Goal: Task Accomplishment & Management: Manage account settings

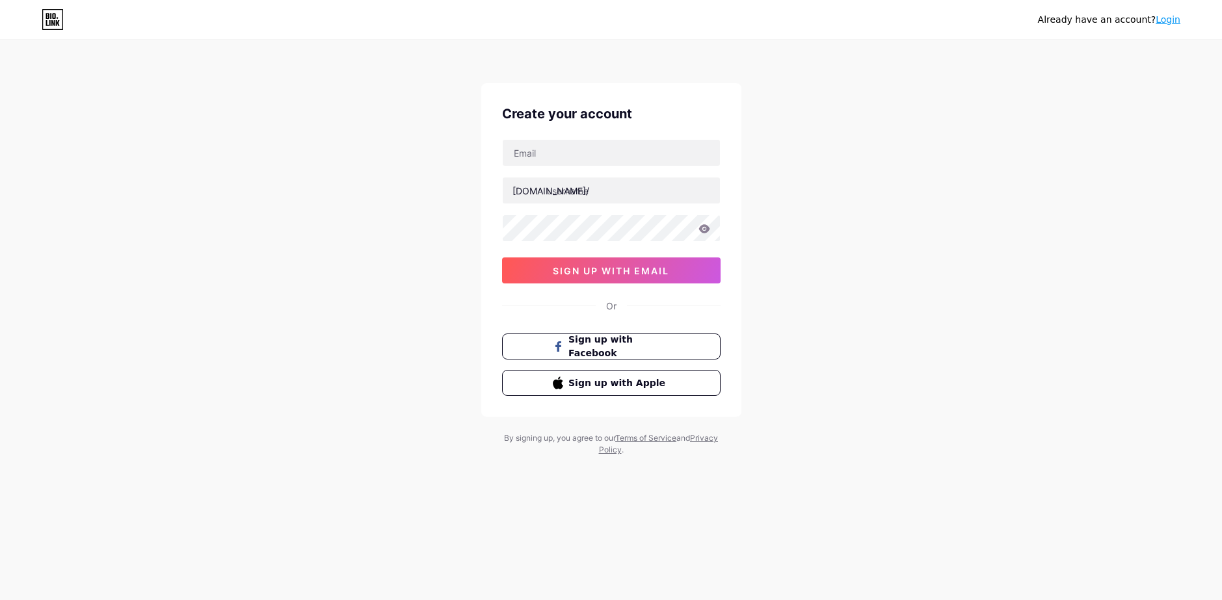
click at [572, 146] on input "text" at bounding box center [611, 153] width 217 height 26
type input "[EMAIL_ADDRESS][PERSON_NAME][DOMAIN_NAME]"
click at [602, 187] on input "text" at bounding box center [611, 191] width 217 height 26
type input "c"
type input "ciudadmangacr"
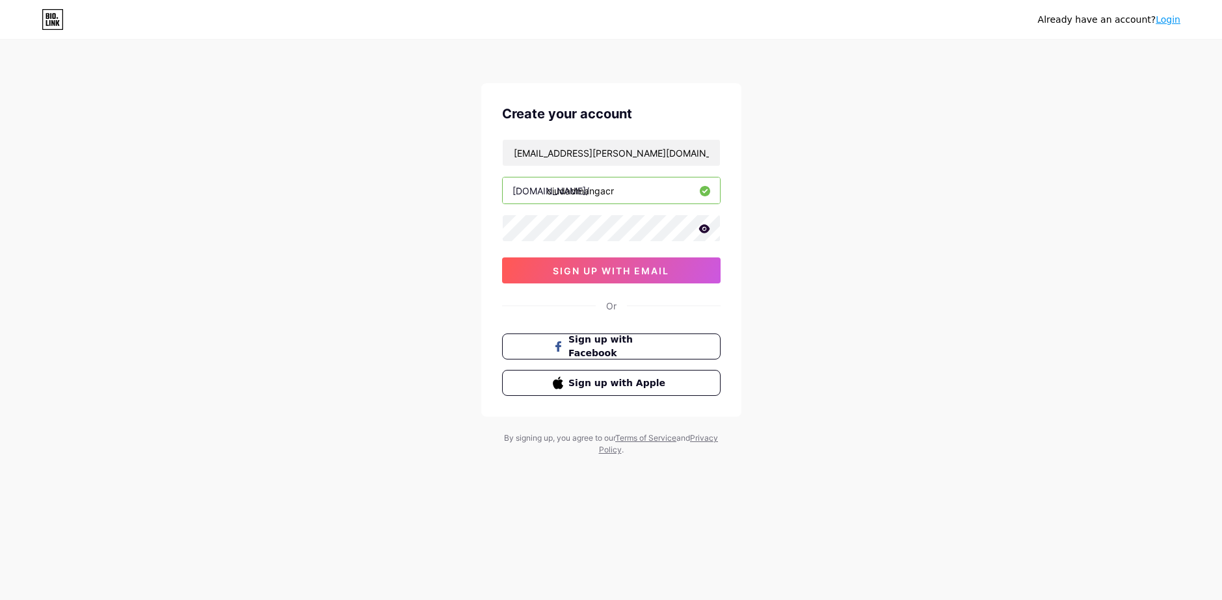
click at [702, 230] on icon at bounding box center [704, 228] width 11 height 8
click at [943, 150] on div "Already have an account? Login Create your account [EMAIL_ADDRESS][PERSON_NAME]…" at bounding box center [611, 249] width 1222 height 498
click at [654, 269] on span "sign up with email" at bounding box center [611, 270] width 116 height 11
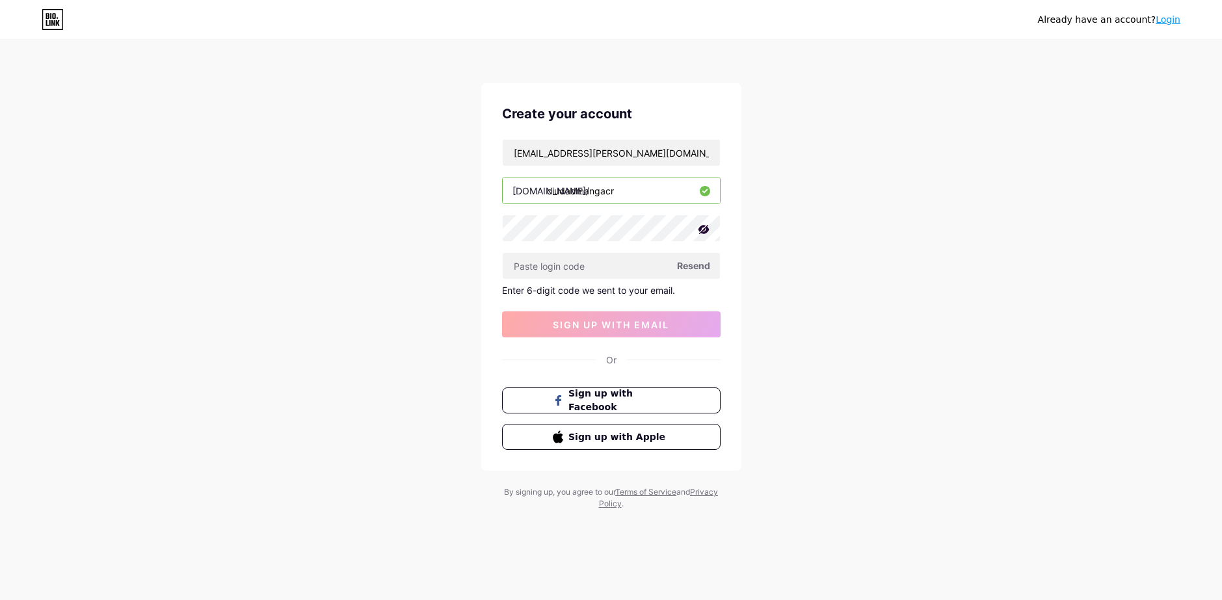
click at [952, 255] on div "Already have an account? Login Create your account [EMAIL_ADDRESS][PERSON_NAME]…" at bounding box center [611, 276] width 1222 height 552
click at [614, 267] on input "text" at bounding box center [611, 266] width 217 height 26
click at [694, 269] on span "Resend" at bounding box center [693, 266] width 33 height 14
click at [583, 263] on input "text" at bounding box center [611, 266] width 217 height 26
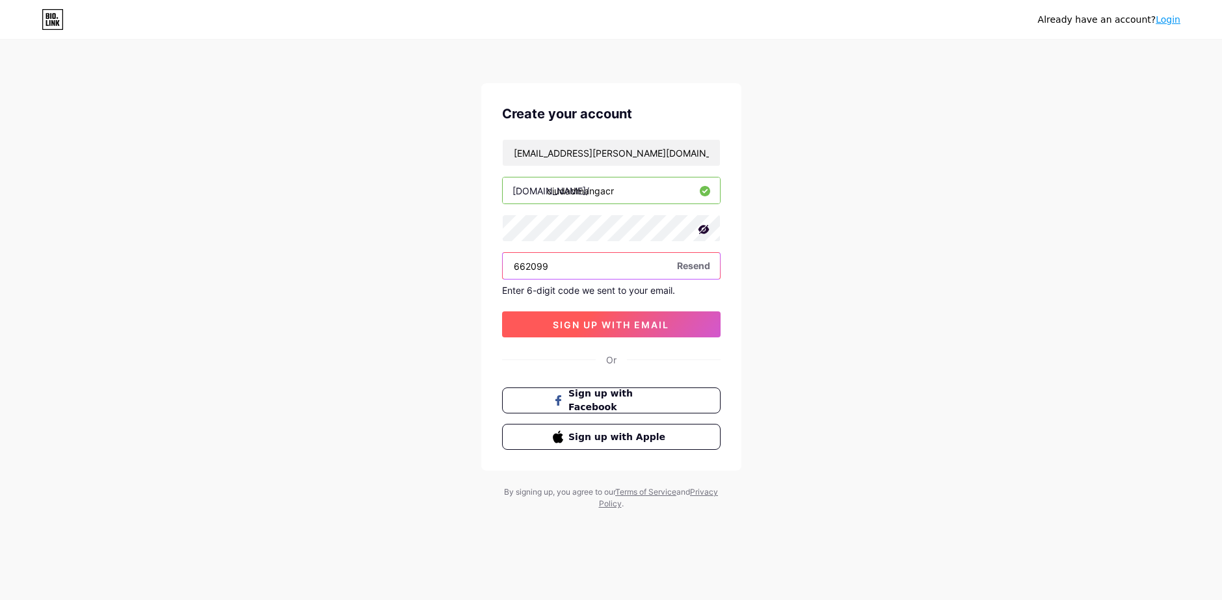
type input "662099"
click at [656, 332] on button "sign up with email" at bounding box center [611, 325] width 219 height 26
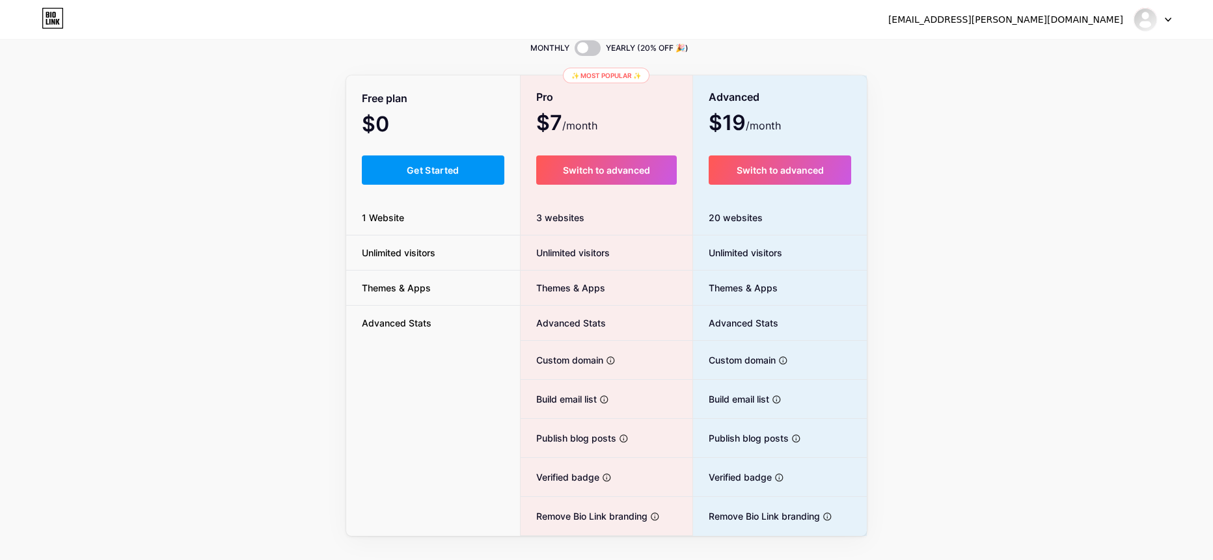
scroll to position [65, 0]
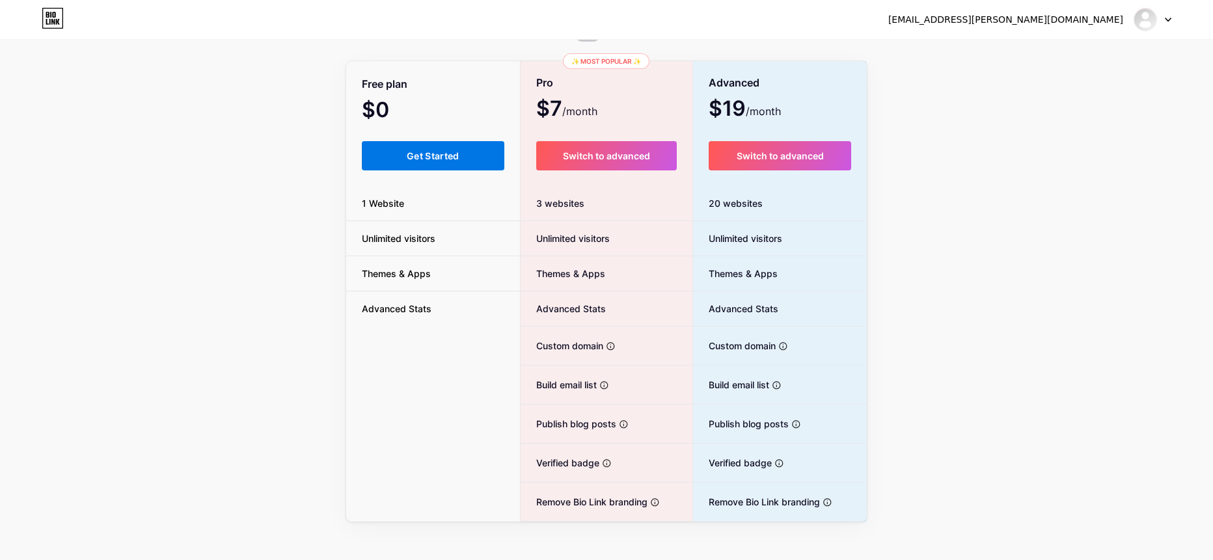
click at [444, 144] on button "Get Started" at bounding box center [433, 155] width 142 height 29
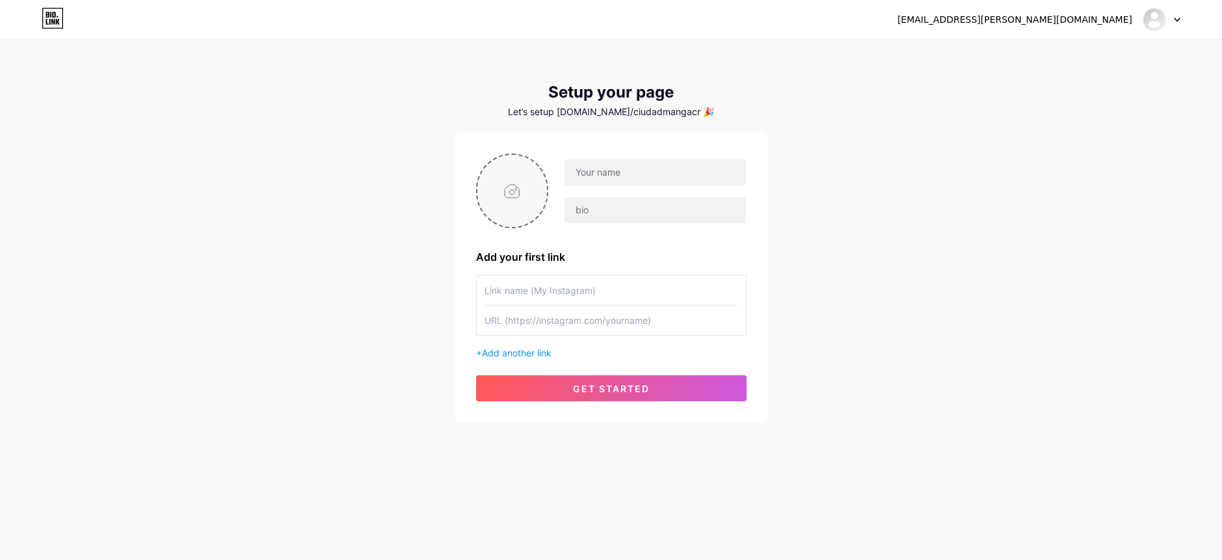
click at [518, 187] on input "file" at bounding box center [512, 191] width 70 height 72
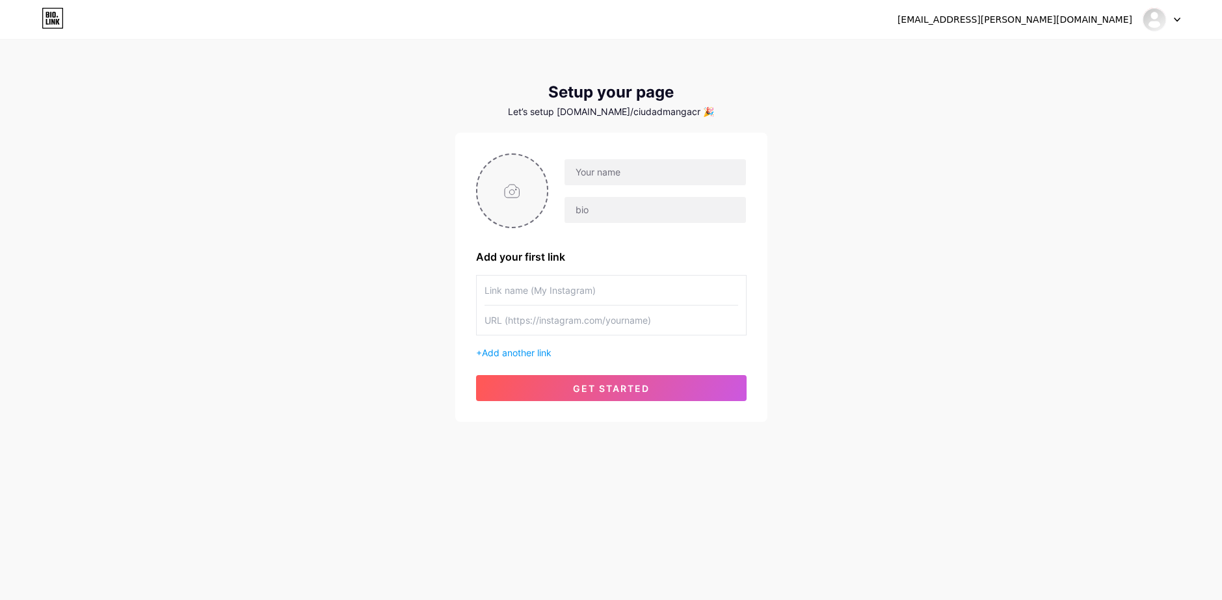
type input "C:\fakepath\0196214129221-17527726222609.png"
click at [536, 357] on span "Add another link" at bounding box center [517, 352] width 70 height 11
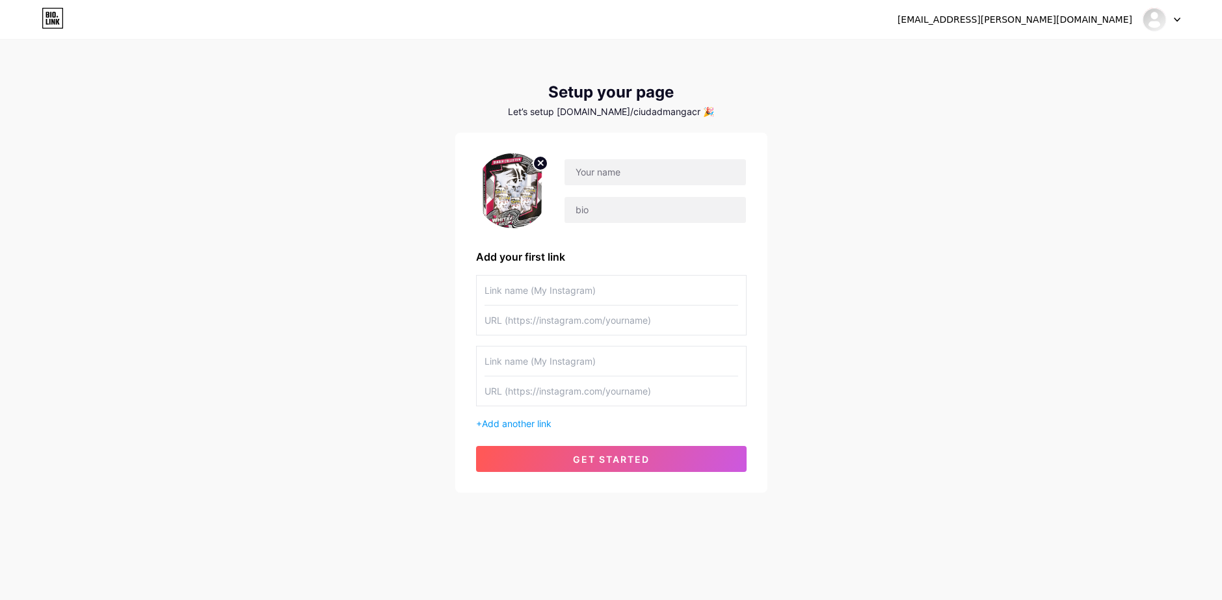
click at [544, 289] on input "text" at bounding box center [612, 290] width 254 height 29
type input "Tienda en Línea"
click at [583, 326] on input "text" at bounding box center [612, 320] width 254 height 29
click at [579, 323] on input "text" at bounding box center [612, 320] width 254 height 29
paste input "[URL][DOMAIN_NAME]"
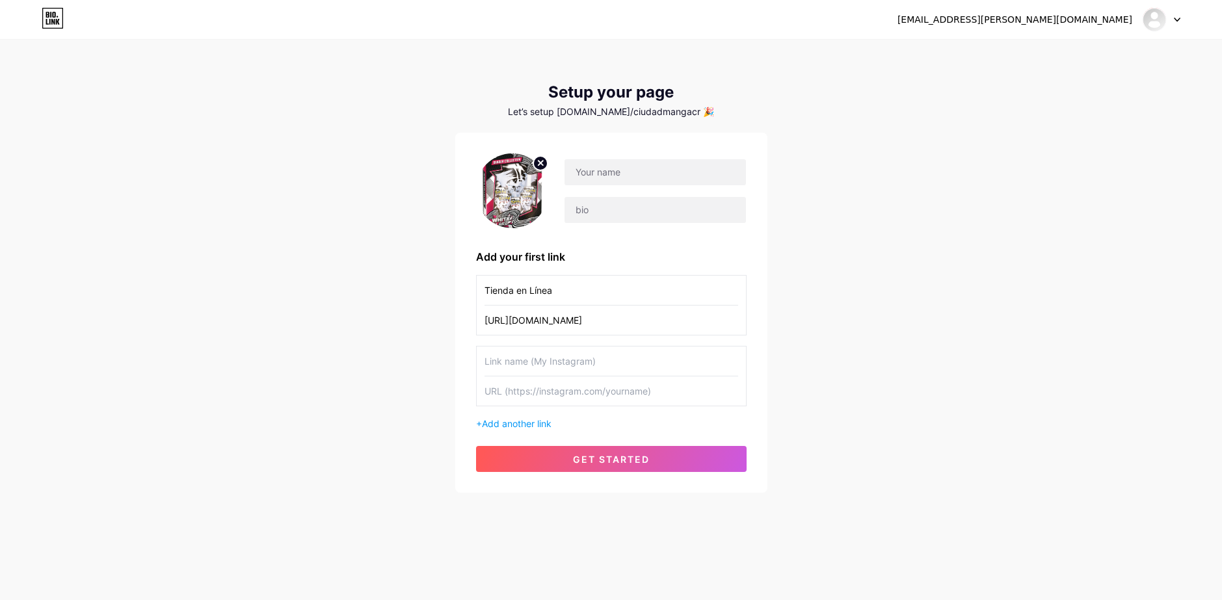
type input "[URL][DOMAIN_NAME]"
click at [624, 354] on input "text" at bounding box center [612, 361] width 254 height 29
type input "Instagram"
click at [549, 391] on input "text" at bounding box center [612, 391] width 254 height 29
paste input "[URL][DOMAIN_NAME]"
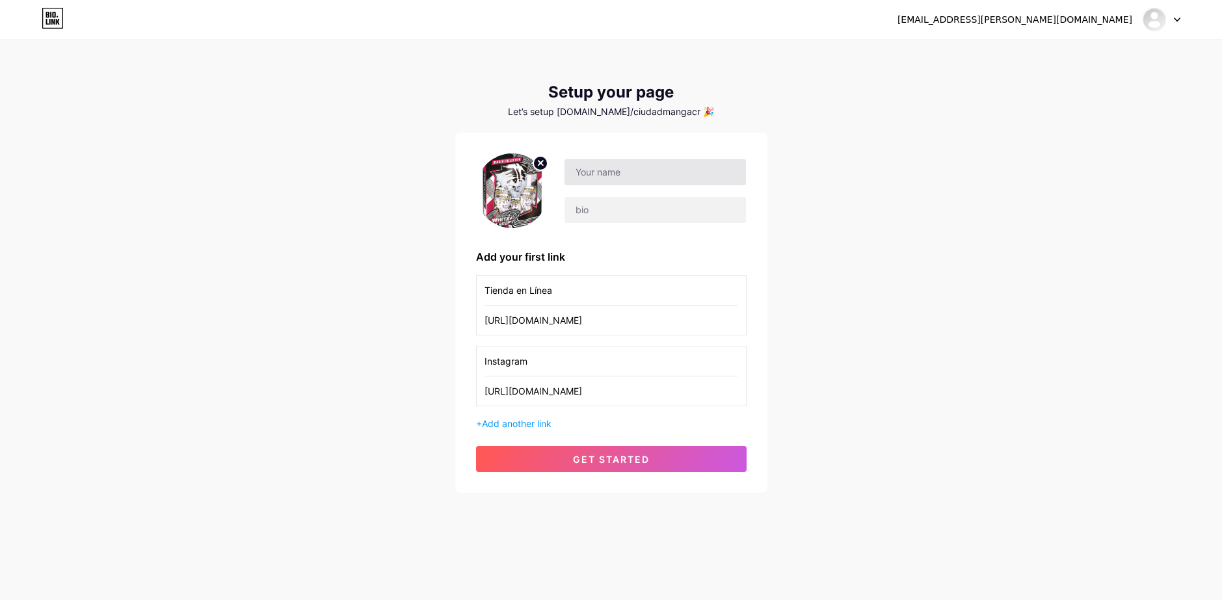
type input "[URL][DOMAIN_NAME]"
click at [599, 171] on input "text" at bounding box center [655, 172] width 181 height 26
type input "[GEOGRAPHIC_DATA]"
click at [606, 209] on input "text" at bounding box center [655, 210] width 181 height 26
paste input "Special Anime Group 🗯💥 expertos en cultura geek y anime."
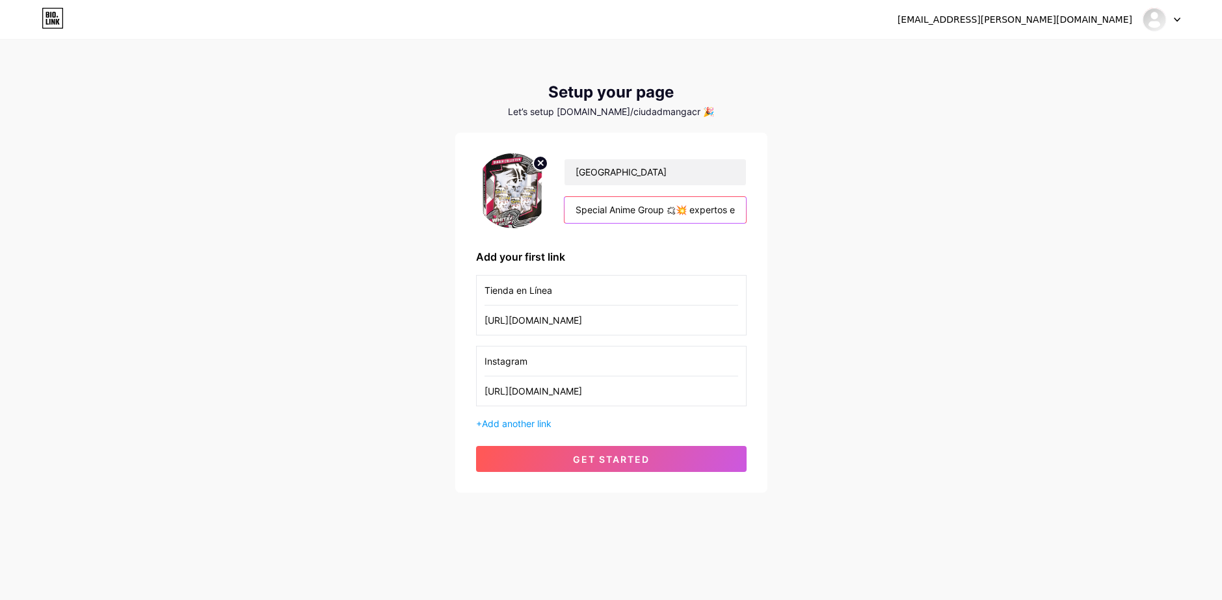
scroll to position [0, 103]
click at [594, 214] on input "Special Anime Group 🗯💥 expertos en cultura geek y anime." at bounding box center [655, 210] width 181 height 26
type input "Special Anime Group 🗯💥 Expertos en cultura geek y anime."
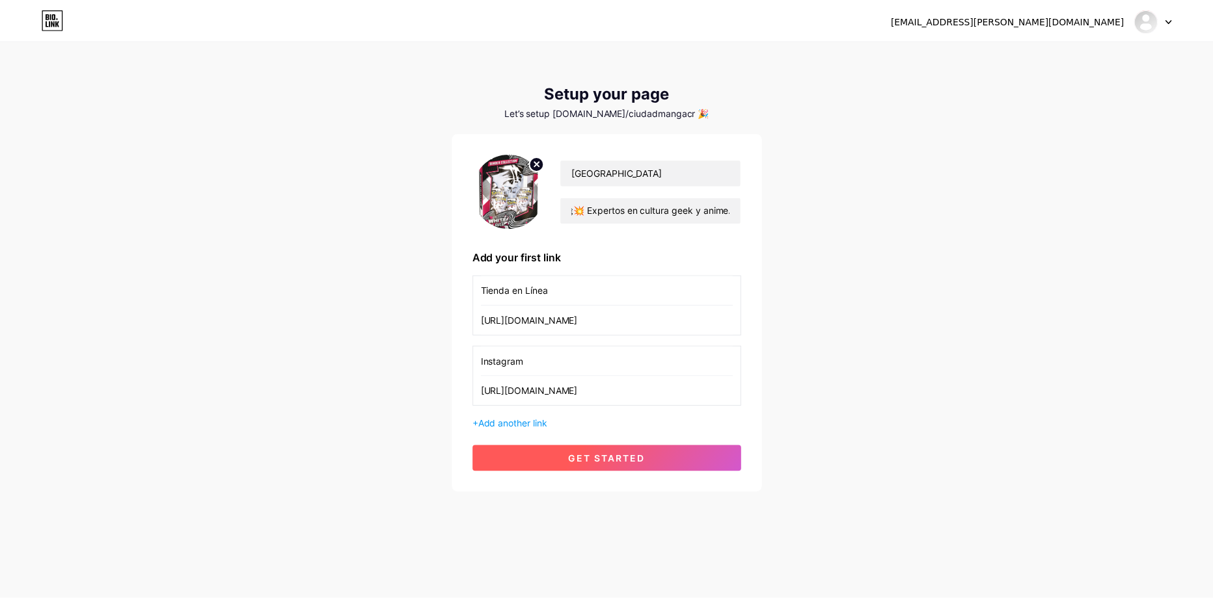
scroll to position [0, 0]
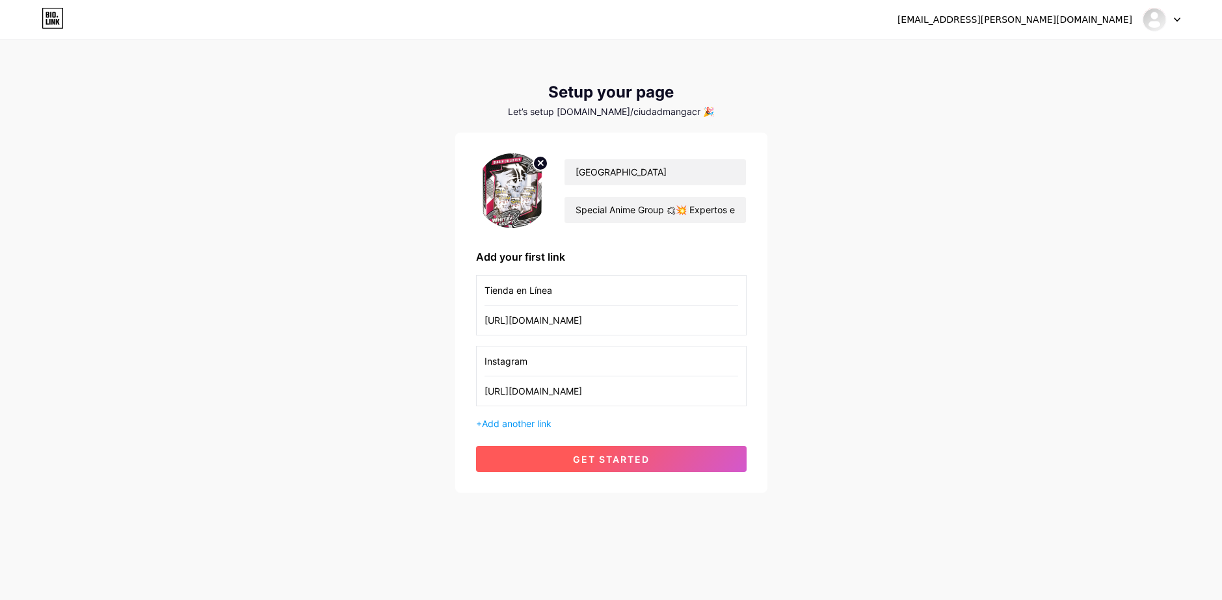
click at [630, 457] on span "get started" at bounding box center [611, 459] width 77 height 11
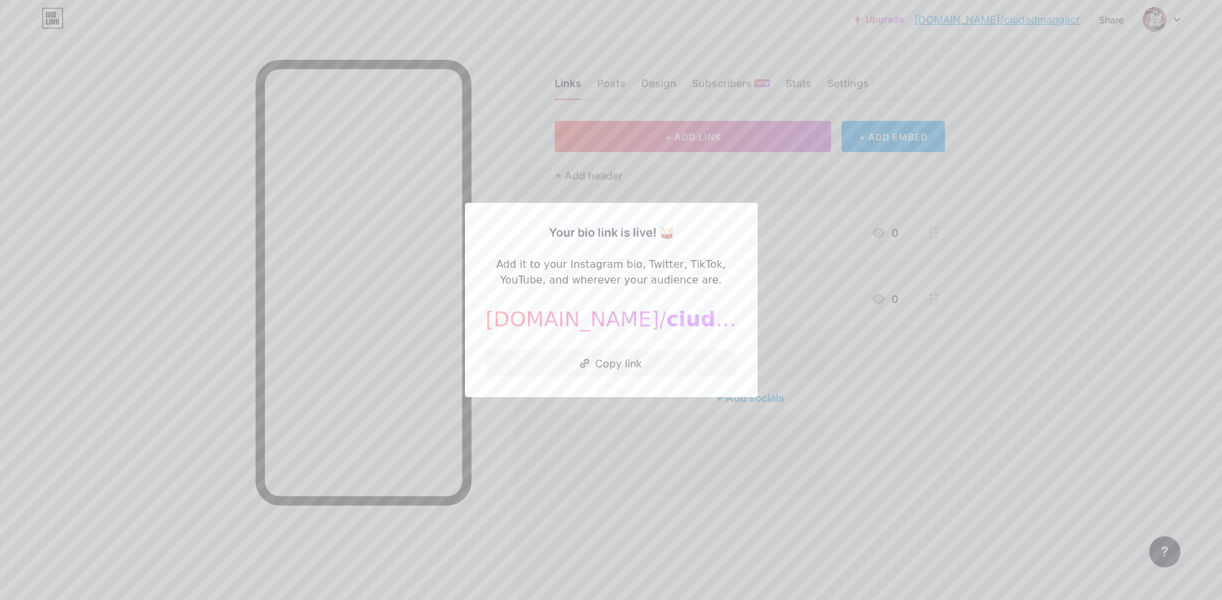
click at [796, 204] on div at bounding box center [611, 300] width 1222 height 600
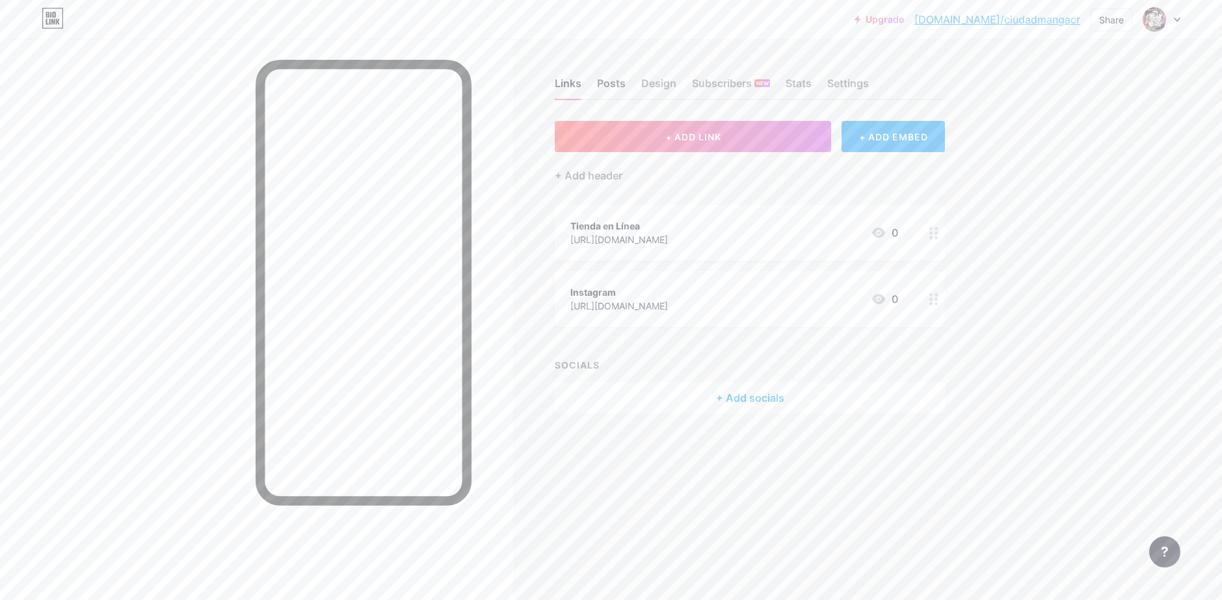
click at [615, 89] on div "Posts" at bounding box center [611, 86] width 29 height 23
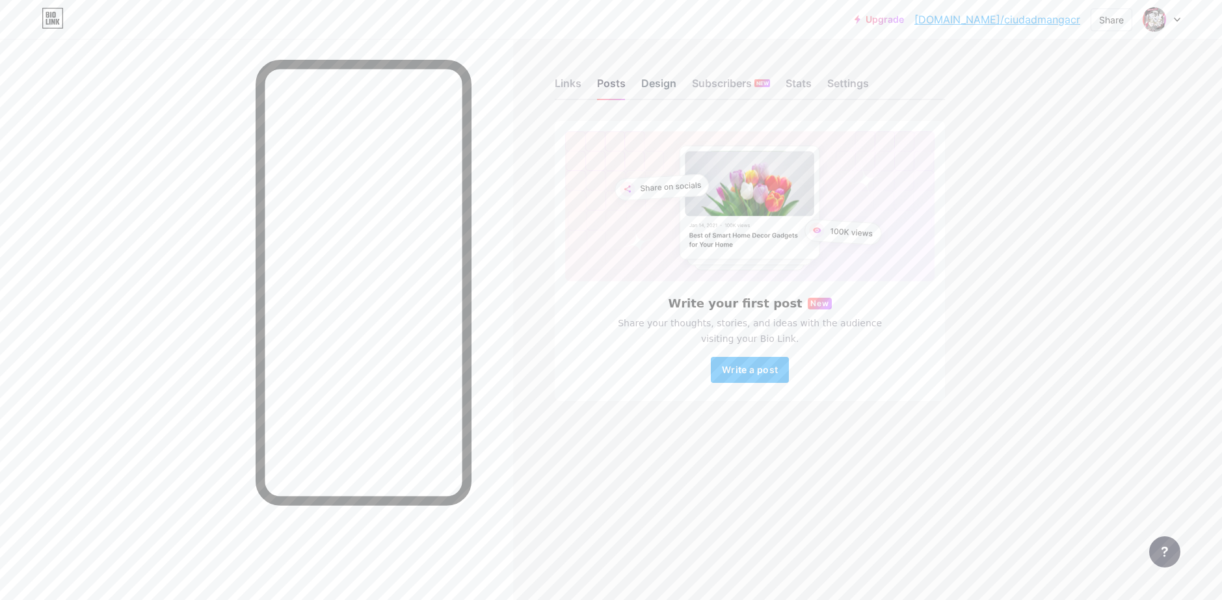
click at [653, 82] on div "Design" at bounding box center [658, 86] width 35 height 23
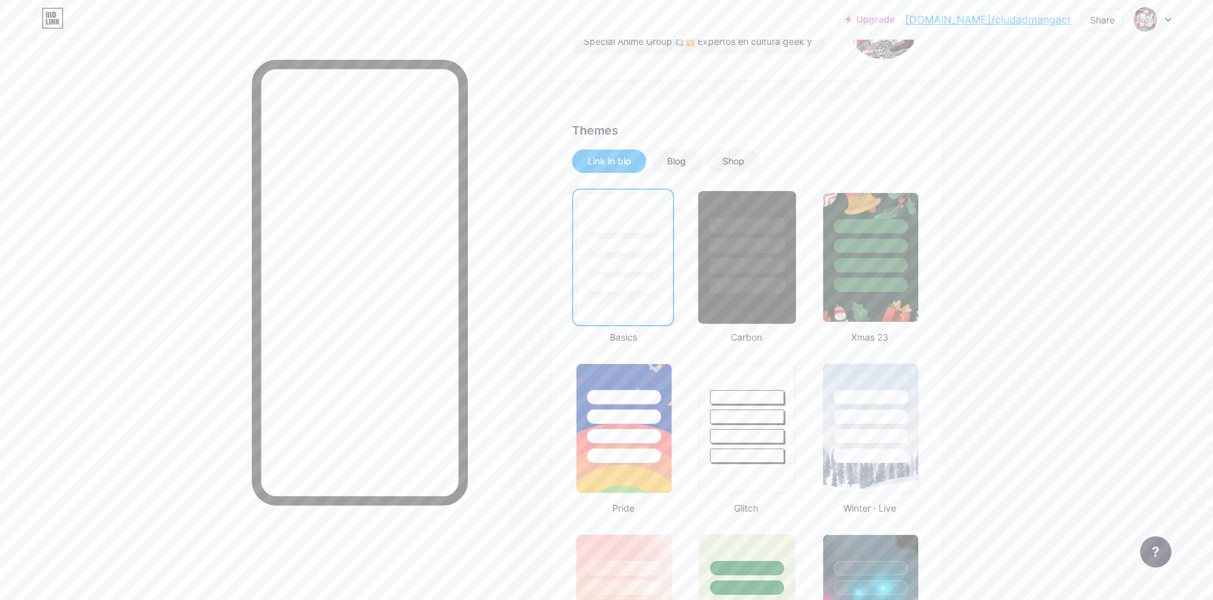
scroll to position [195, 0]
click at [746, 263] on div at bounding box center [746, 266] width 76 height 15
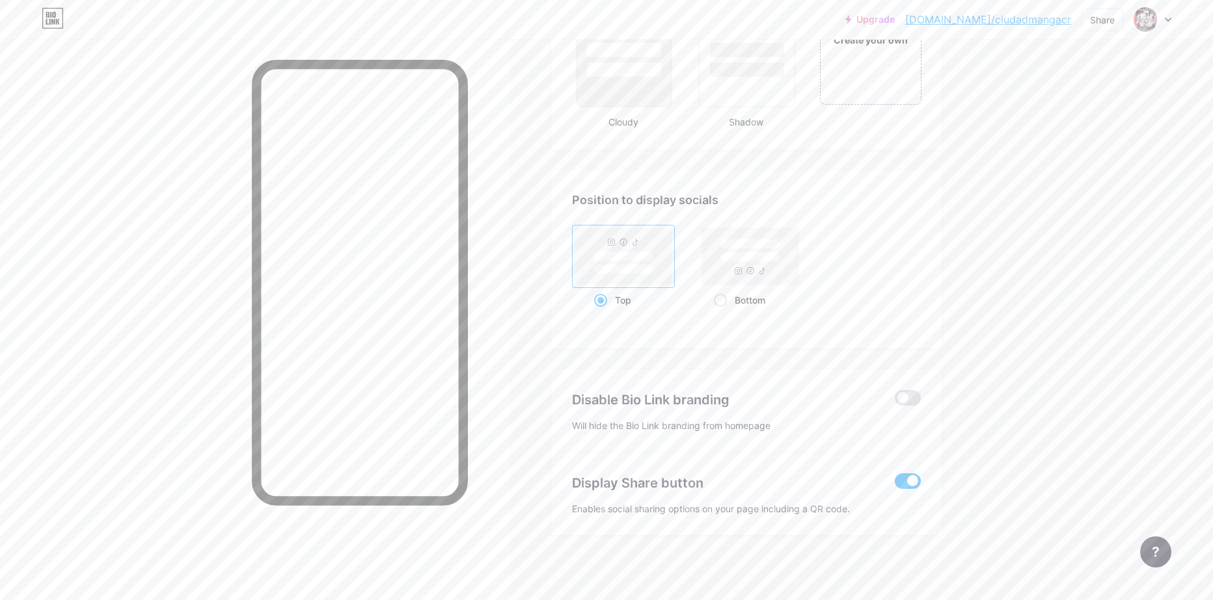
scroll to position [1609, 0]
click at [903, 400] on span at bounding box center [907, 398] width 26 height 16
click at [894, 401] on input "checkbox" at bounding box center [894, 401] width 0 height 0
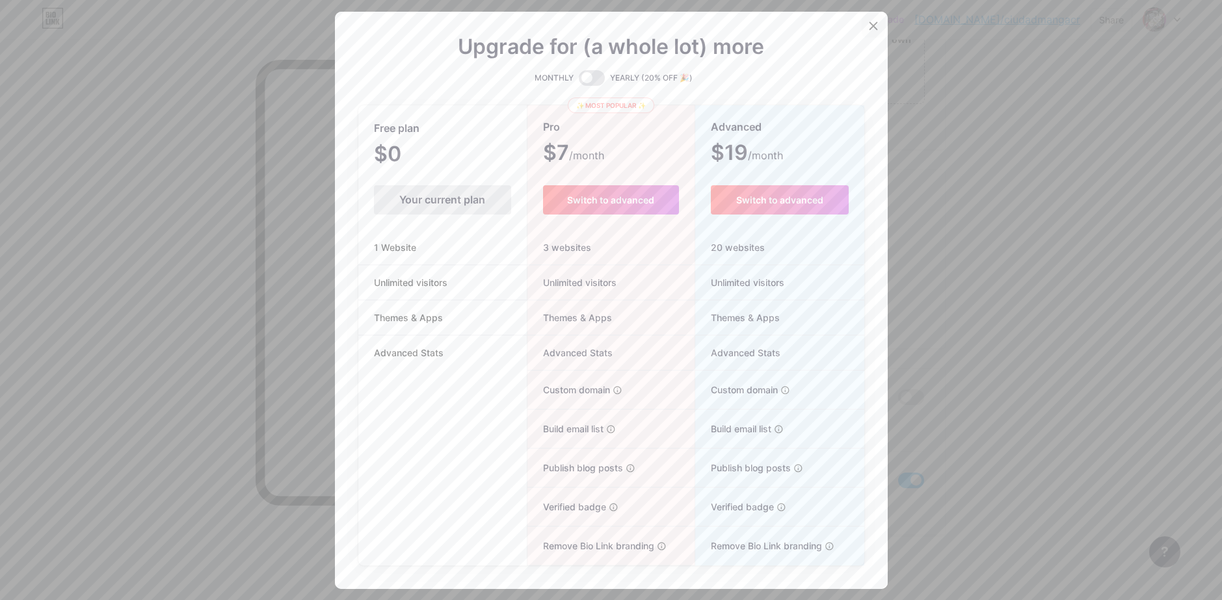
click at [867, 32] on div at bounding box center [873, 25] width 23 height 23
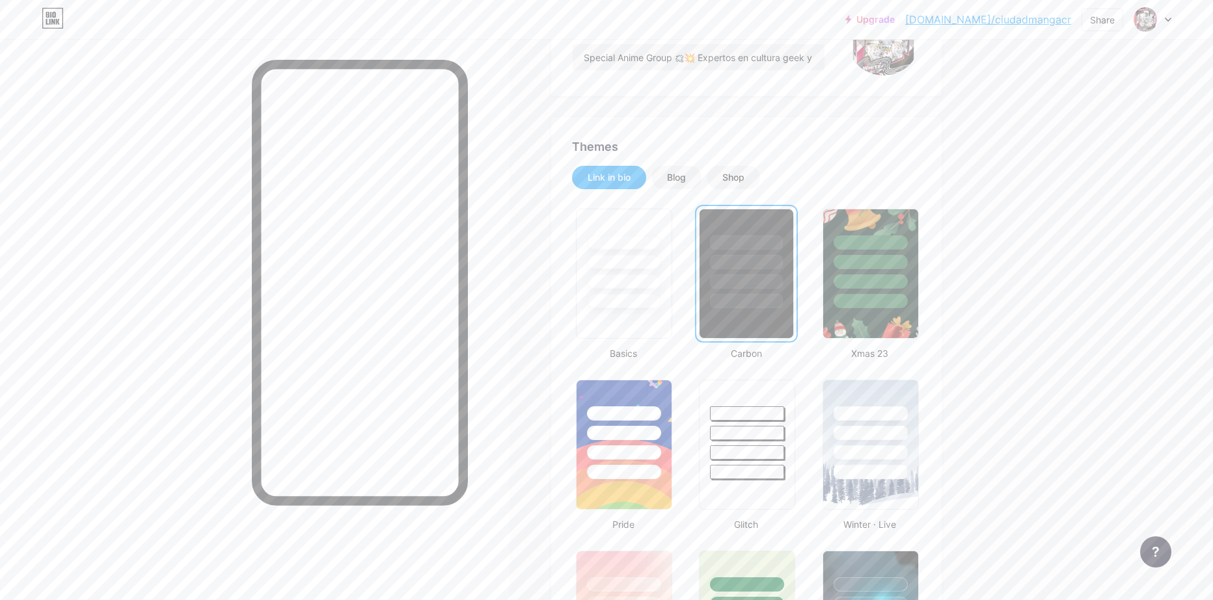
scroll to position [0, 0]
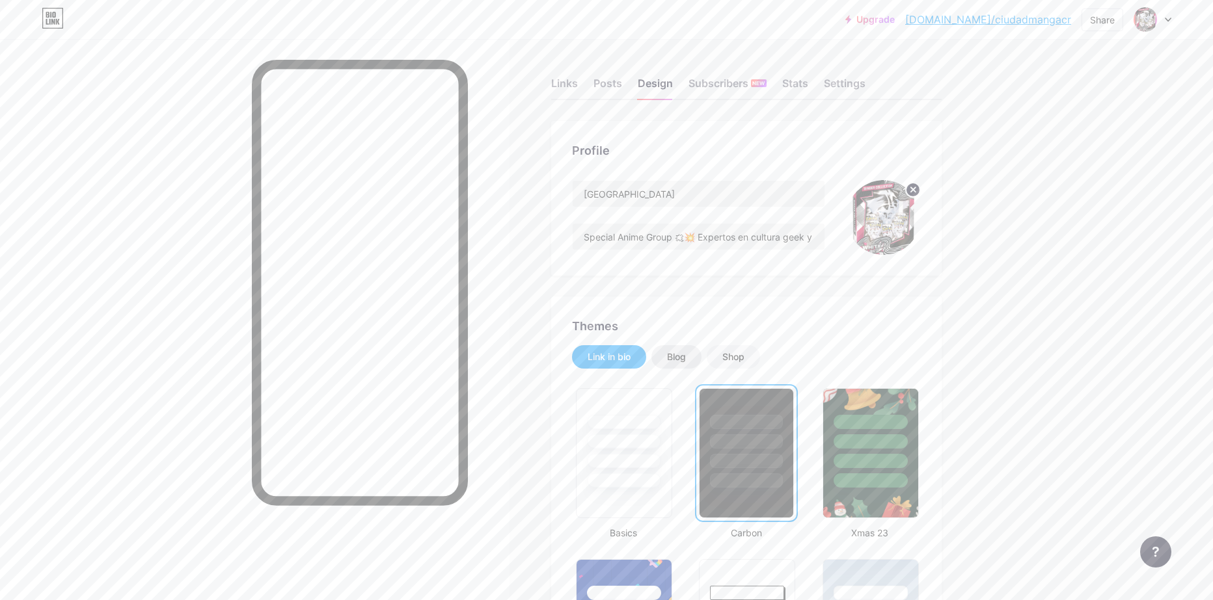
click at [671, 358] on div "Blog" at bounding box center [676, 356] width 50 height 23
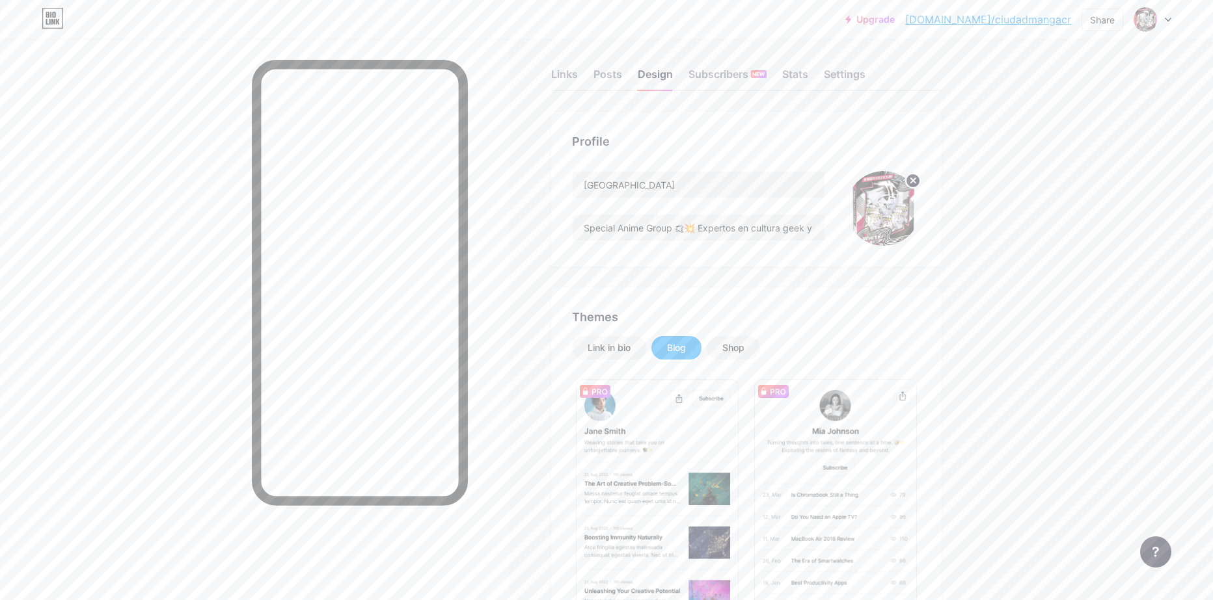
scroll to position [260, 0]
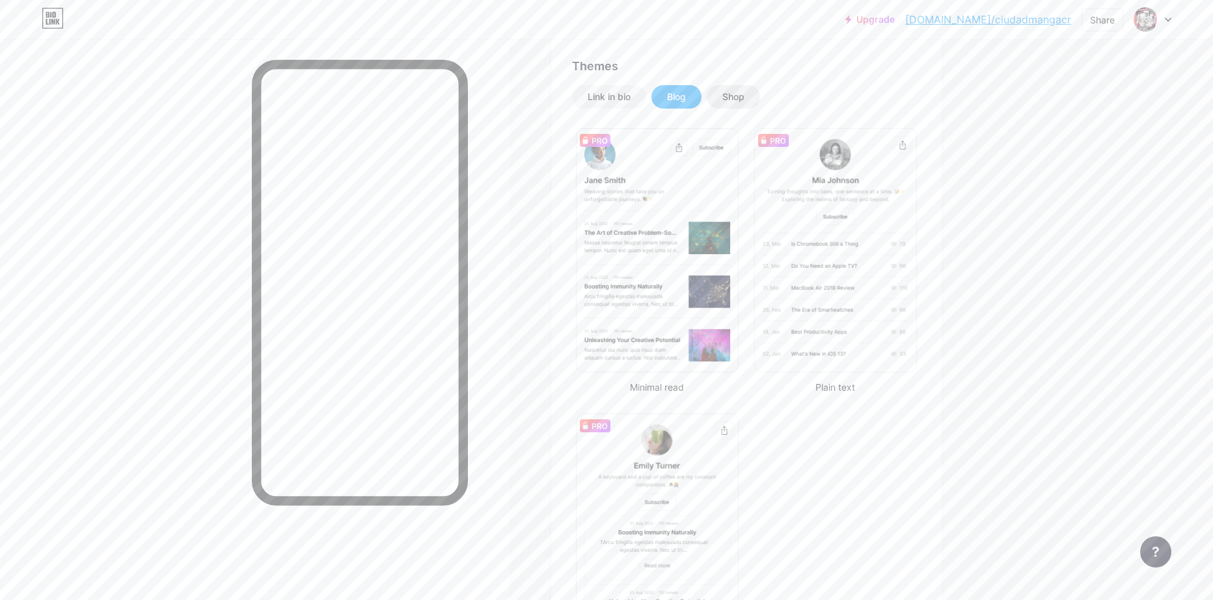
click at [738, 105] on div "Shop" at bounding box center [732, 96] width 53 height 23
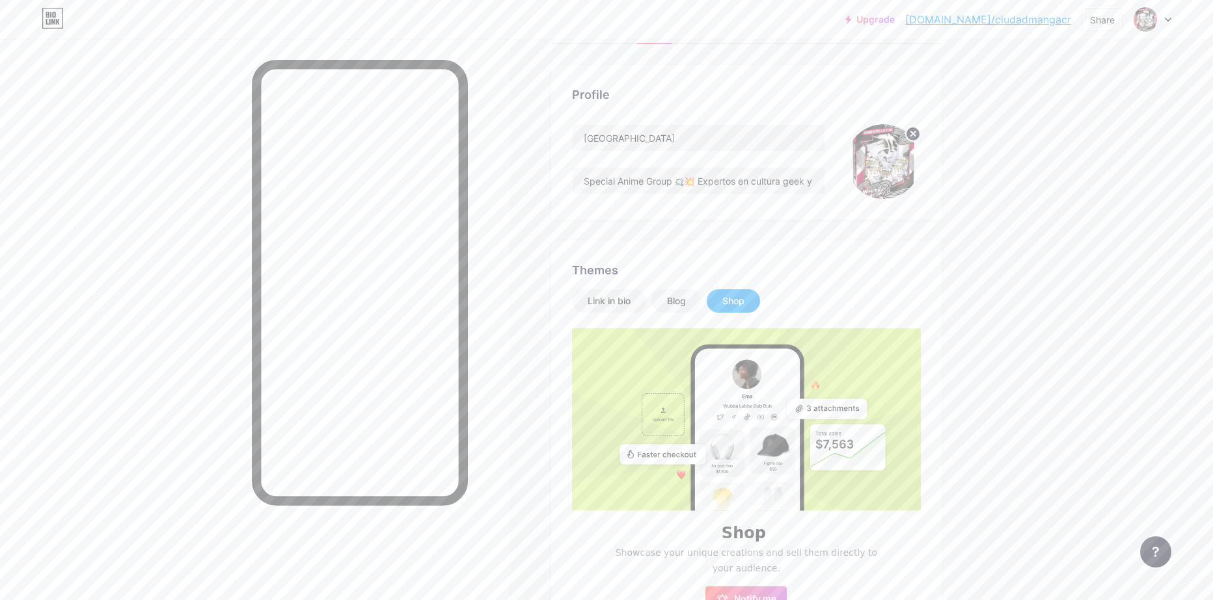
scroll to position [20, 0]
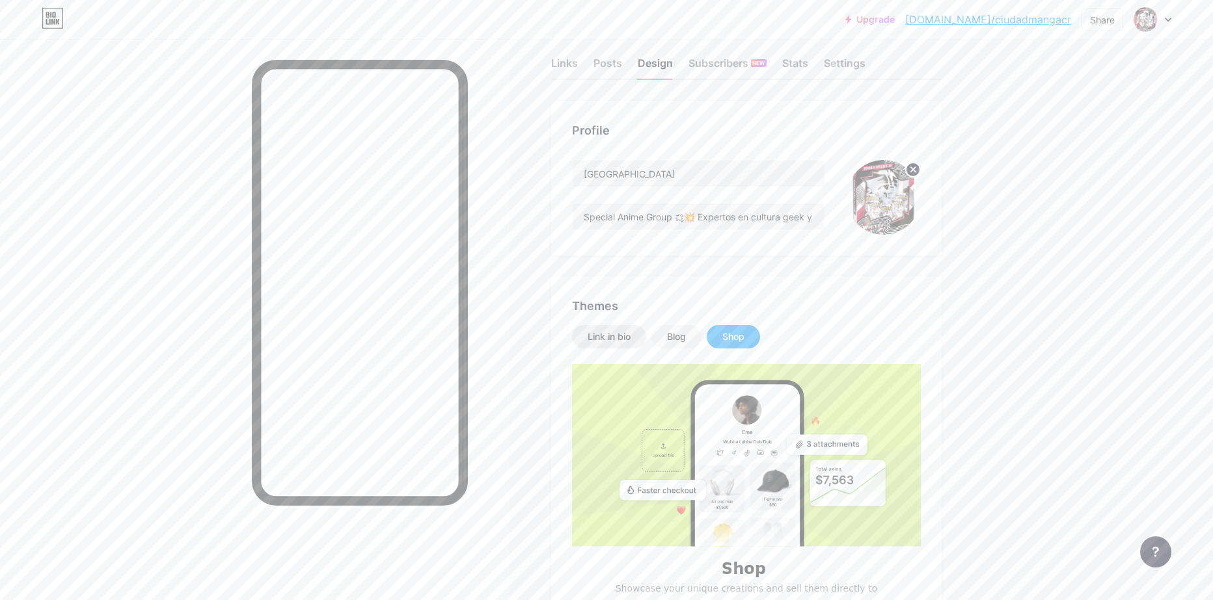
click at [603, 336] on div "Link in bio" at bounding box center [608, 336] width 43 height 13
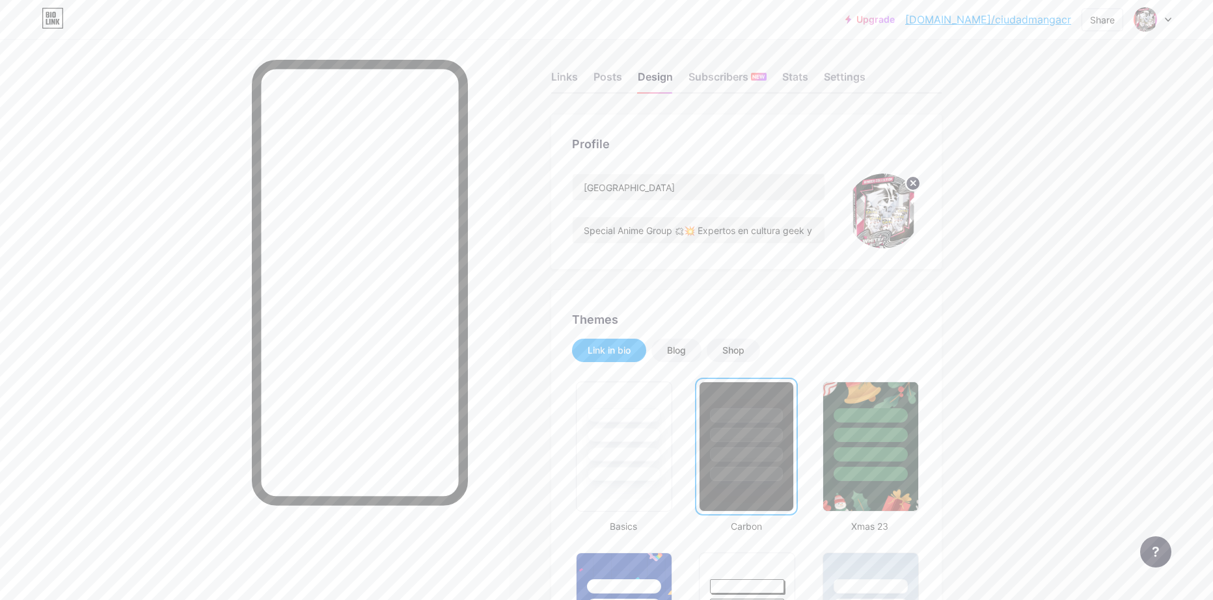
scroll to position [0, 0]
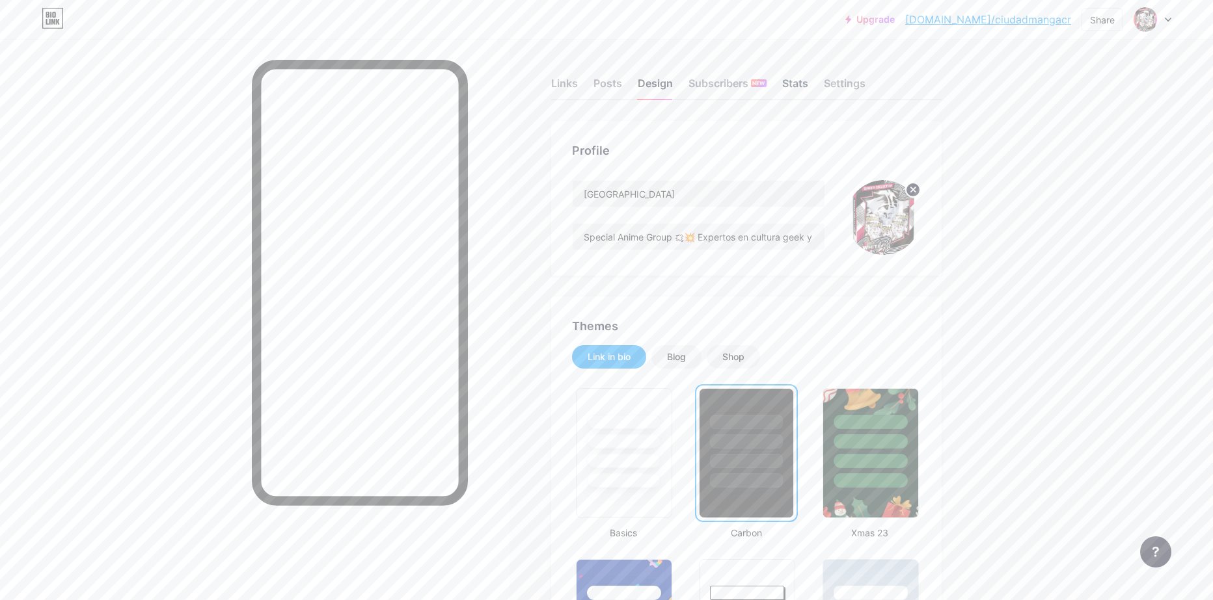
click at [797, 89] on div "Stats" at bounding box center [795, 86] width 26 height 23
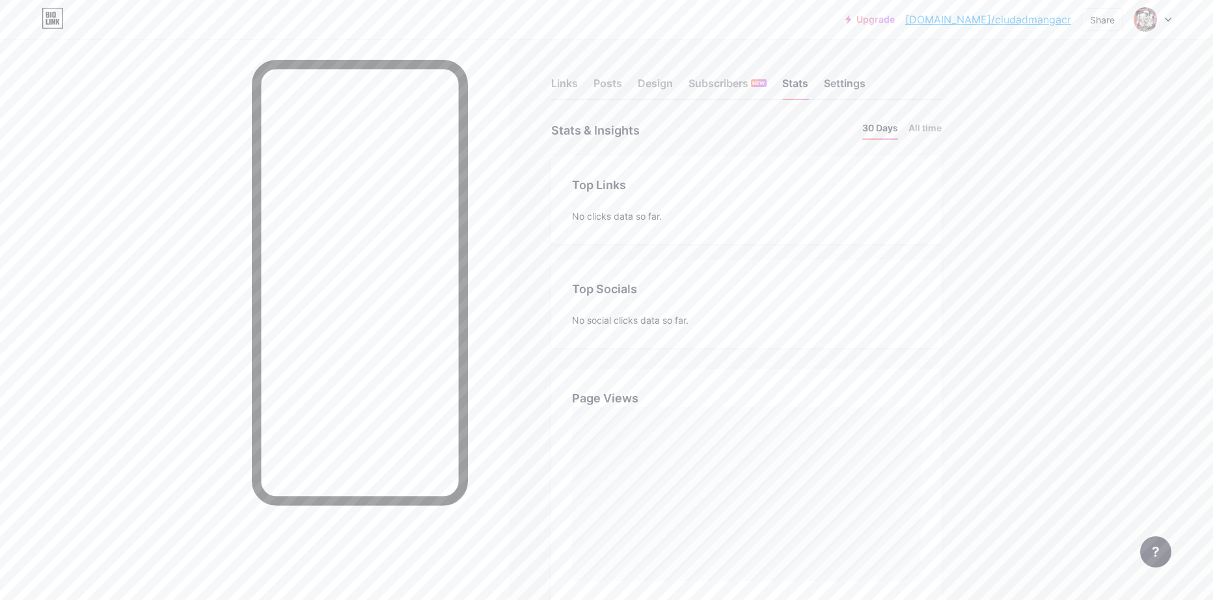
scroll to position [600, 1213]
click at [863, 81] on div "Settings" at bounding box center [845, 86] width 42 height 23
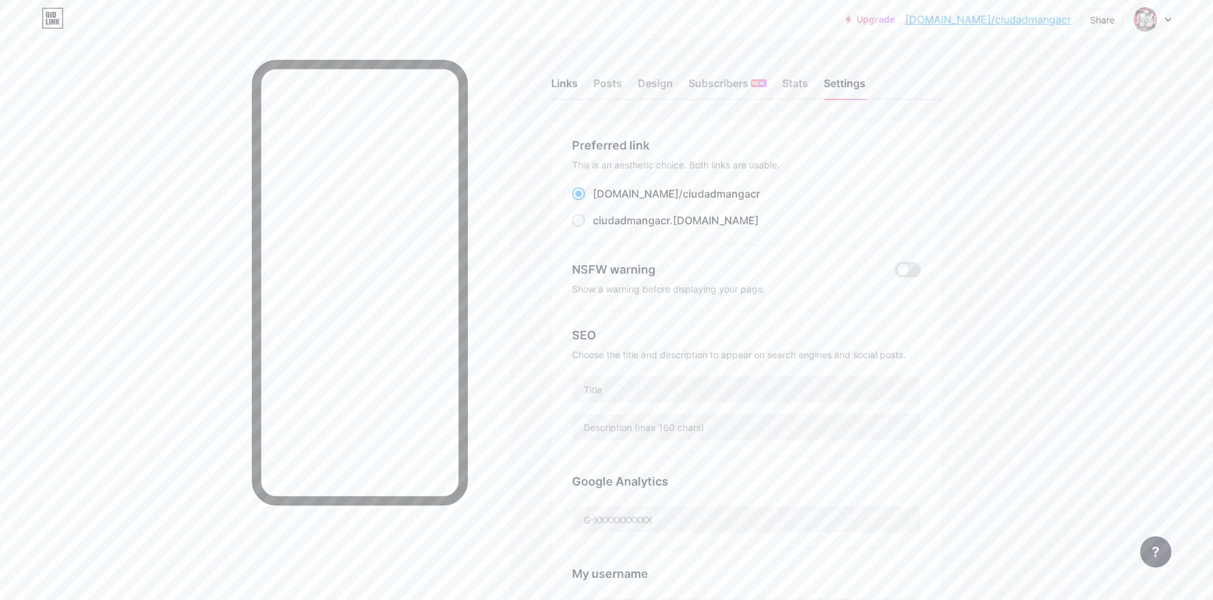
click at [561, 88] on div "Links" at bounding box center [564, 86] width 27 height 23
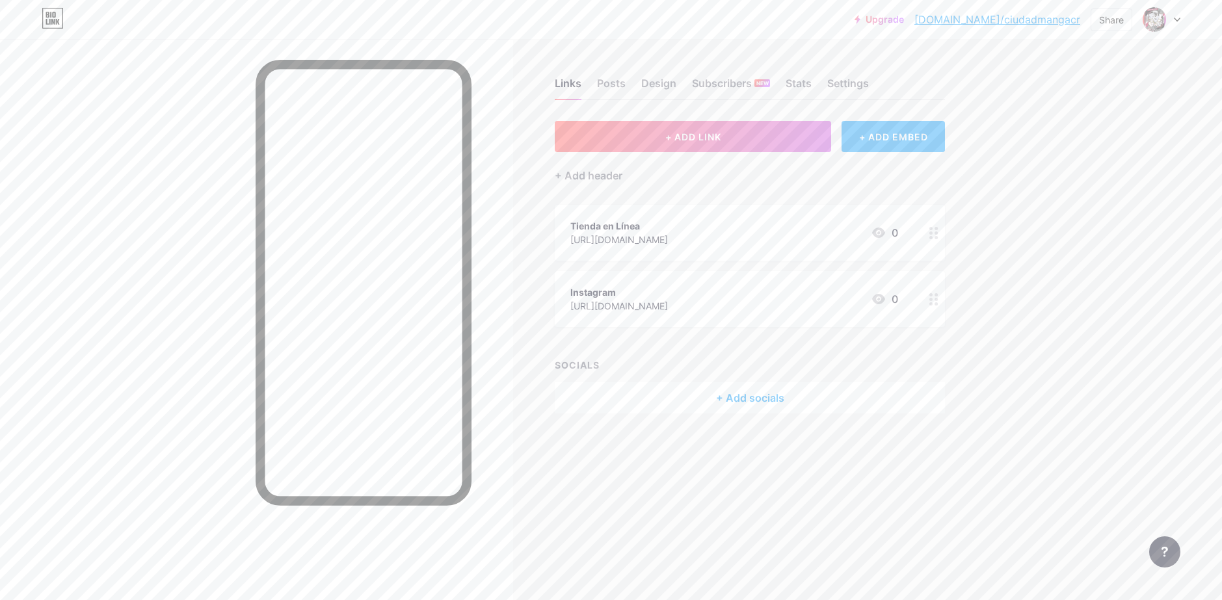
click at [881, 142] on div "+ ADD EMBED" at bounding box center [893, 136] width 103 height 31
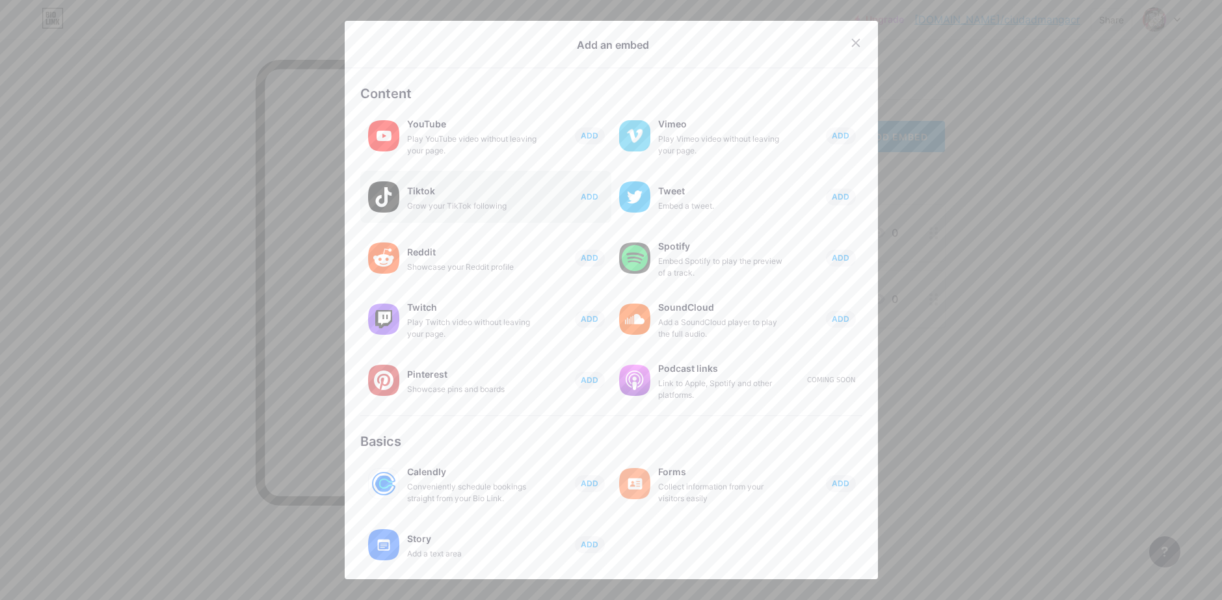
click at [581, 197] on span "ADD" at bounding box center [590, 196] width 18 height 11
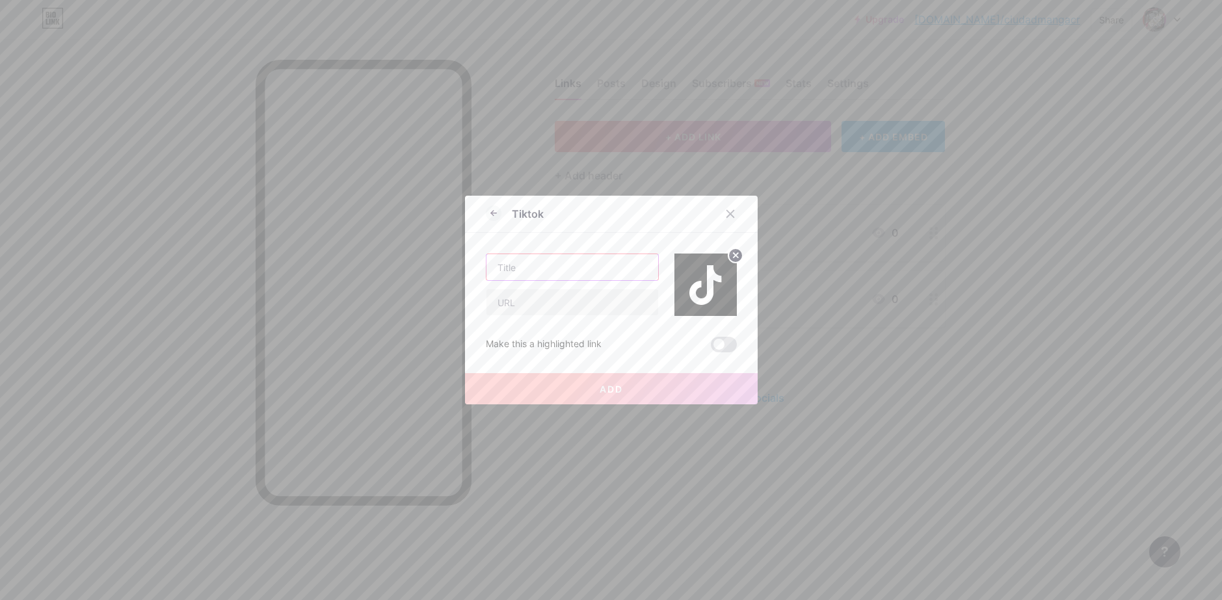
click at [565, 262] on input "text" at bounding box center [573, 267] width 172 height 26
type input "T"
type input "Tiktok"
click at [543, 303] on input "text" at bounding box center [573, 302] width 172 height 26
paste input "[URL][DOMAIN_NAME]"
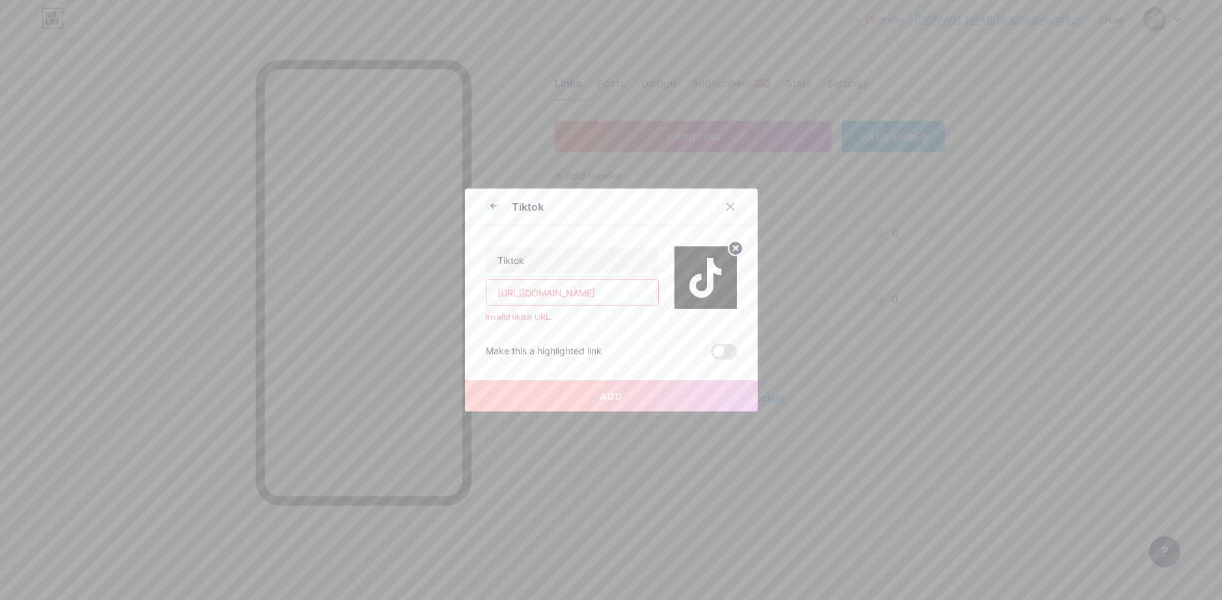
scroll to position [0, 29]
click at [496, 294] on input "[URL][DOMAIN_NAME]" at bounding box center [573, 293] width 172 height 26
drag, startPoint x: 560, startPoint y: 295, endPoint x: 444, endPoint y: 299, distance: 116.5
click at [444, 299] on div "Tiktok Tiktok [DOMAIN_NAME][URL] Invalid tiktok URL. Make this a highlighted li…" at bounding box center [611, 300] width 1222 height 600
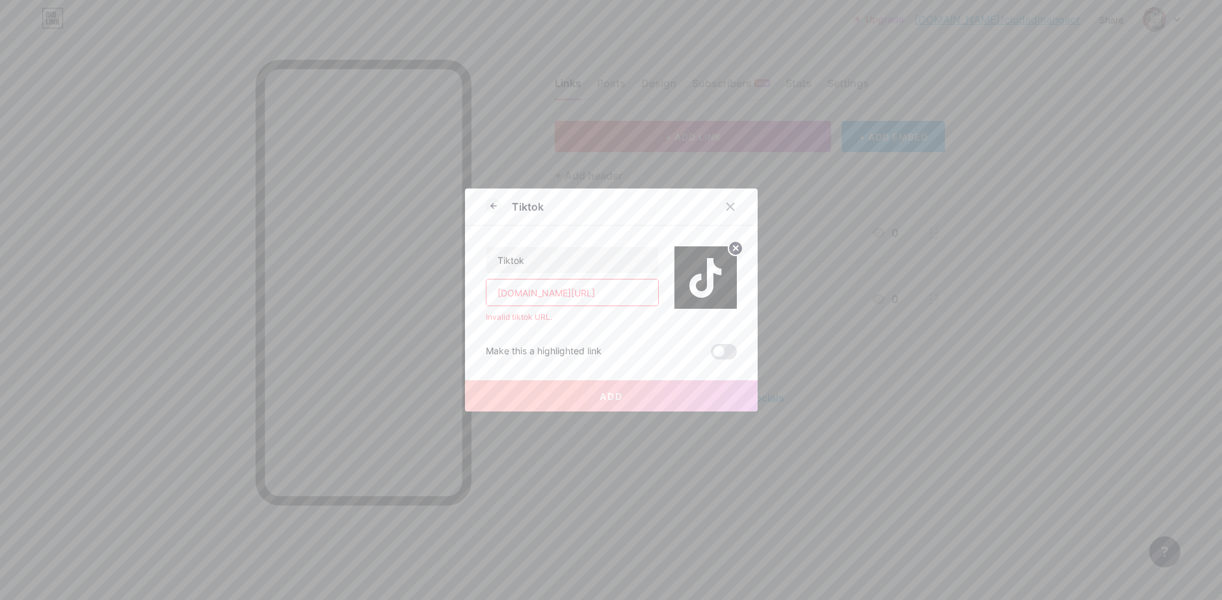
click at [573, 290] on input "[DOMAIN_NAME][URL]" at bounding box center [573, 293] width 172 height 26
click at [623, 295] on input "[DOMAIN_NAME][URL]" at bounding box center [573, 293] width 172 height 26
drag, startPoint x: 565, startPoint y: 292, endPoint x: 441, endPoint y: 292, distance: 123.6
click at [441, 292] on div "Tiktok Tiktok [DOMAIN_NAME][URL] Invalid tiktok URL. Make this a highlighted li…" at bounding box center [611, 300] width 1222 height 600
click at [602, 299] on input "@ciudadmangacr" at bounding box center [573, 293] width 172 height 26
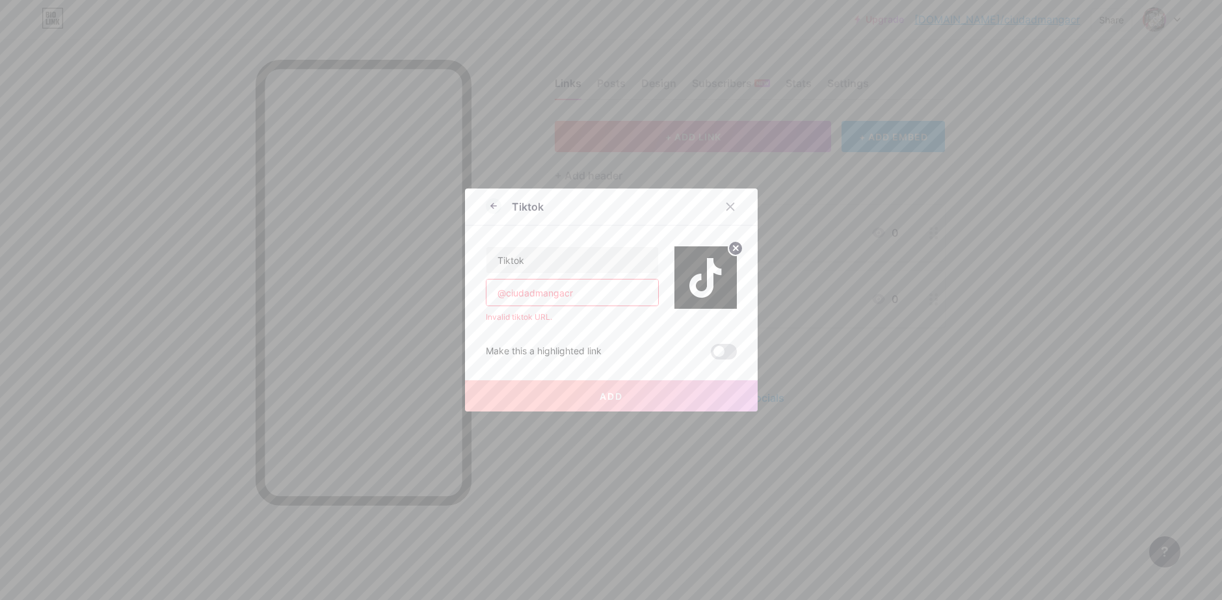
drag, startPoint x: 602, startPoint y: 293, endPoint x: 451, endPoint y: 291, distance: 151.6
click at [451, 291] on div "Tiktok Tiktok @ciudadmangacr Invalid tiktok URL. Make this a highlighted link A…" at bounding box center [611, 300] width 1222 height 600
click at [587, 298] on input "@ciudadmangacr" at bounding box center [573, 293] width 172 height 26
click at [587, 297] on input "@ciudadmangacr" at bounding box center [573, 293] width 172 height 26
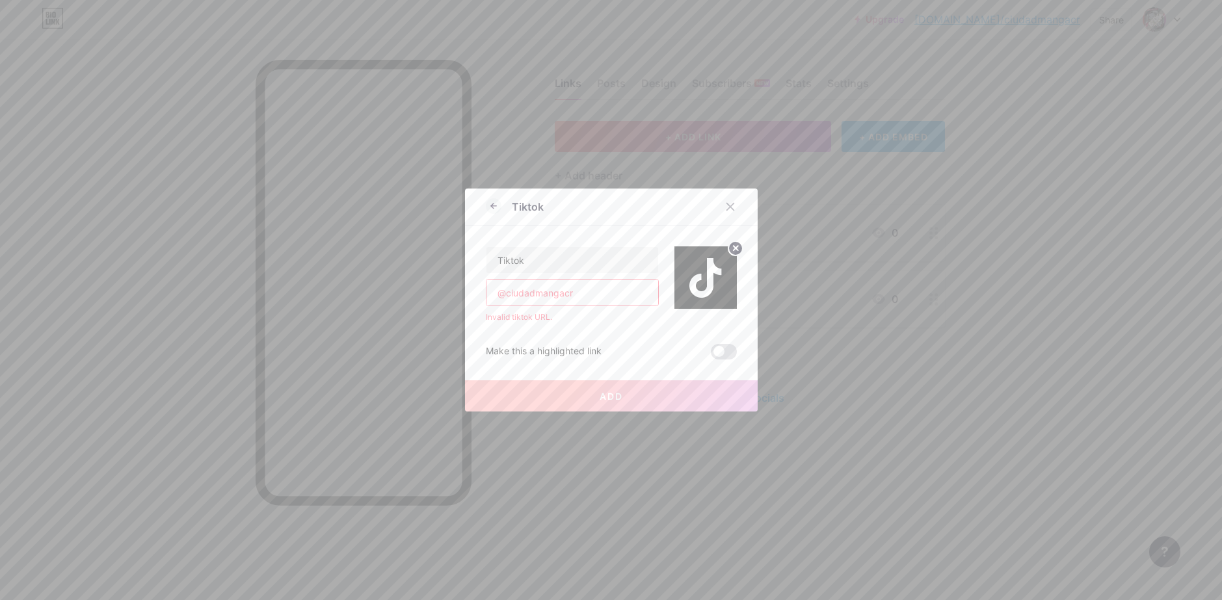
paste input "[URL][DOMAIN_NAME]"
type input "[URL][DOMAIN_NAME]"
click at [716, 348] on span at bounding box center [724, 352] width 26 height 16
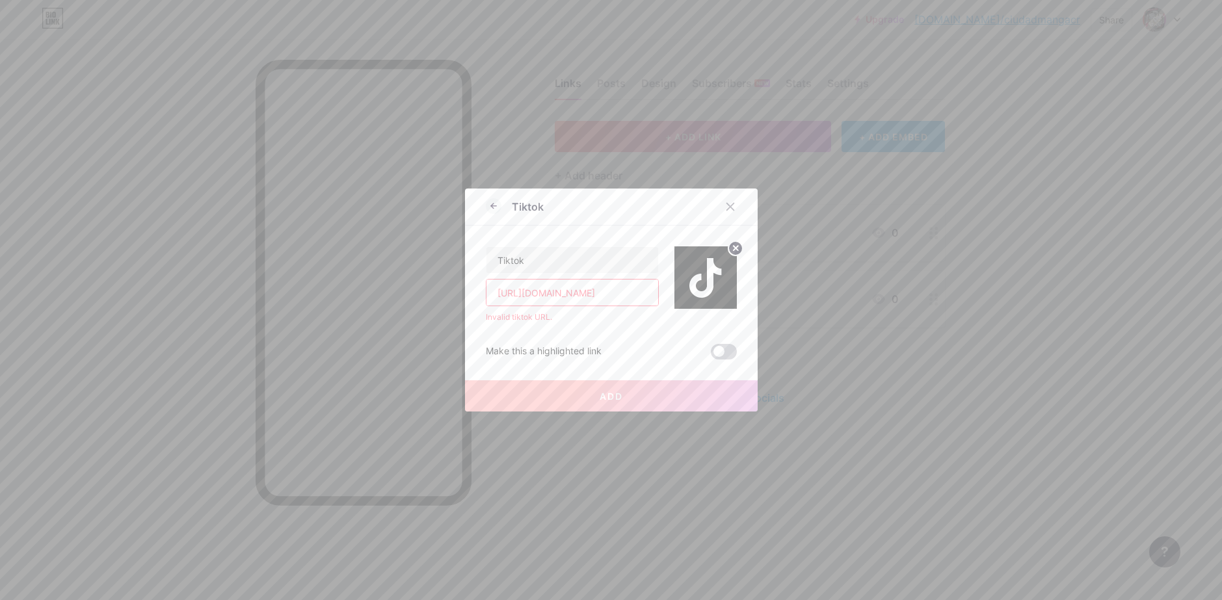
click at [711, 355] on input "checkbox" at bounding box center [711, 355] width 0 height 0
click at [585, 291] on input "[URL][DOMAIN_NAME]" at bounding box center [573, 293] width 172 height 26
click at [584, 286] on input "[URL][DOMAIN_NAME]" at bounding box center [573, 293] width 172 height 26
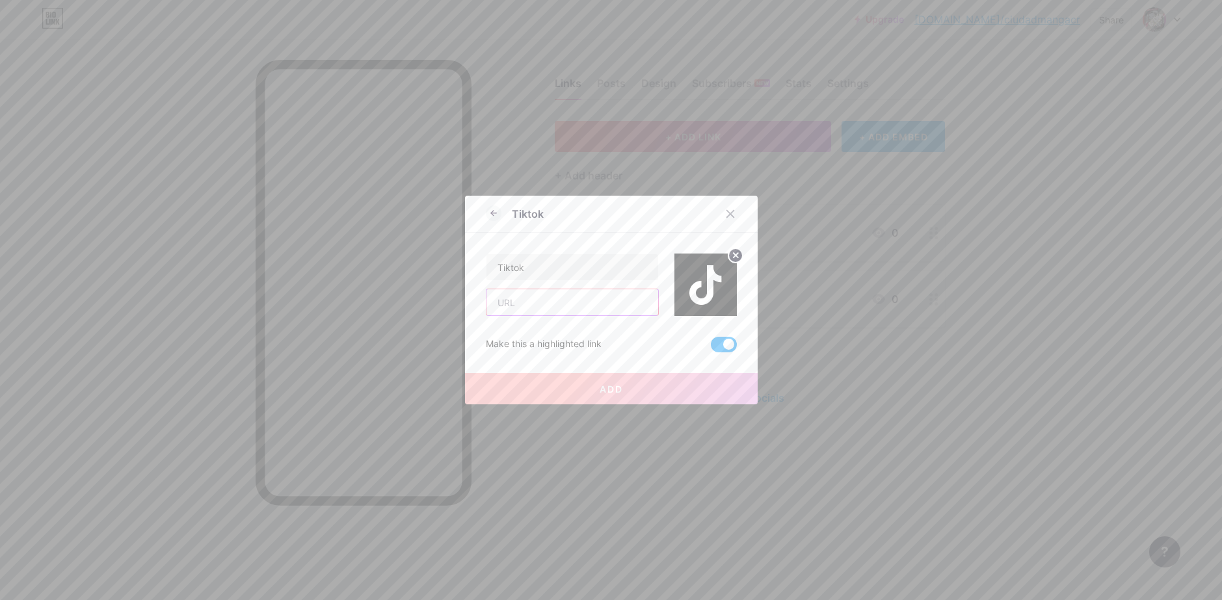
type input "@"
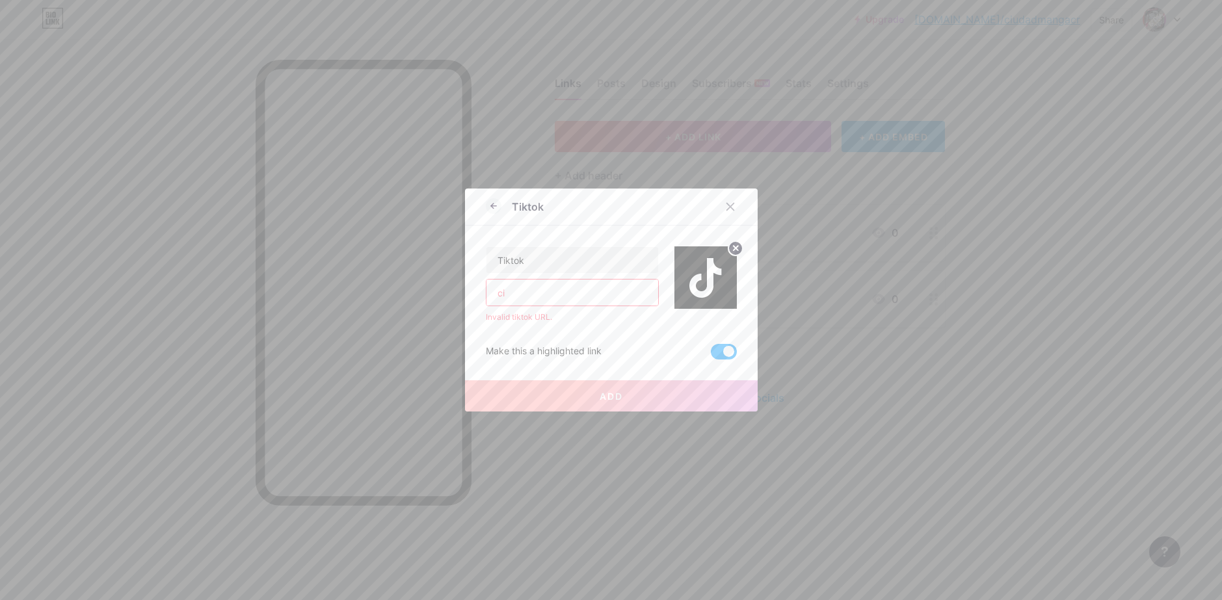
type input "c"
type input "j"
type input "h"
drag, startPoint x: 574, startPoint y: 296, endPoint x: 457, endPoint y: 294, distance: 117.1
click at [457, 294] on div "Tiktok Tiktok [DOMAIN_NAME] Invalid tiktok URL. Make this a highlighted link Ad…" at bounding box center [611, 300] width 1222 height 600
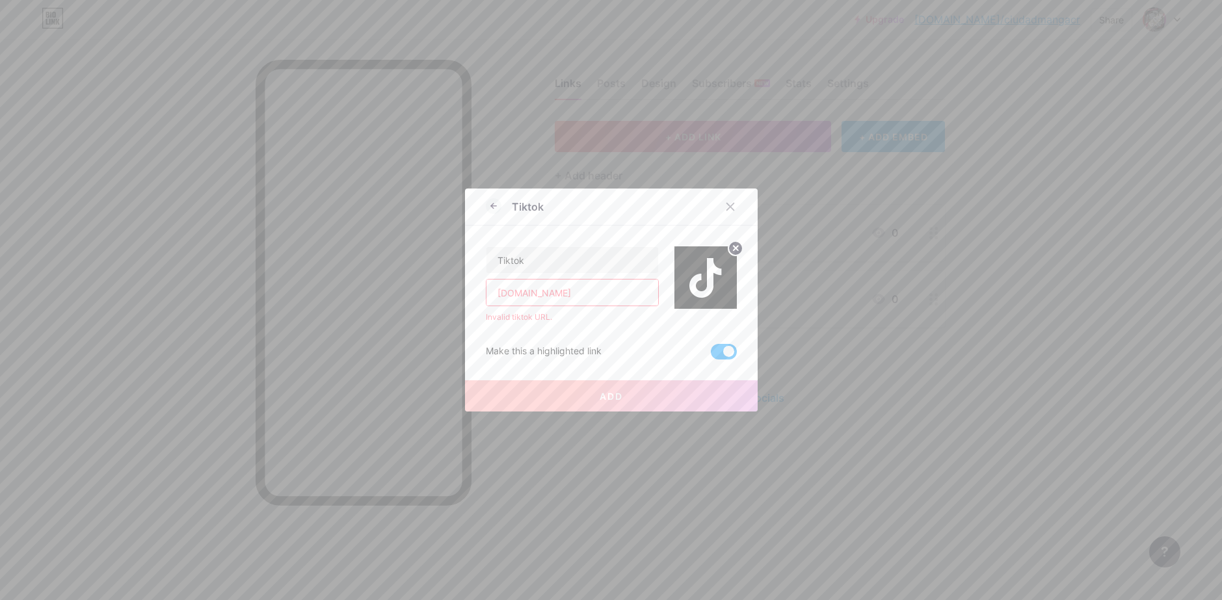
paste input "[URL][DOMAIN_NAME]"
click at [716, 347] on span at bounding box center [724, 352] width 26 height 16
click at [711, 355] on input "checkbox" at bounding box center [711, 355] width 0 height 0
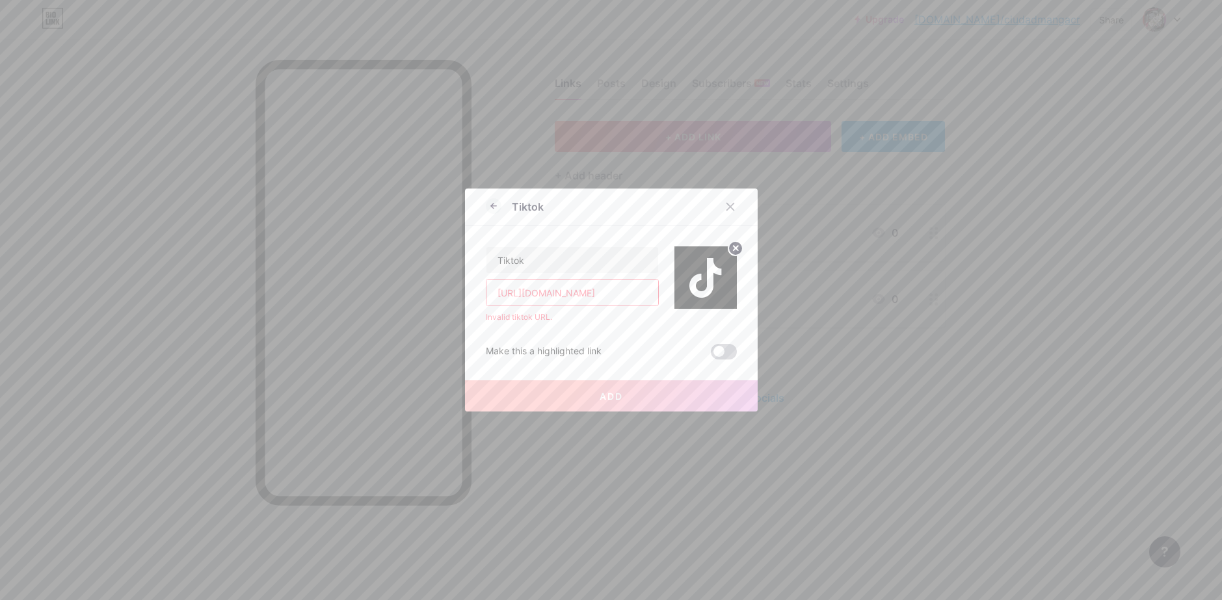
click at [716, 347] on span at bounding box center [724, 352] width 26 height 16
click at [711, 355] on input "checkbox" at bounding box center [711, 355] width 0 height 0
click at [569, 314] on div "Invalid tiktok URL." at bounding box center [572, 318] width 173 height 12
click at [575, 293] on input "[URL][DOMAIN_NAME]" at bounding box center [573, 293] width 172 height 26
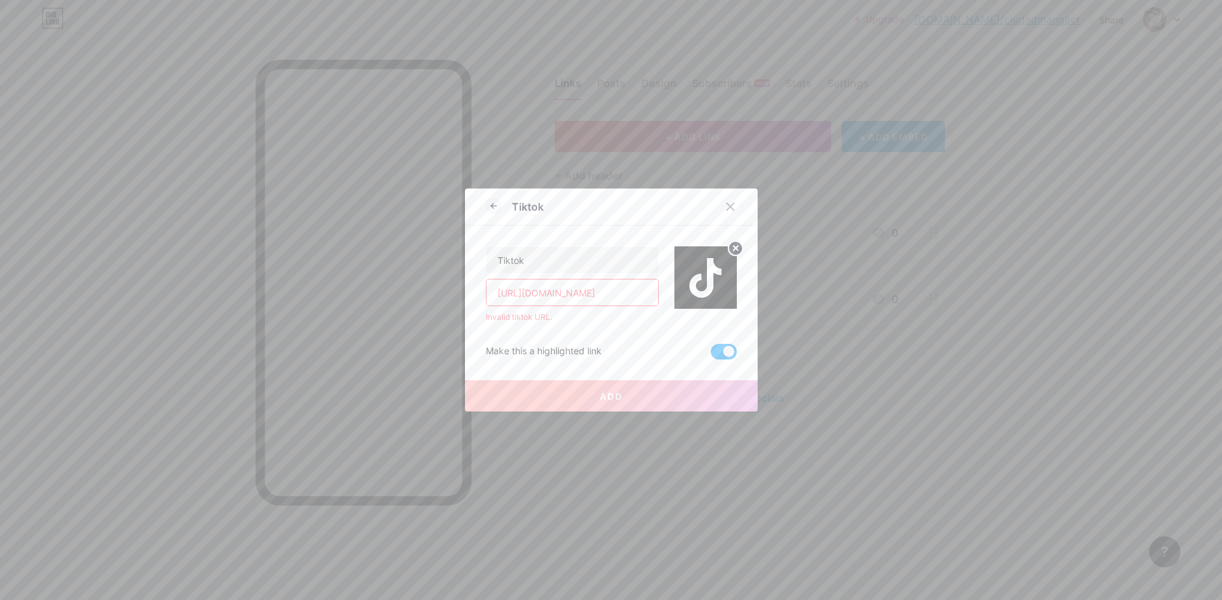
click at [575, 293] on input "[URL][DOMAIN_NAME]" at bounding box center [573, 293] width 172 height 26
click at [500, 303] on input "[URL][DOMAIN_NAME]" at bounding box center [573, 293] width 172 height 26
drag, startPoint x: 525, startPoint y: 295, endPoint x: 447, endPoint y: 290, distance: 78.2
click at [447, 290] on div "Tiktok Tiktok [URL][DOMAIN_NAME] Invalid tiktok URL. Make this a highlighted li…" at bounding box center [611, 300] width 1222 height 600
type input "[DOMAIN_NAME][URL]"
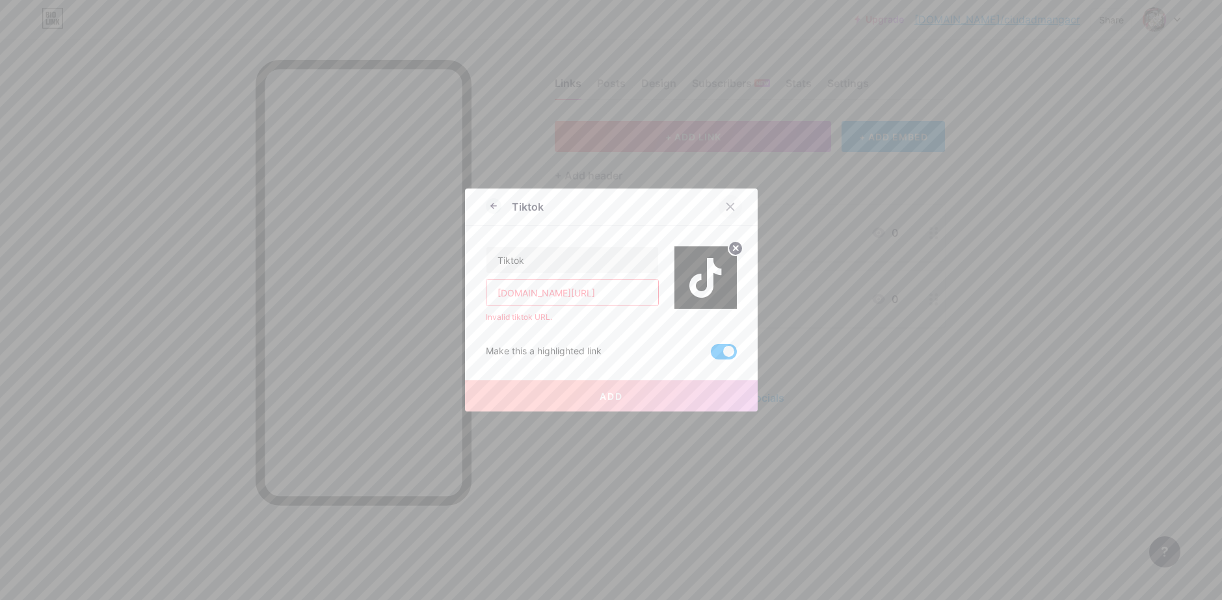
click at [720, 209] on div at bounding box center [730, 206] width 23 height 23
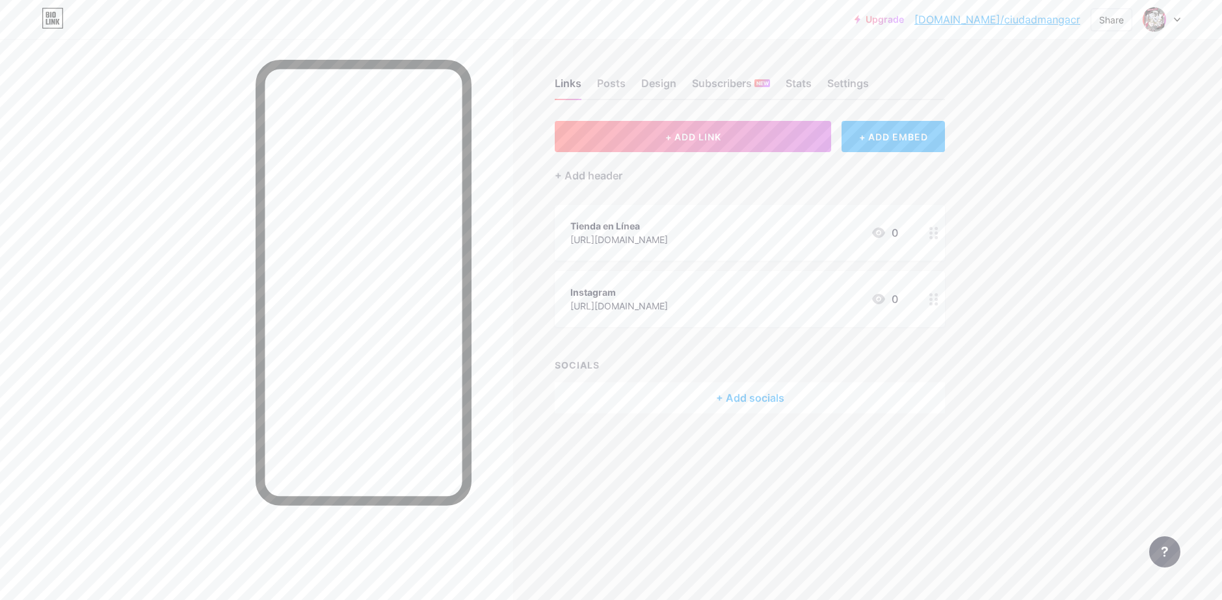
click at [898, 139] on div "+ ADD EMBED" at bounding box center [893, 136] width 103 height 31
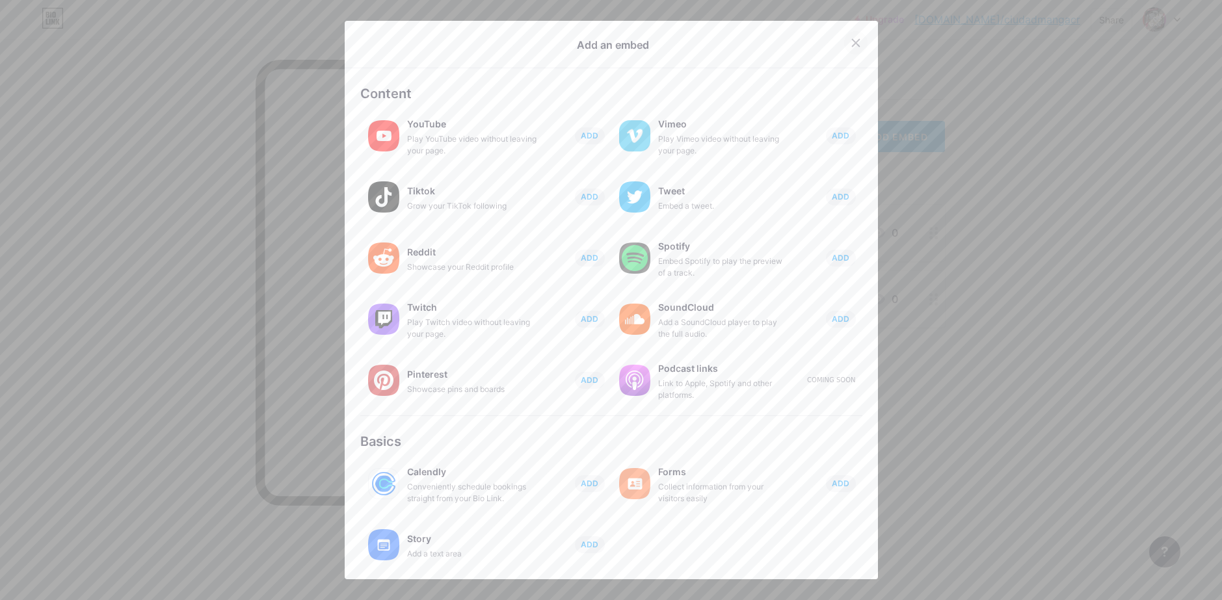
click at [851, 38] on icon at bounding box center [856, 43] width 10 height 10
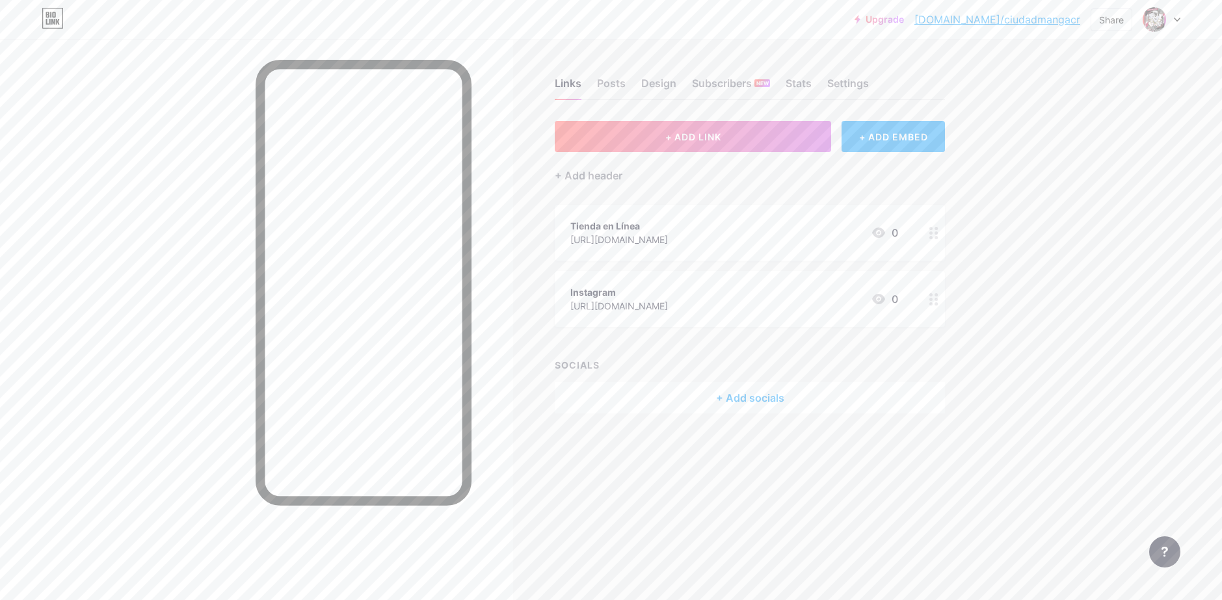
click at [734, 405] on div "+ Add socials" at bounding box center [750, 398] width 390 height 31
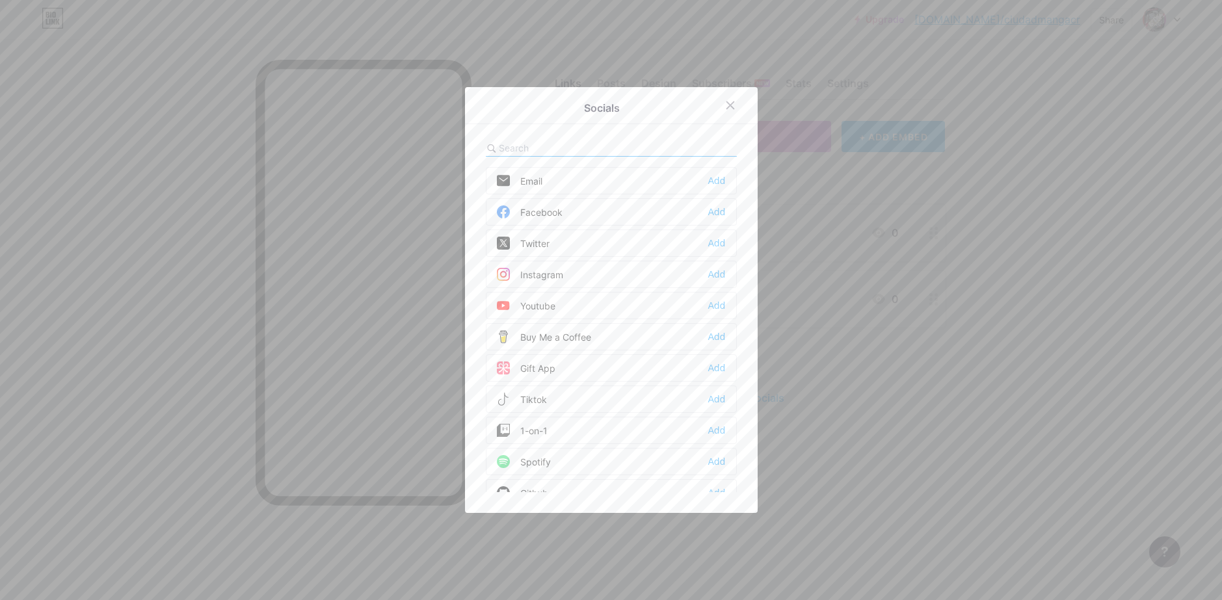
click at [621, 397] on div "Tiktok Add" at bounding box center [611, 399] width 251 height 27
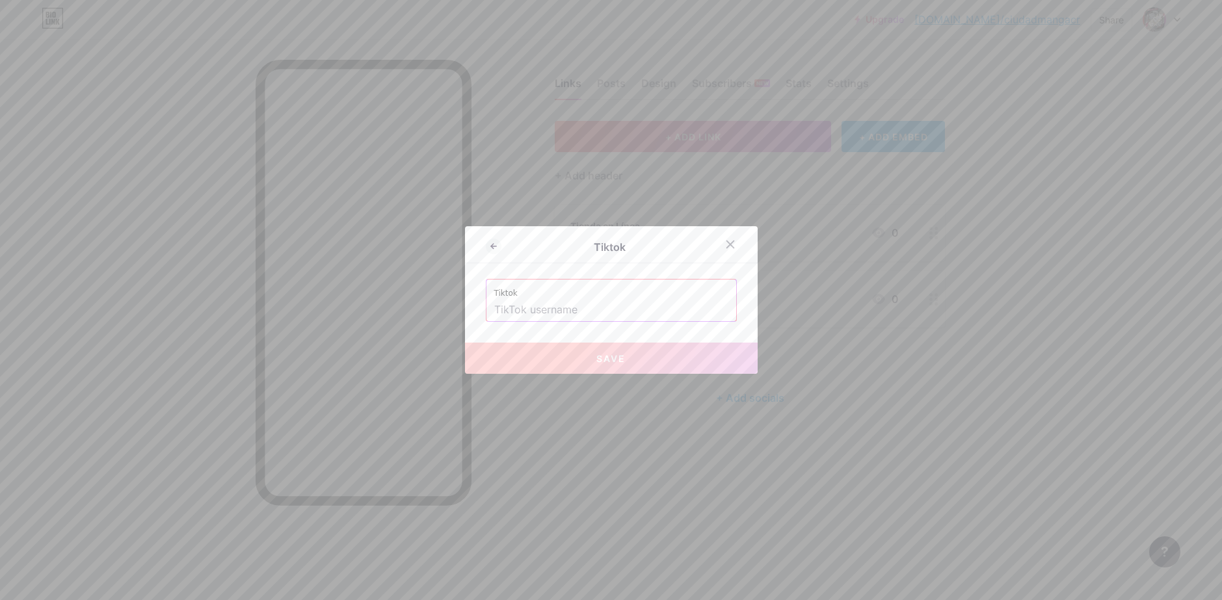
click at [573, 312] on input "text" at bounding box center [611, 310] width 234 height 22
paste input "@ciudadmangacr"
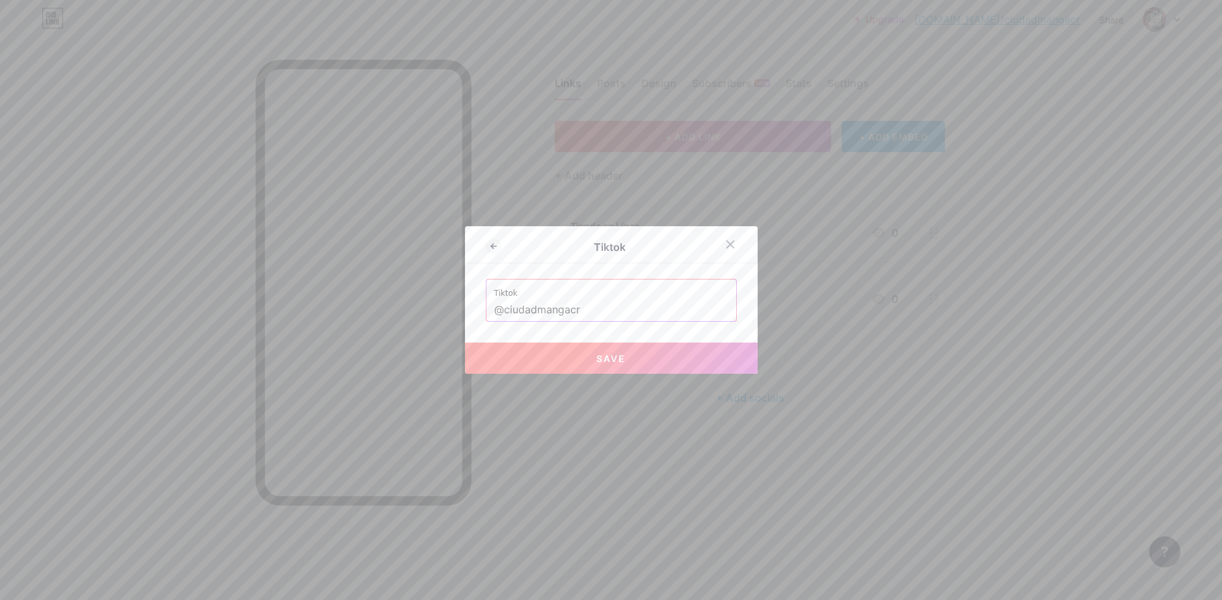
click at [602, 359] on span "Save" at bounding box center [611, 358] width 29 height 11
type input "[URL][DOMAIN_NAME]"
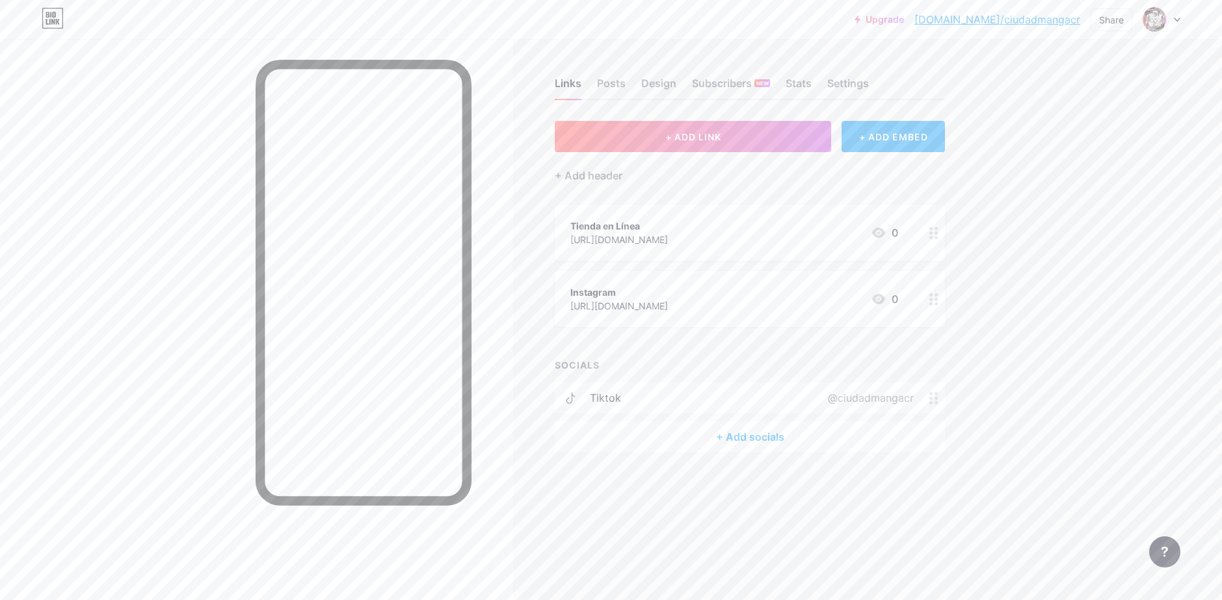
click at [749, 433] on div "+ Add socials" at bounding box center [750, 437] width 390 height 31
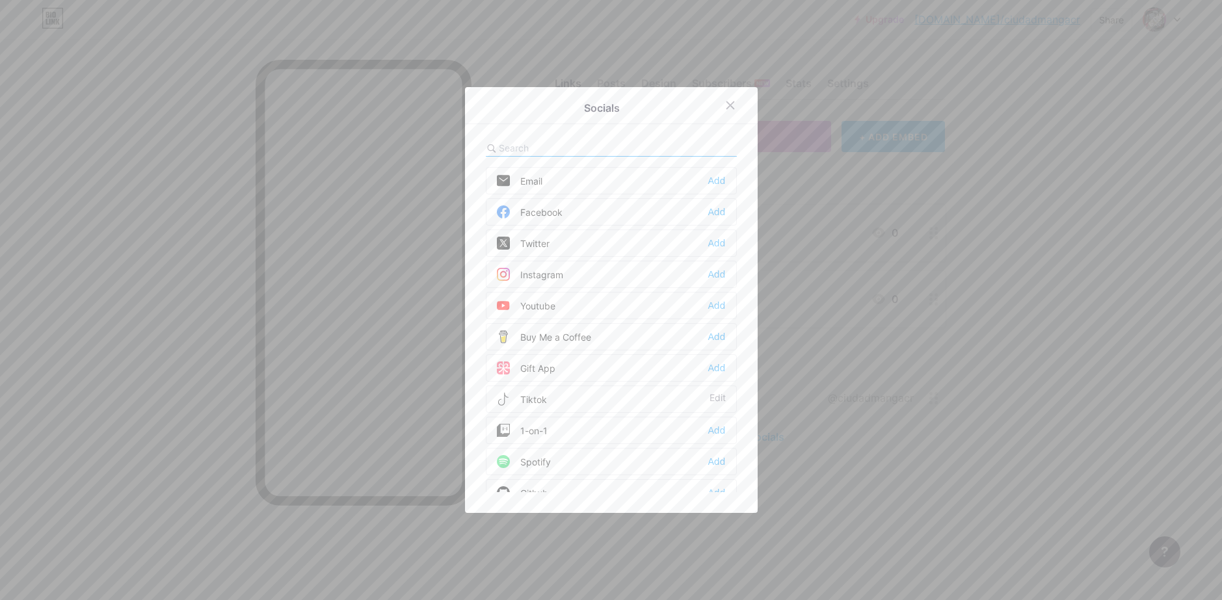
click at [667, 272] on div "Instagram Add" at bounding box center [611, 274] width 251 height 27
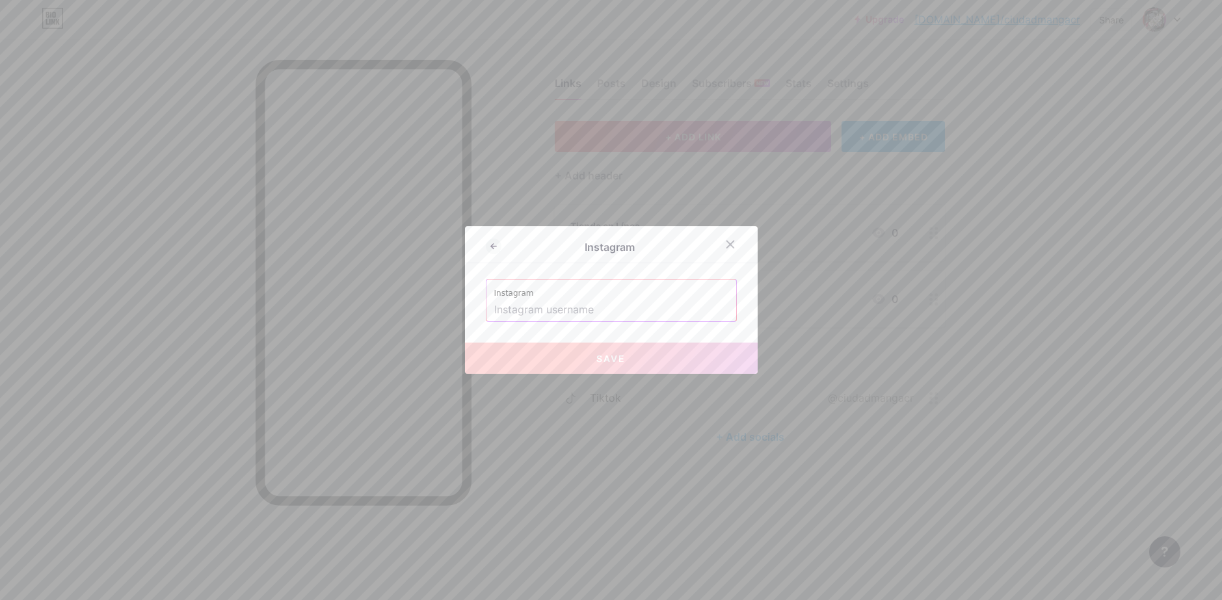
click at [577, 308] on input "text" at bounding box center [611, 310] width 234 height 22
paste input "ciudadmangacr"
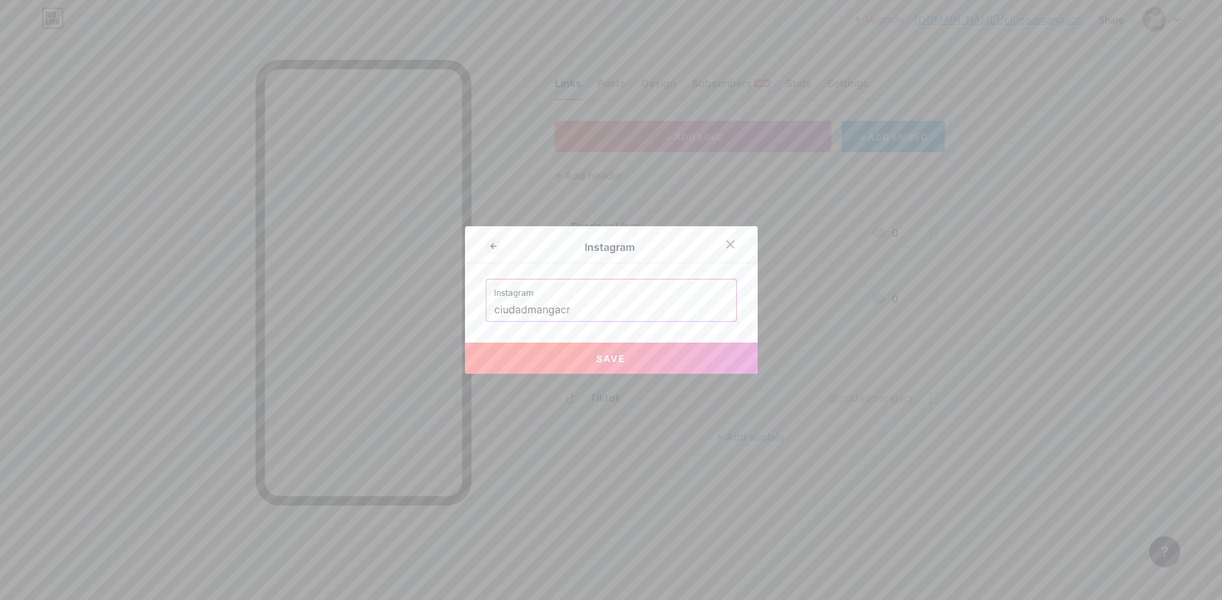
click at [597, 354] on span "Save" at bounding box center [611, 358] width 29 height 11
type input "[URL][DOMAIN_NAME]"
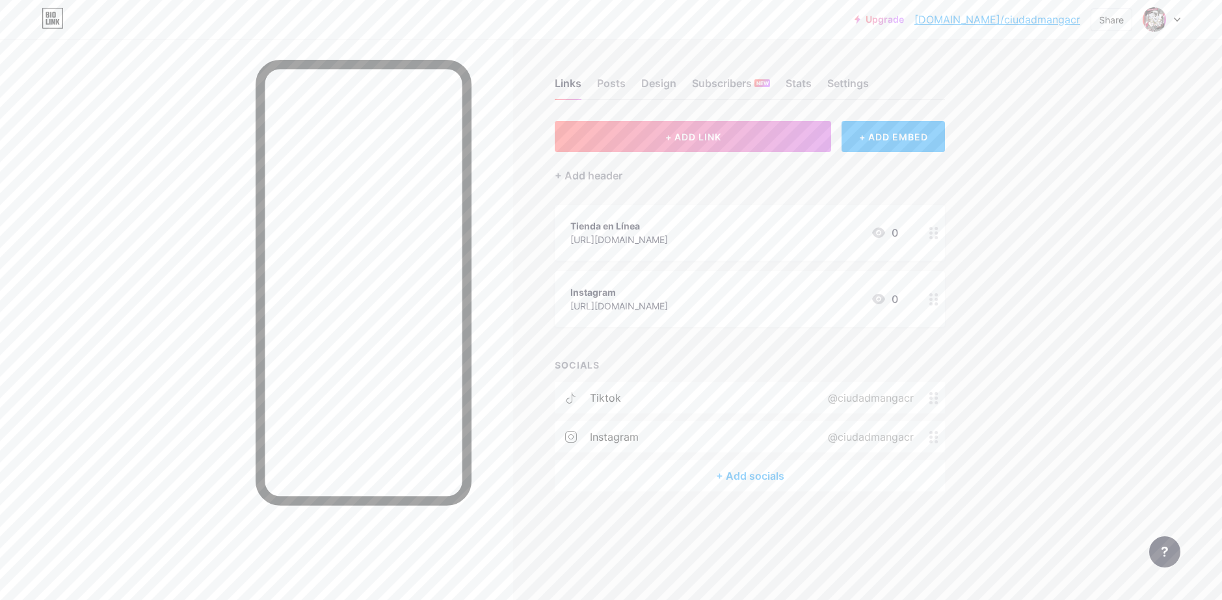
click at [775, 482] on div "+ Add socials" at bounding box center [750, 476] width 390 height 31
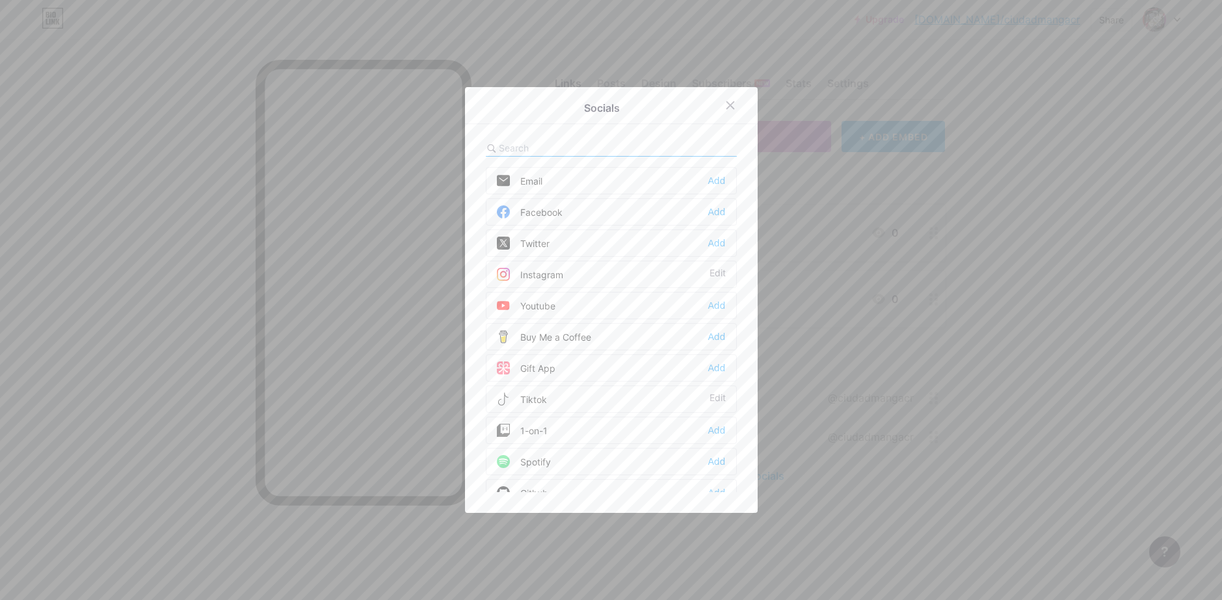
click at [667, 212] on div "Facebook Add" at bounding box center [611, 211] width 251 height 27
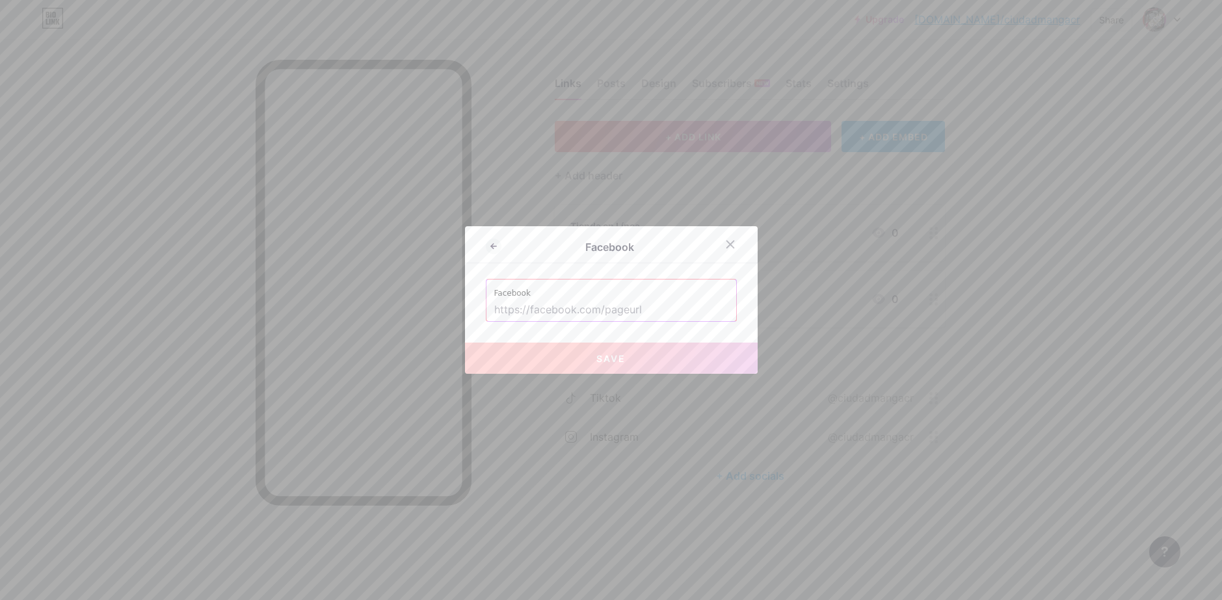
click at [565, 310] on input "text" at bounding box center [611, 310] width 234 height 22
paste input "[URL][DOMAIN_NAME]"
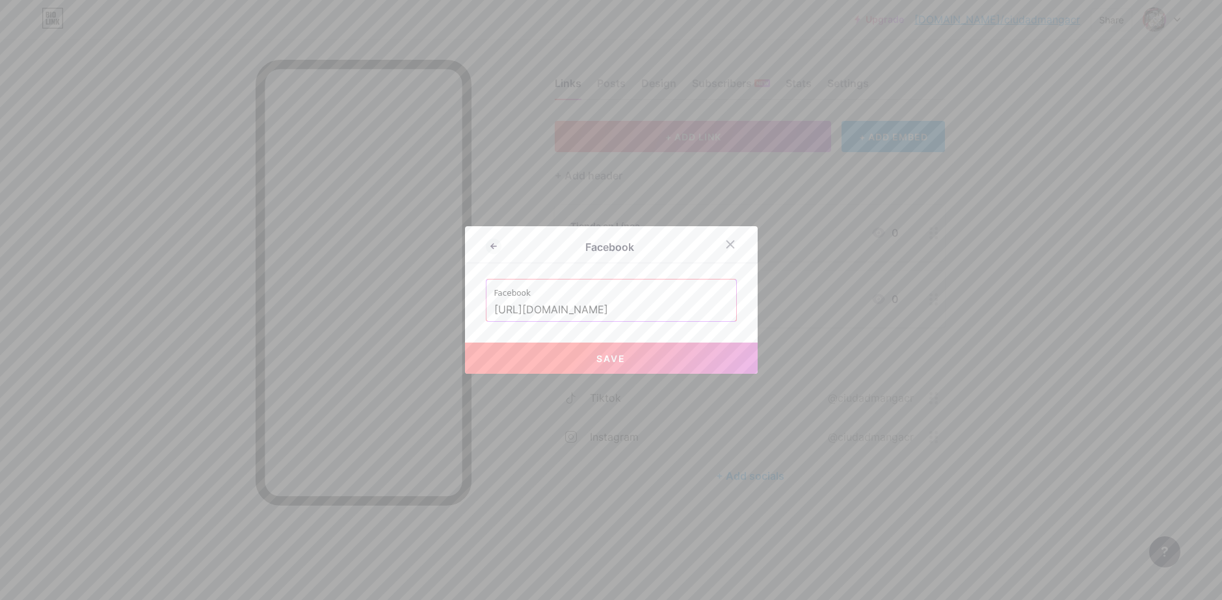
scroll to position [0, 14]
type input "[URL][DOMAIN_NAME]"
click at [639, 351] on button "Save" at bounding box center [611, 358] width 293 height 31
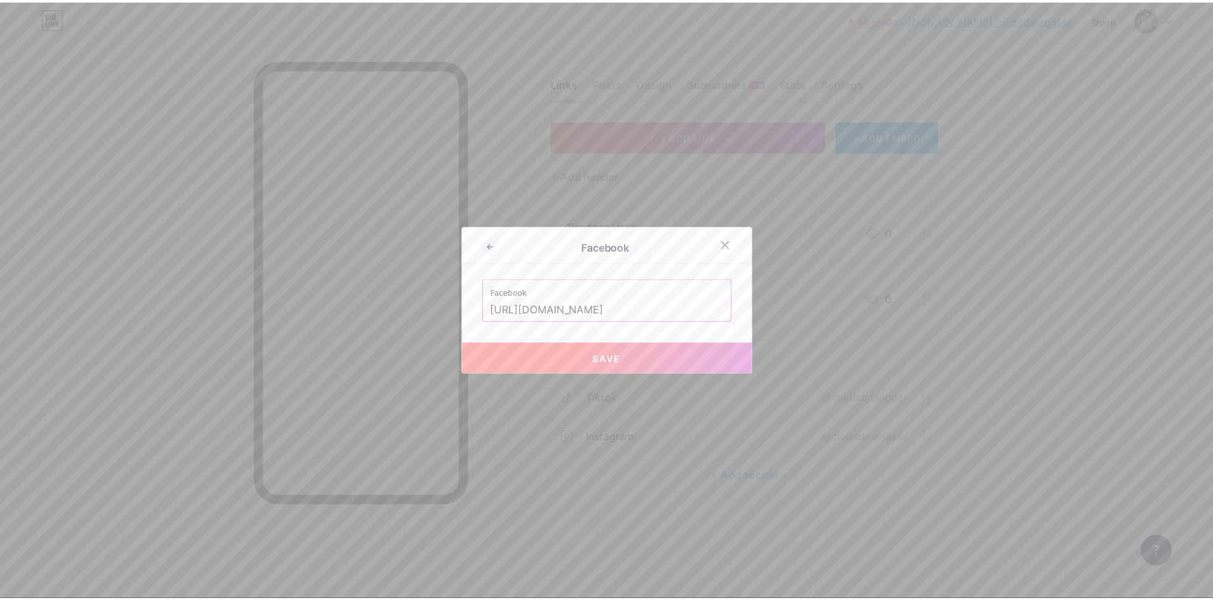
scroll to position [0, 0]
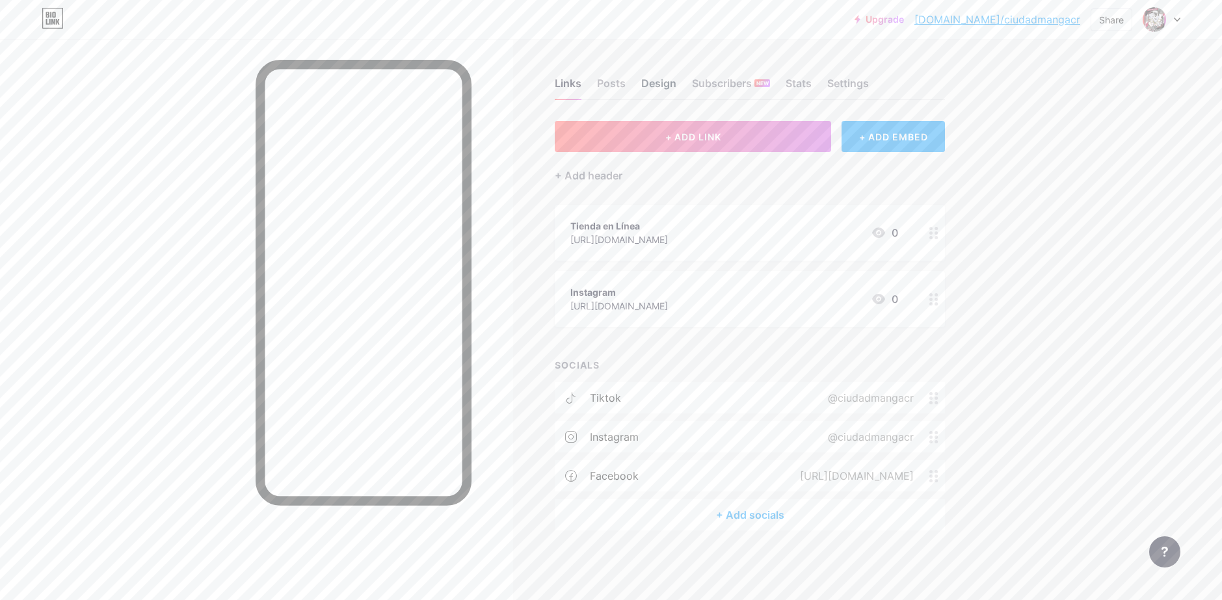
click at [653, 85] on div "Design" at bounding box center [658, 86] width 35 height 23
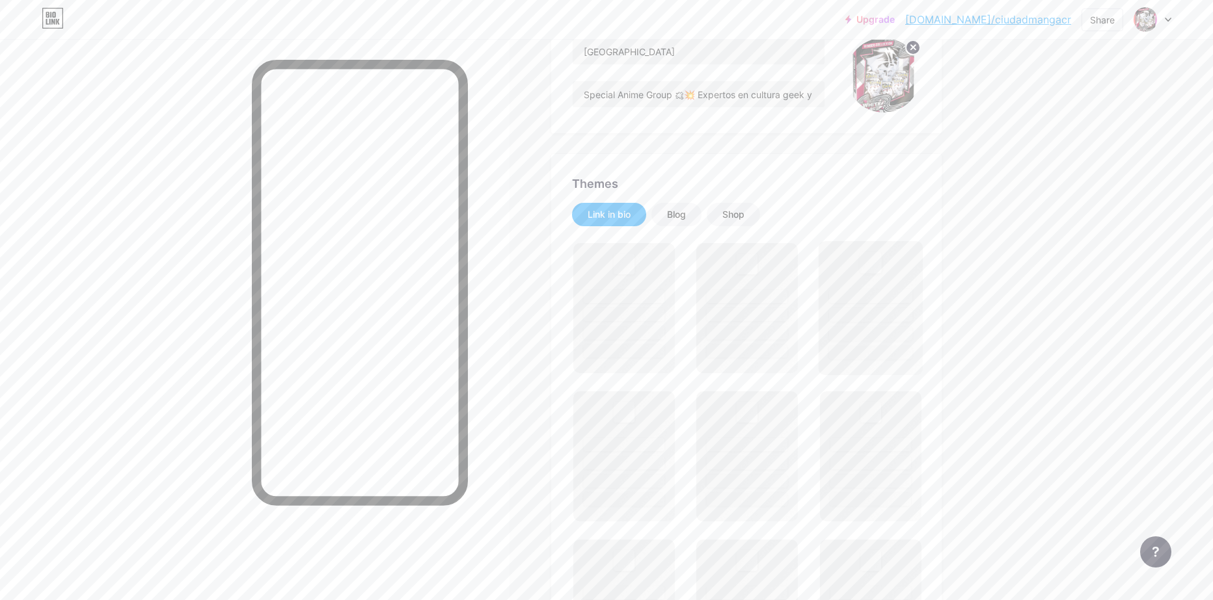
scroll to position [195, 0]
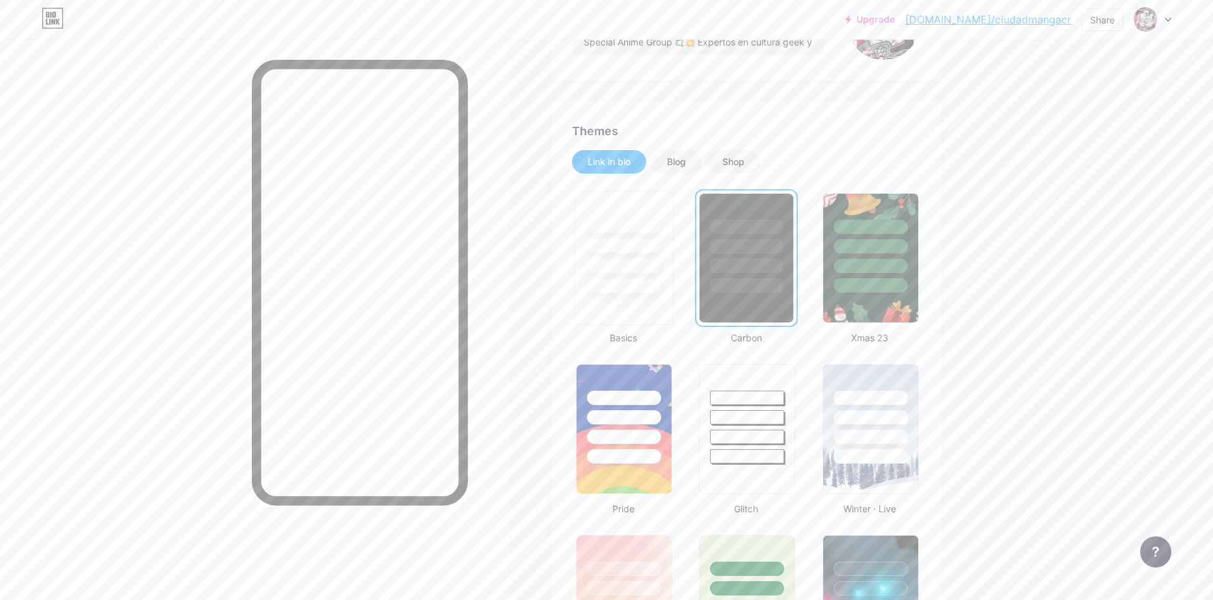
click at [634, 241] on div at bounding box center [623, 246] width 76 height 15
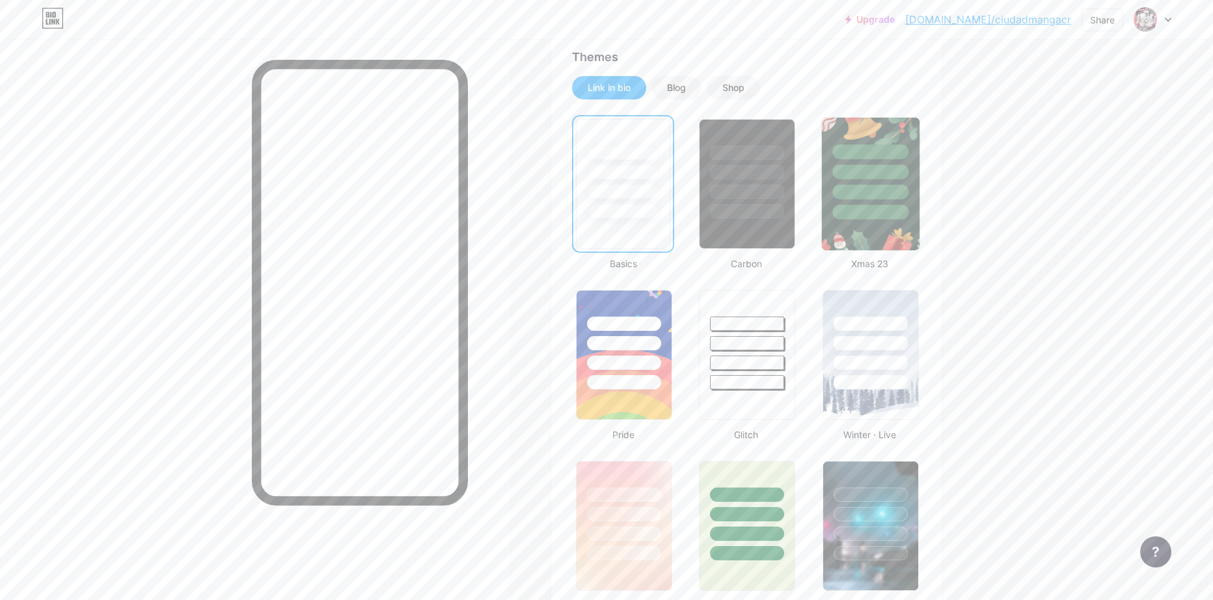
scroll to position [390, 0]
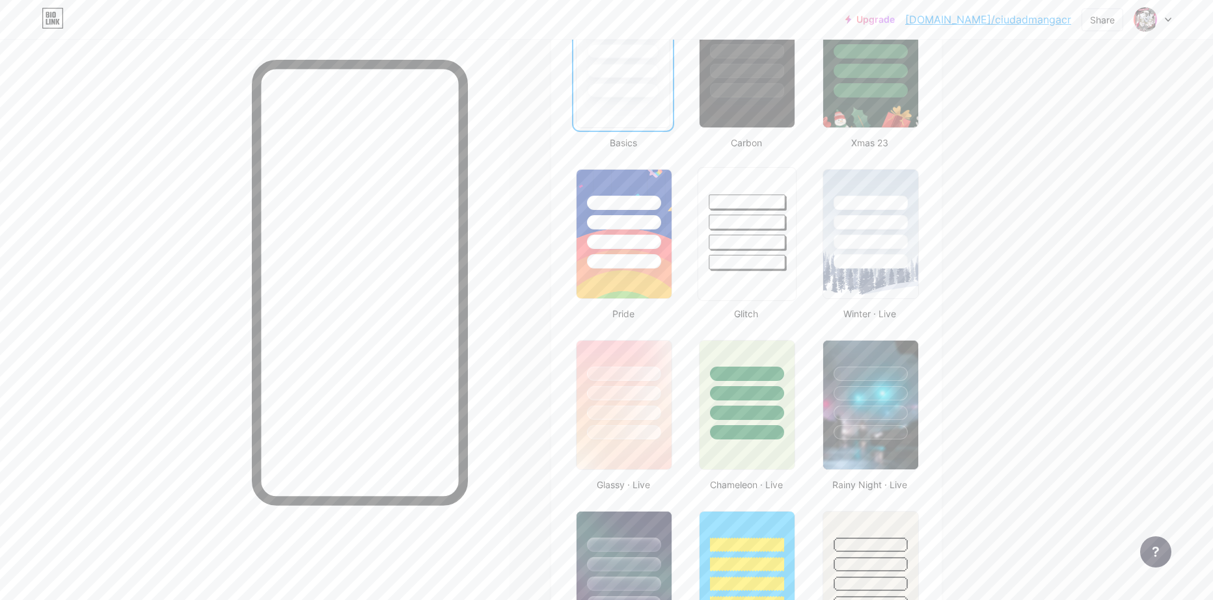
click at [744, 262] on div at bounding box center [746, 262] width 76 height 15
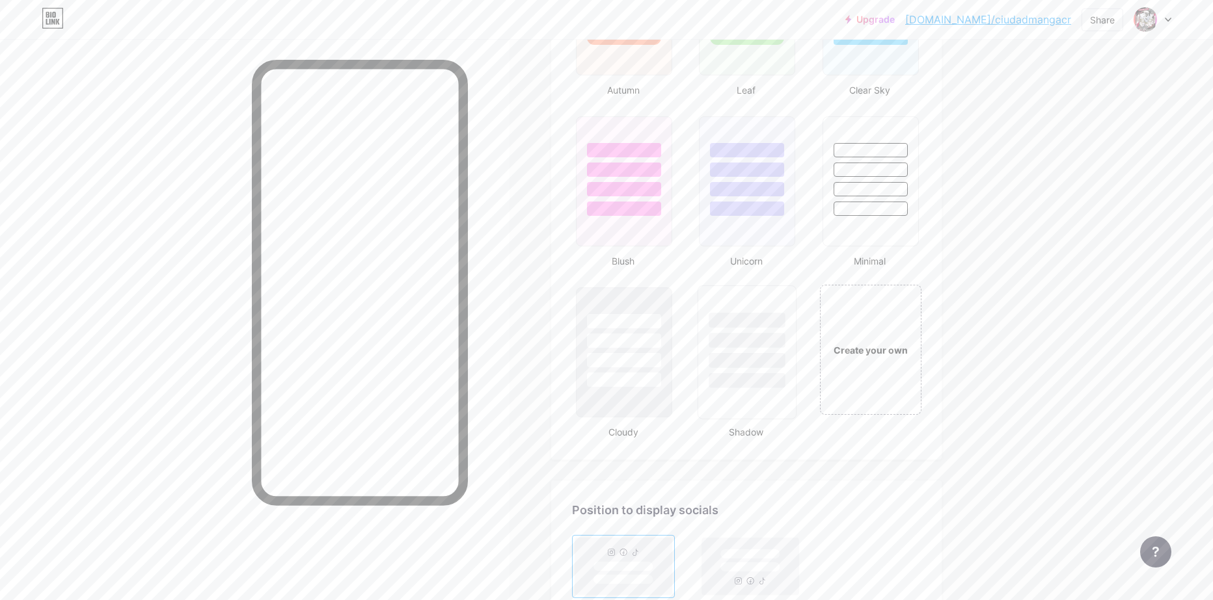
scroll to position [1301, 0]
click at [755, 380] on div at bounding box center [746, 378] width 76 height 15
click at [642, 343] on div at bounding box center [623, 337] width 76 height 15
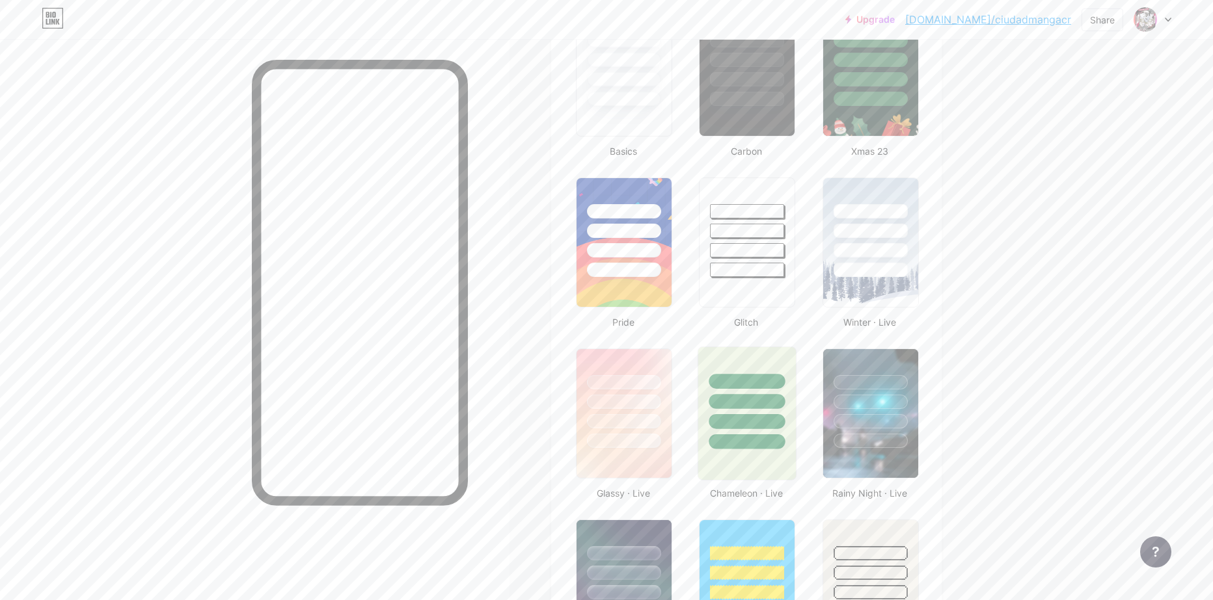
scroll to position [130, 0]
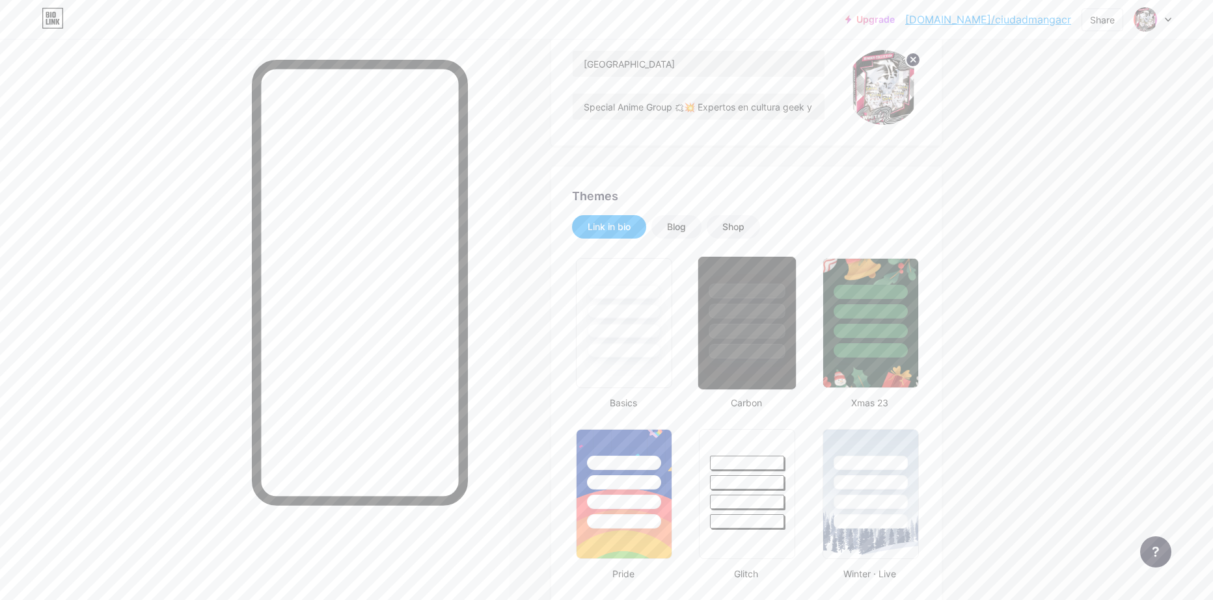
click at [767, 319] on div at bounding box center [747, 308] width 98 height 102
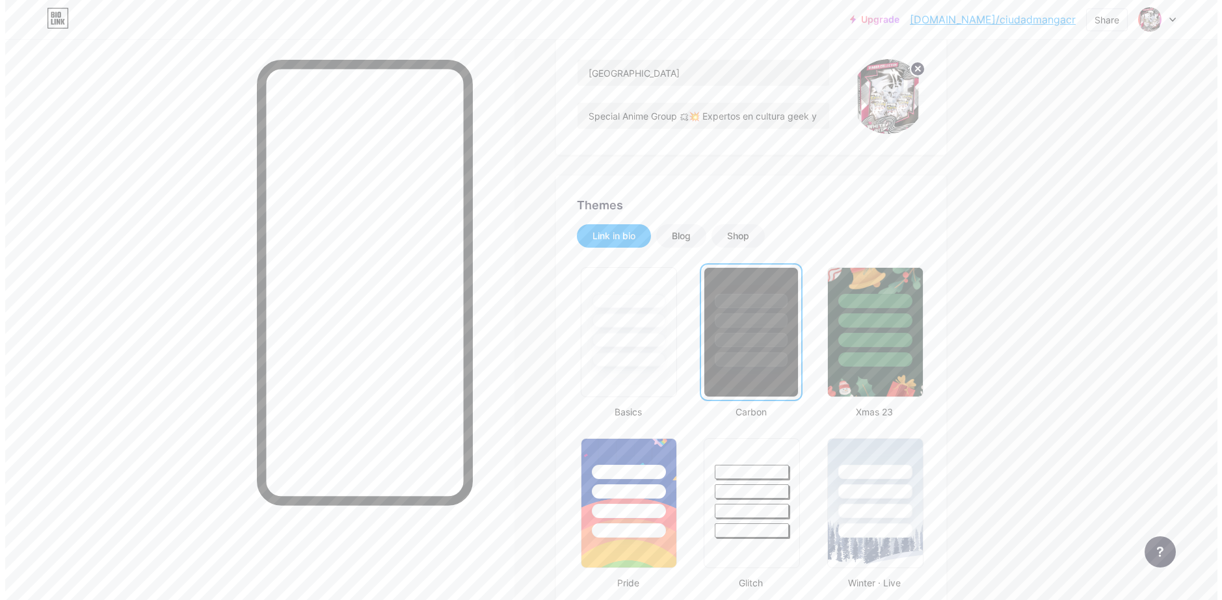
scroll to position [0, 0]
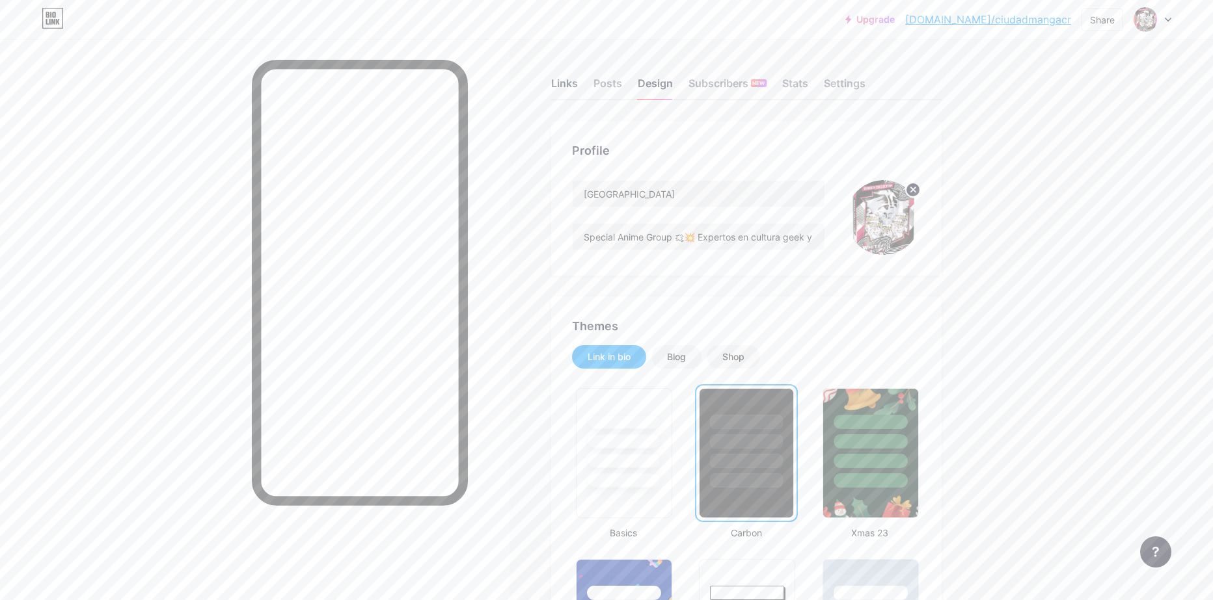
click at [558, 77] on div "Links" at bounding box center [564, 86] width 27 height 23
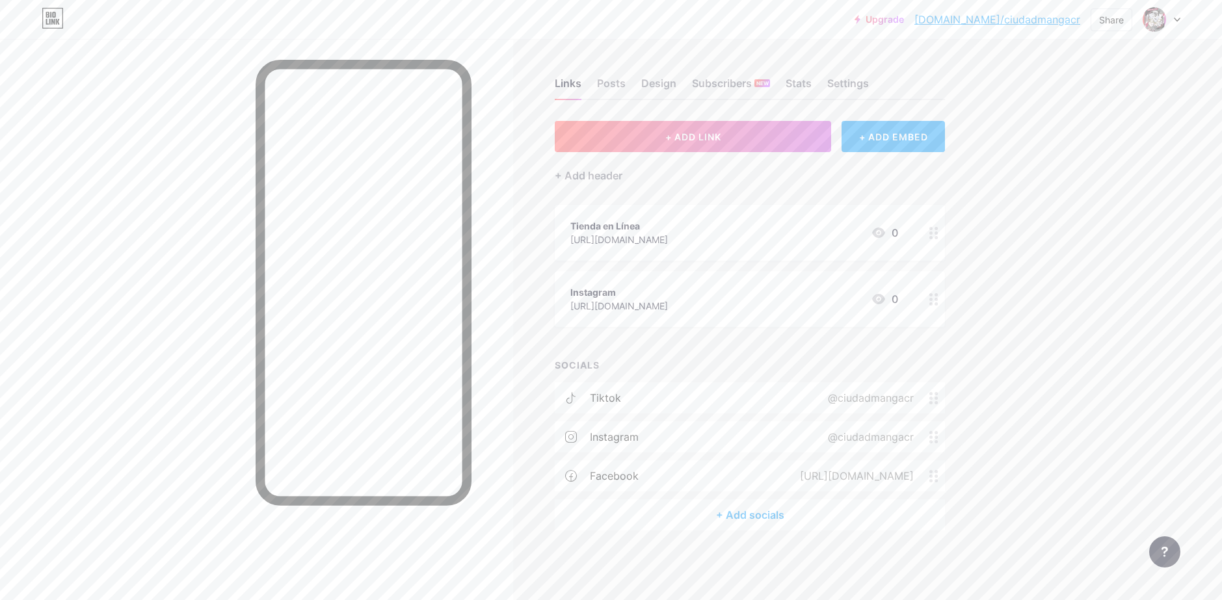
click at [938, 302] on icon at bounding box center [934, 299] width 9 height 12
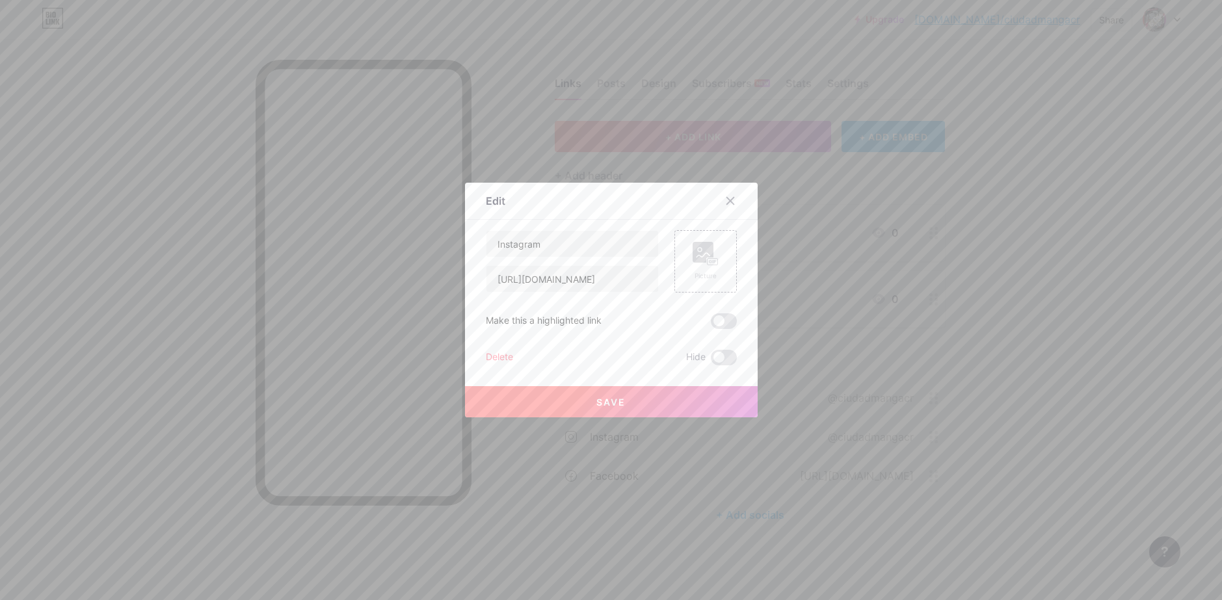
click at [503, 355] on div "Delete" at bounding box center [499, 358] width 27 height 16
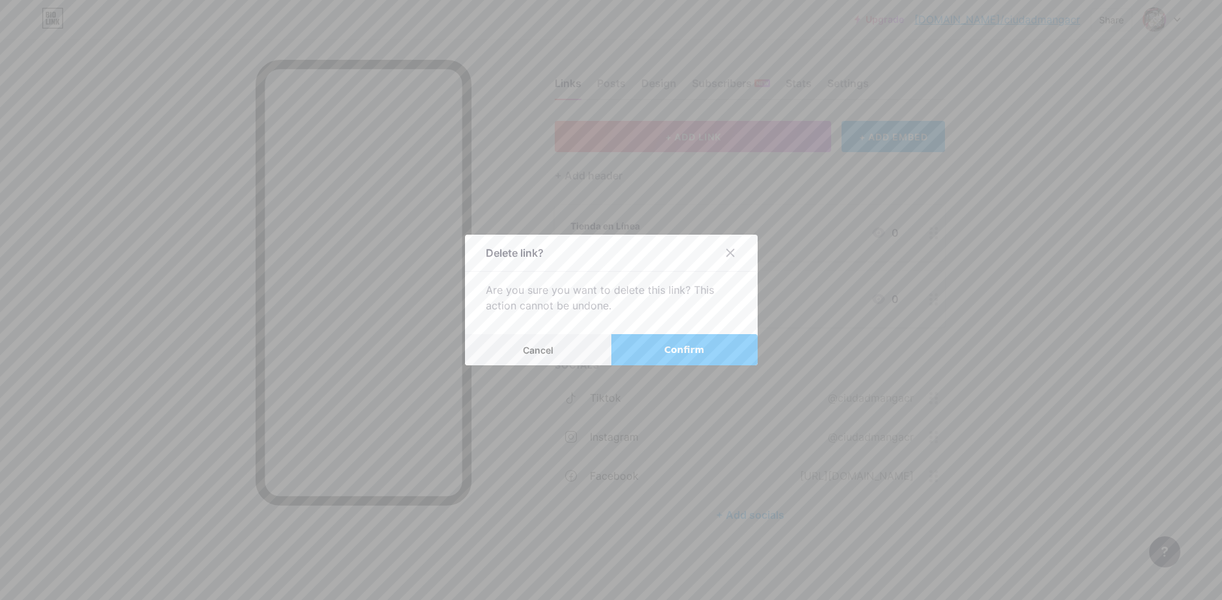
click at [674, 347] on span "Confirm" at bounding box center [684, 350] width 40 height 14
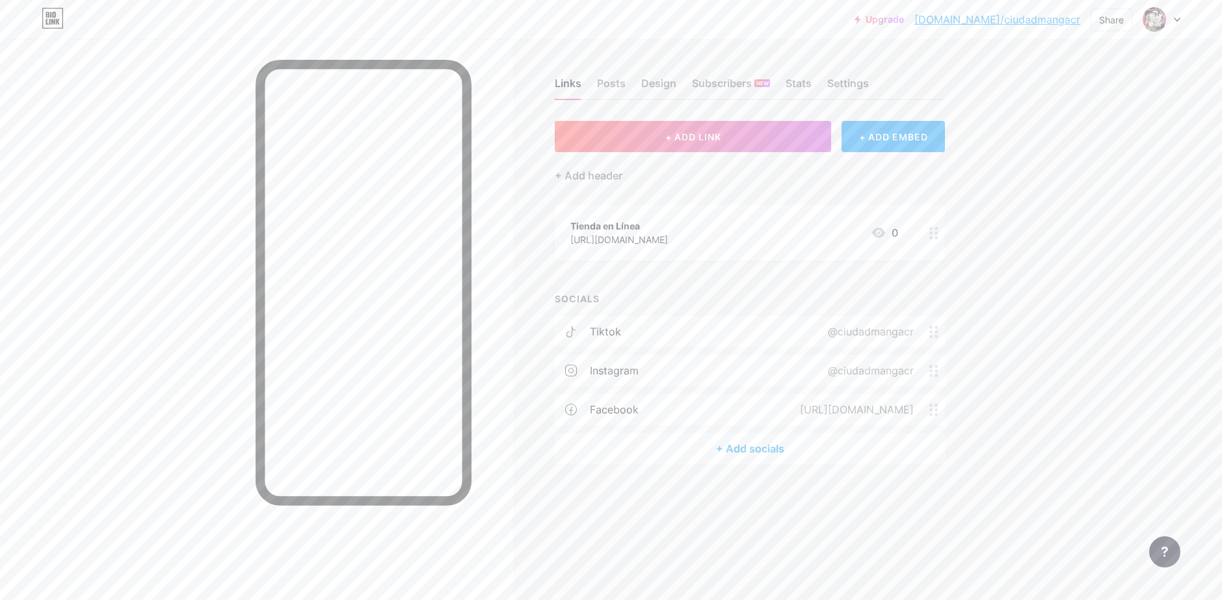
click at [933, 234] on icon at bounding box center [934, 233] width 9 height 12
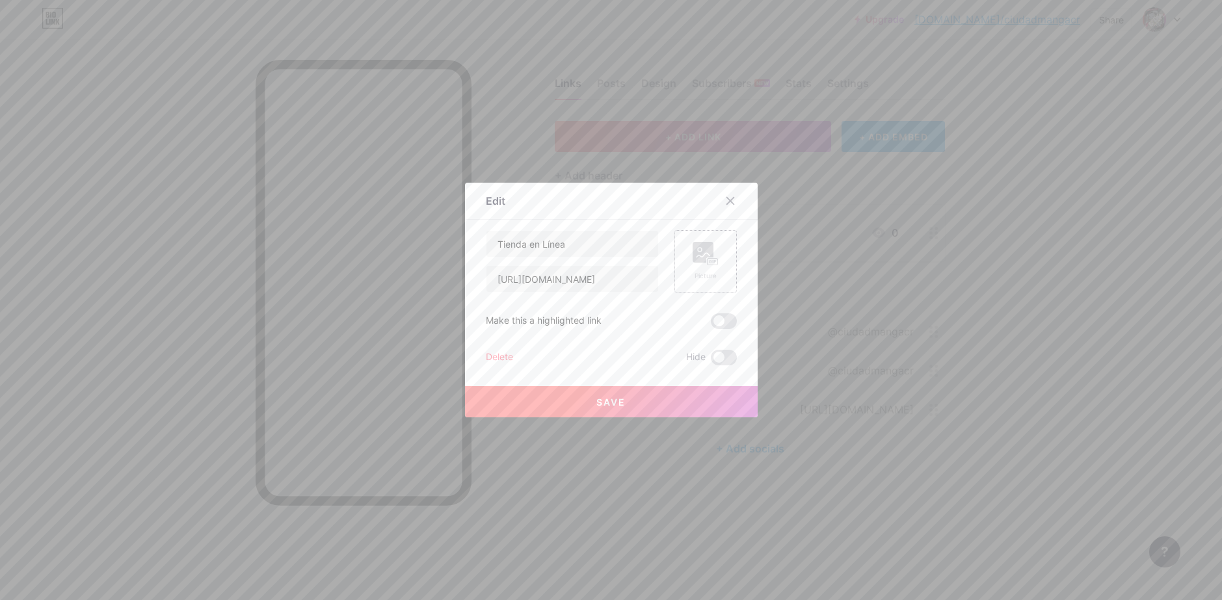
click at [706, 258] on rect at bounding box center [712, 262] width 12 height 8
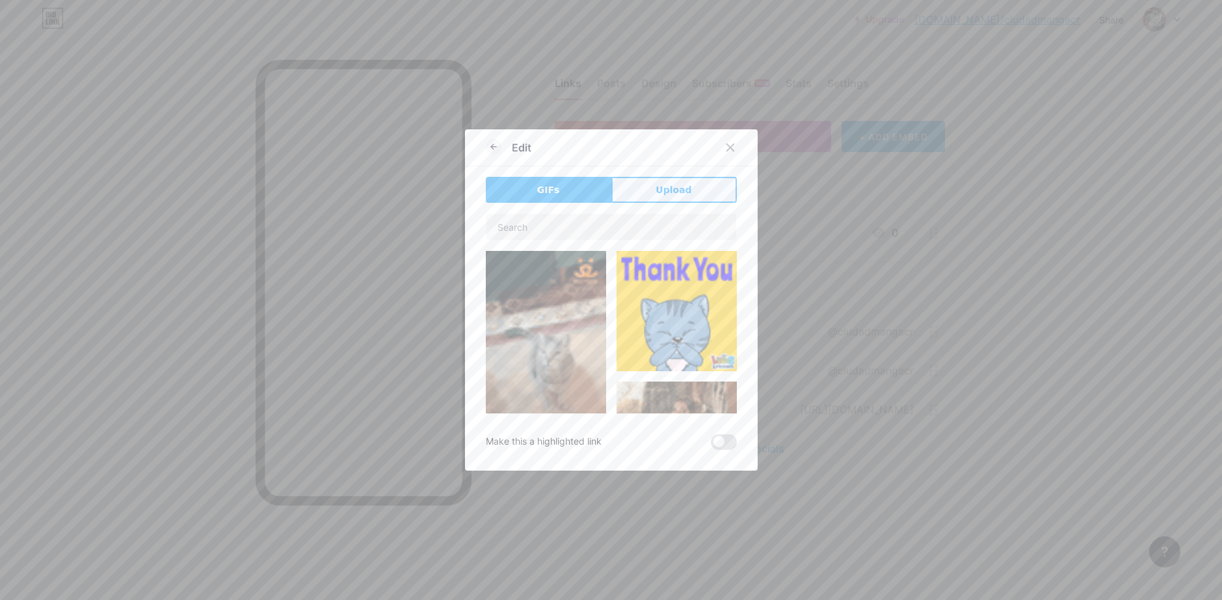
click at [667, 200] on button "Upload" at bounding box center [675, 190] width 126 height 26
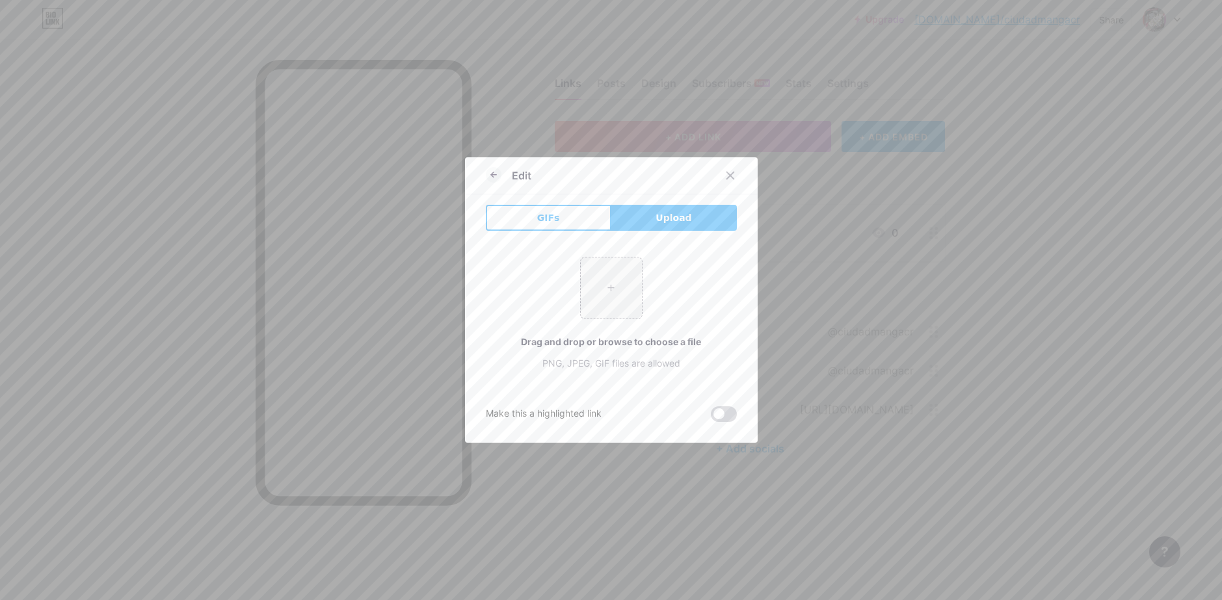
click at [712, 412] on span at bounding box center [724, 415] width 26 height 16
click at [711, 418] on input "checkbox" at bounding box center [711, 418] width 0 height 0
click at [995, 108] on div at bounding box center [611, 300] width 1222 height 600
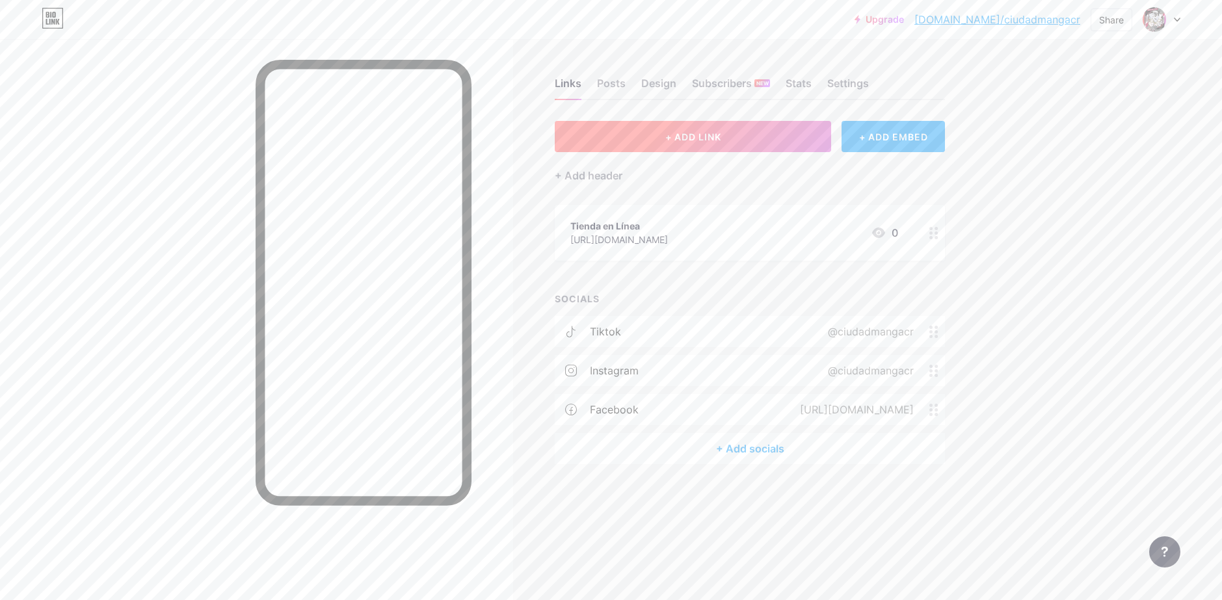
click at [737, 132] on button "+ ADD LINK" at bounding box center [693, 136] width 276 height 31
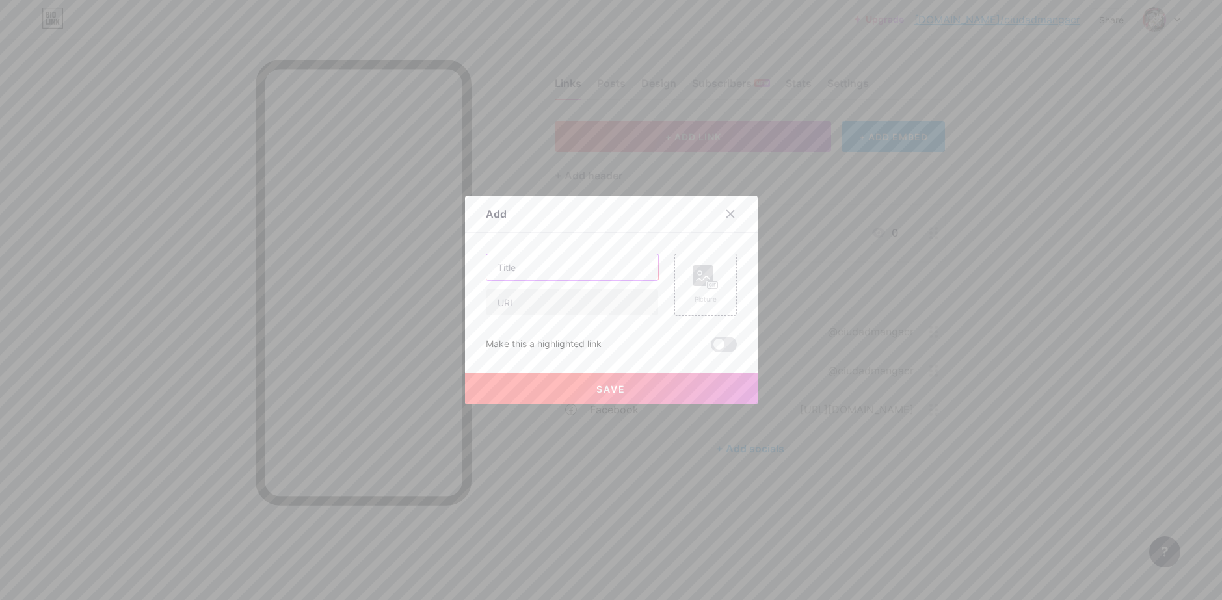
click at [582, 269] on input "text" at bounding box center [573, 267] width 172 height 26
type input "Whatsapp"
click at [555, 293] on input "text" at bounding box center [573, 302] width 172 height 26
paste input "[URL][DOMAIN_NAME]"
type input "[URL][DOMAIN_NAME]"
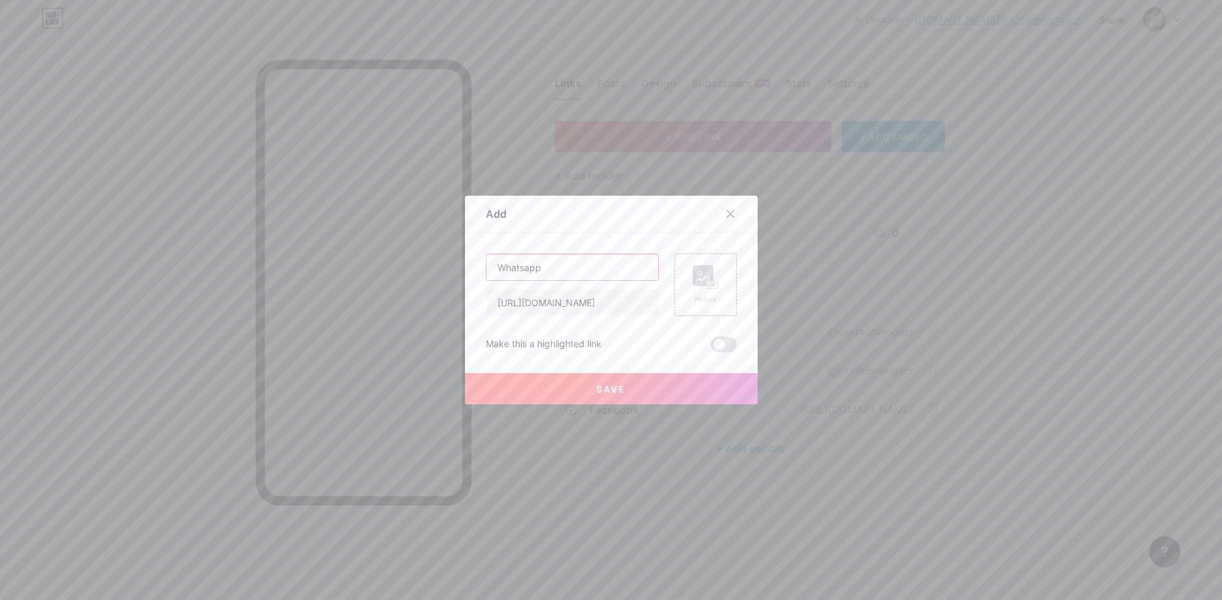
click at [518, 269] on input "Whatsapp" at bounding box center [573, 267] width 172 height 26
type input "WhatsApp"
click at [652, 390] on button "Save" at bounding box center [611, 388] width 293 height 31
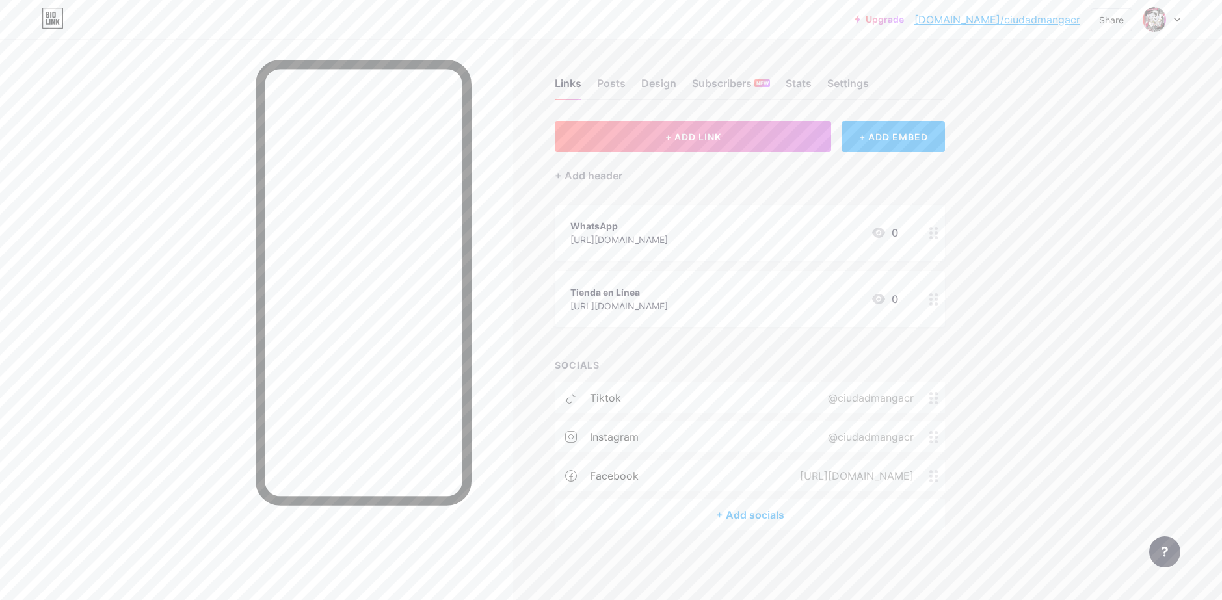
click at [929, 297] on div at bounding box center [934, 299] width 22 height 56
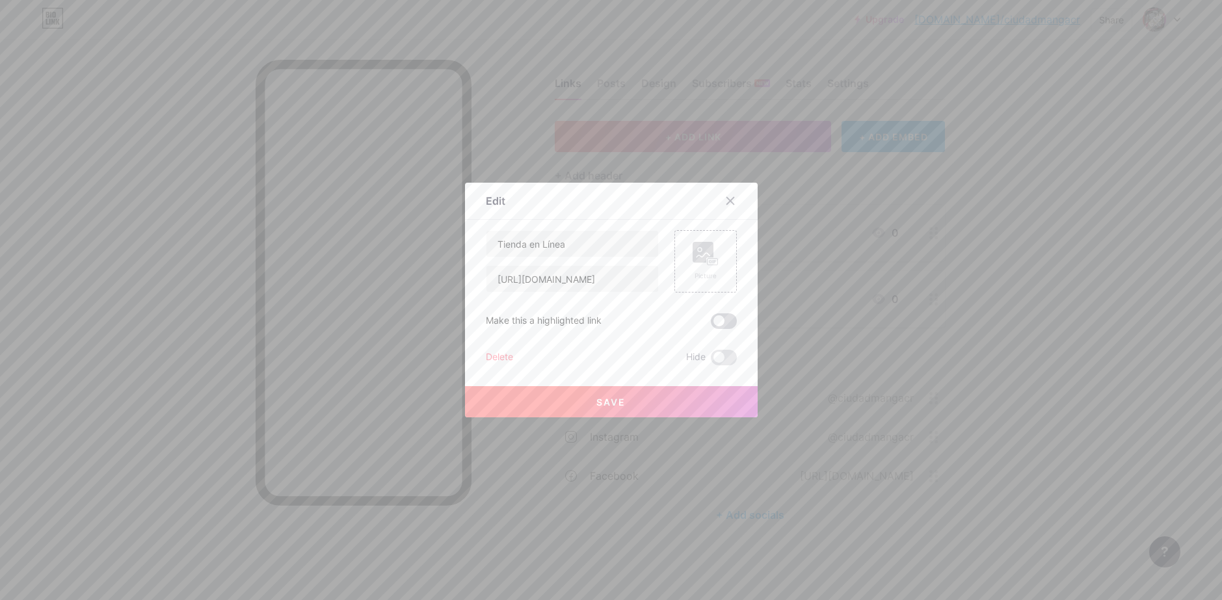
click at [722, 320] on span at bounding box center [724, 322] width 26 height 16
click at [711, 325] on input "checkbox" at bounding box center [711, 325] width 0 height 0
click at [641, 395] on button "Save" at bounding box center [611, 401] width 293 height 31
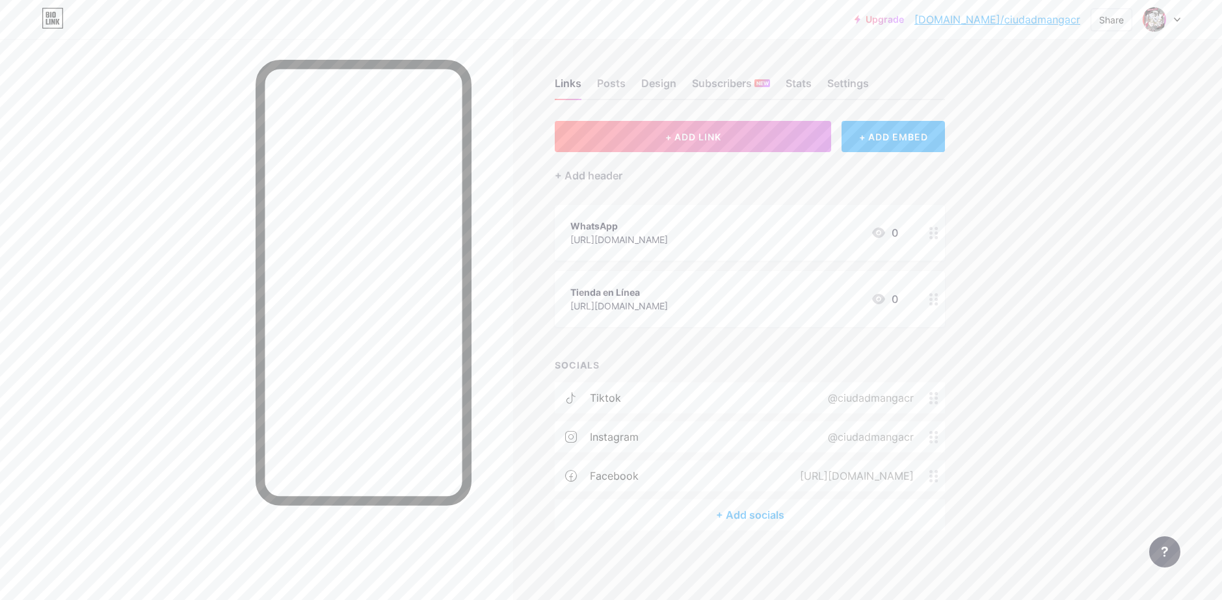
drag, startPoint x: 681, startPoint y: 309, endPoint x: 688, endPoint y: 222, distance: 87.5
click at [688, 222] on span "WhatsApp [URL][DOMAIN_NAME] 0 Tienda en Línea [URL][DOMAIN_NAME] 0" at bounding box center [750, 266] width 390 height 122
click at [981, 311] on div "Links Posts Design Subscribers NEW Stats Settings + ADD LINK + ADD EMBED + Add …" at bounding box center [500, 317] width 1000 height 557
click at [930, 239] on div at bounding box center [934, 233] width 22 height 56
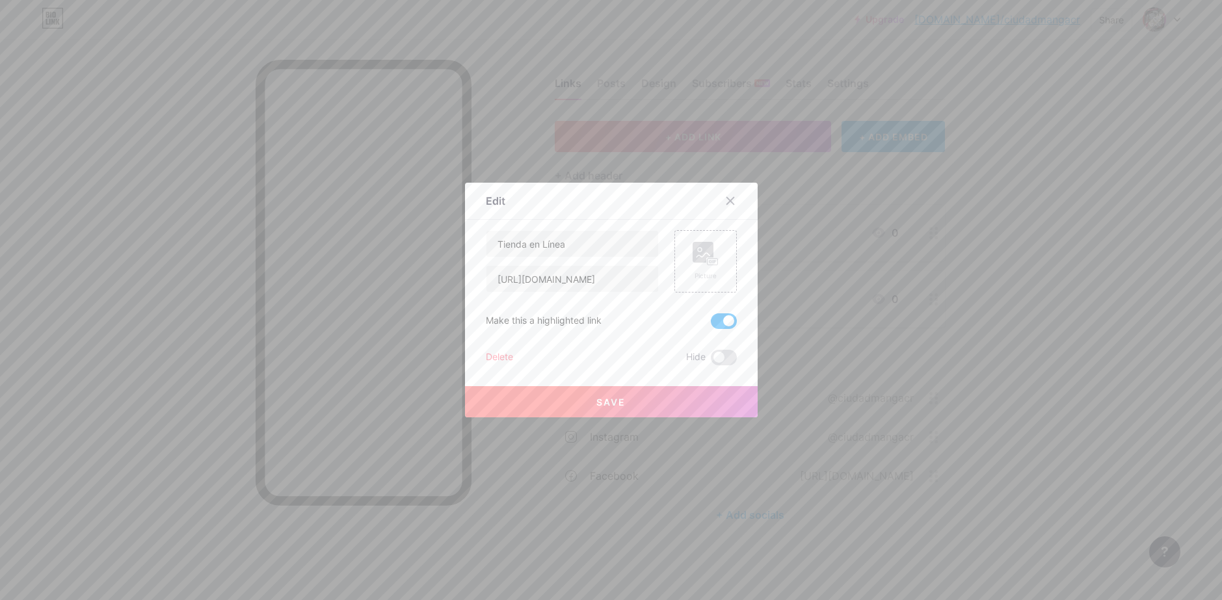
click at [731, 316] on label at bounding box center [724, 322] width 26 height 16
click at [711, 325] on input "checkbox" at bounding box center [711, 325] width 0 height 0
click at [628, 401] on button "Save" at bounding box center [611, 401] width 293 height 31
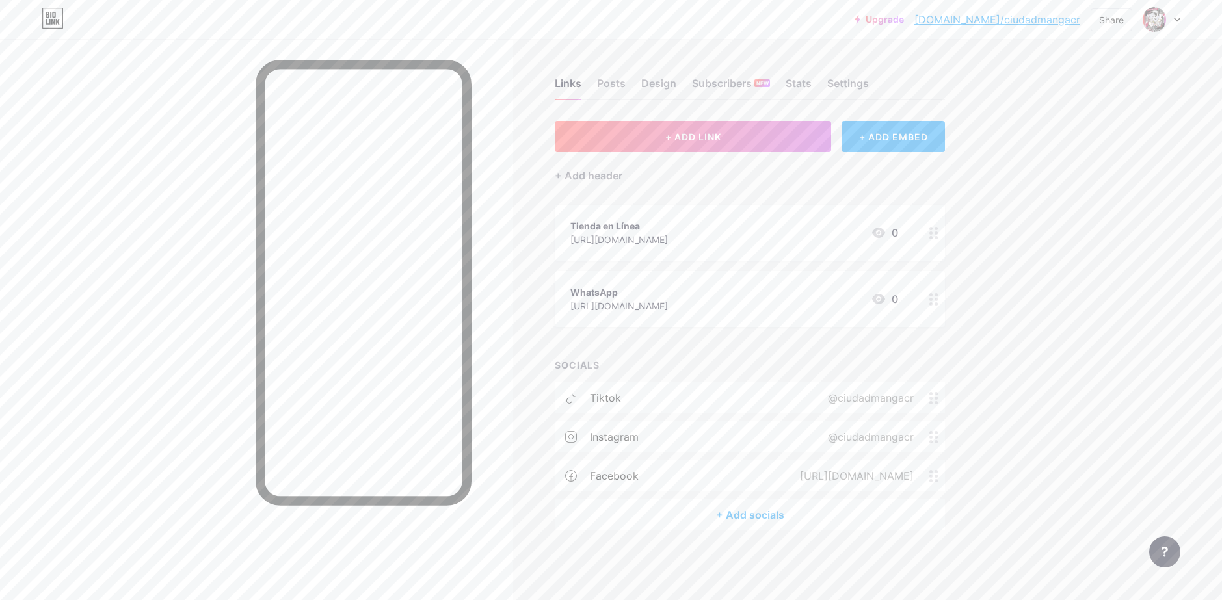
click at [997, 25] on link "[DOMAIN_NAME]/ciudadmangacr" at bounding box center [998, 20] width 166 height 16
click at [1125, 23] on div "Share" at bounding box center [1112, 19] width 42 height 23
click at [1059, 71] on div "Copy link" at bounding box center [1035, 66] width 194 height 31
click at [1034, 98] on div "Get my QR code" at bounding box center [1020, 98] width 81 height 16
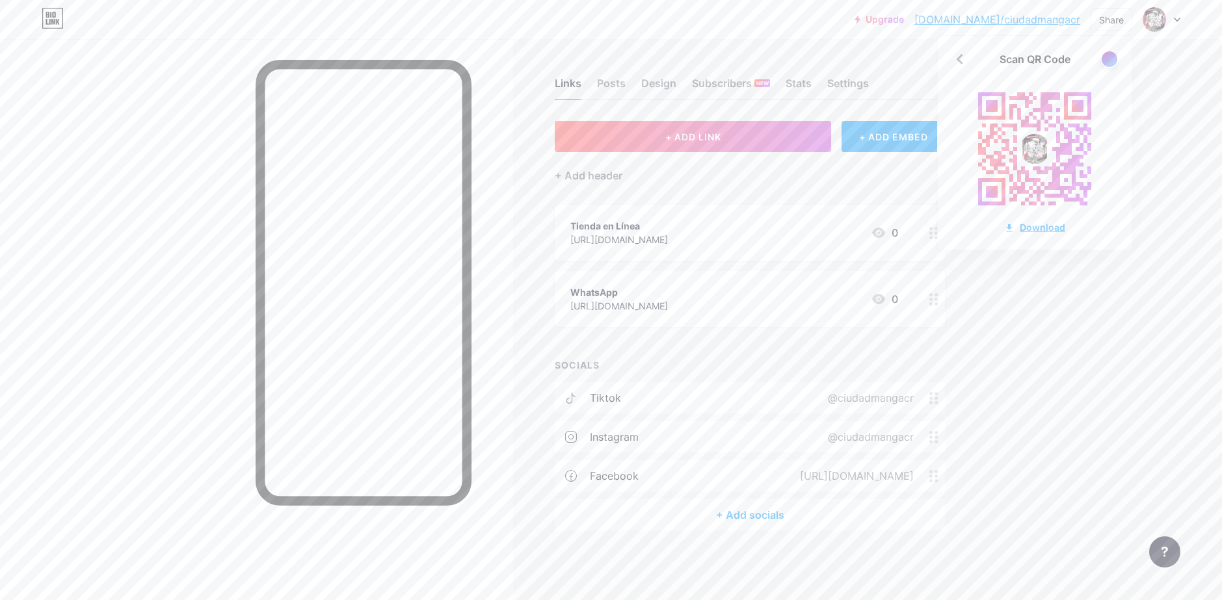
click at [1017, 227] on div "Download" at bounding box center [1034, 228] width 61 height 14
click at [1105, 64] on div at bounding box center [1109, 59] width 16 height 16
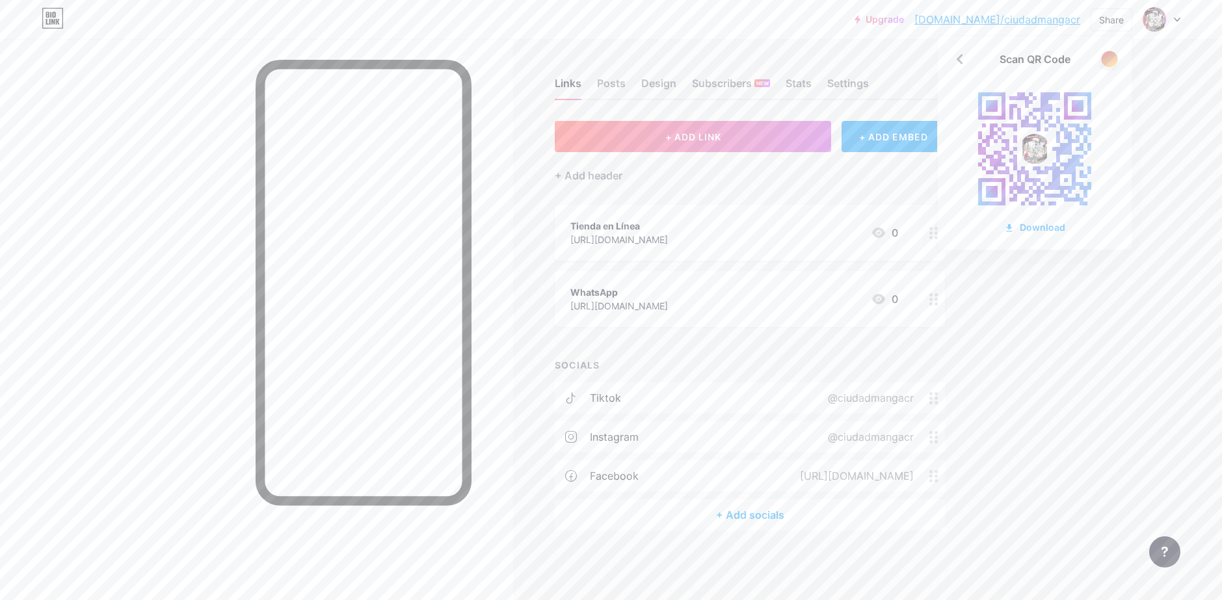
click at [1105, 64] on div at bounding box center [1109, 59] width 16 height 16
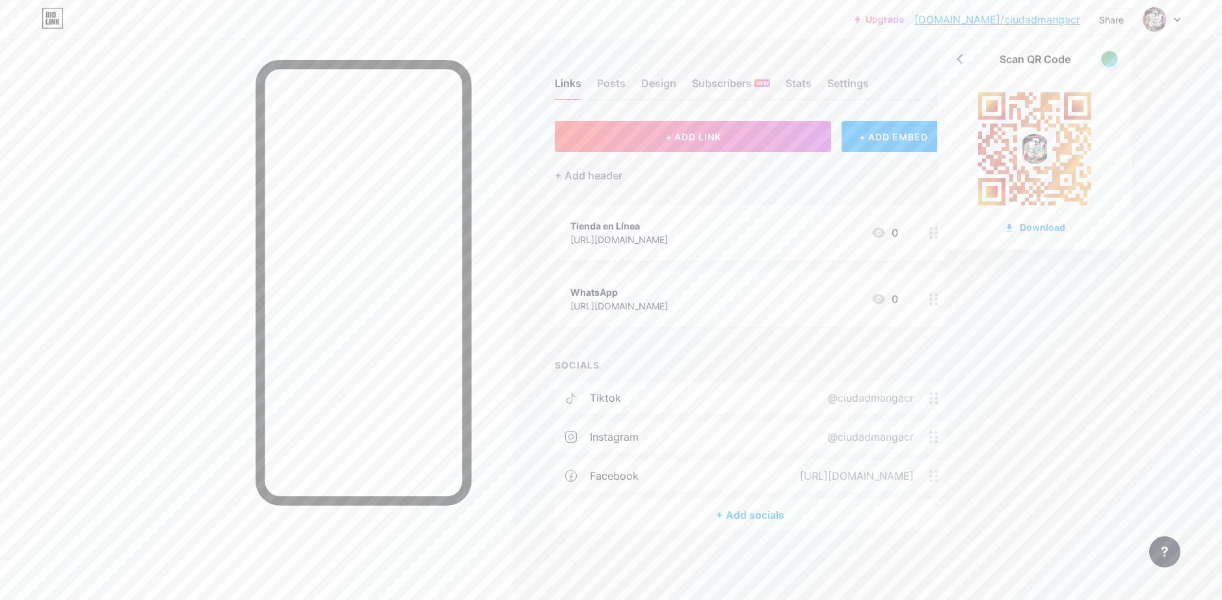
click at [1105, 64] on div at bounding box center [1109, 59] width 16 height 16
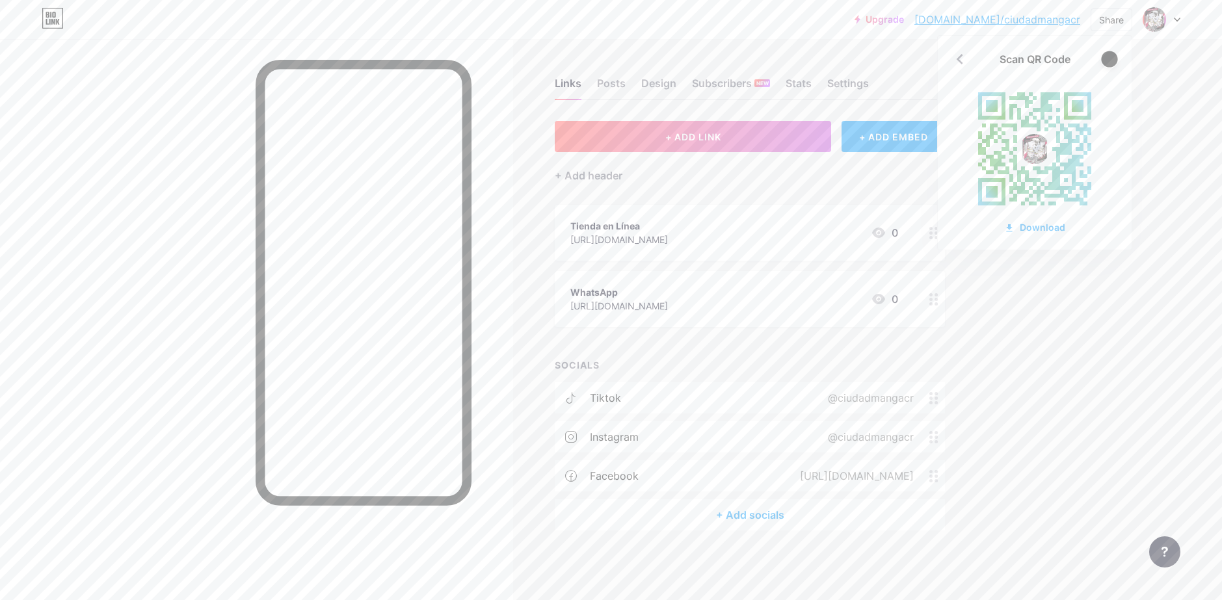
click at [1105, 64] on div at bounding box center [1109, 59] width 16 height 16
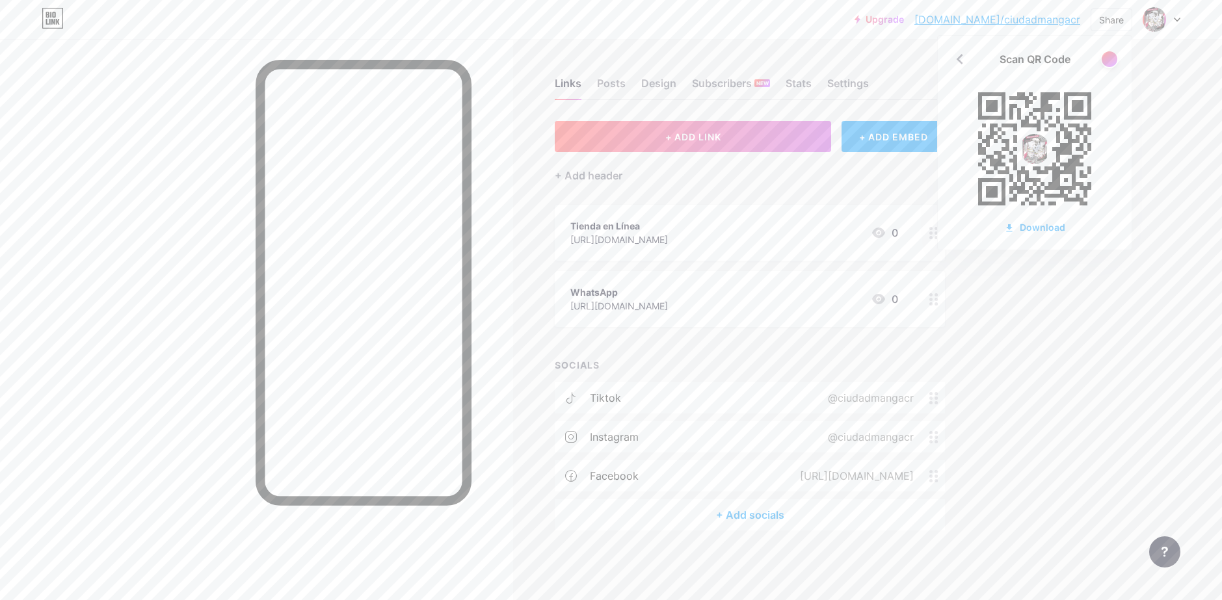
click at [1107, 67] on div at bounding box center [1110, 59] width 18 height 18
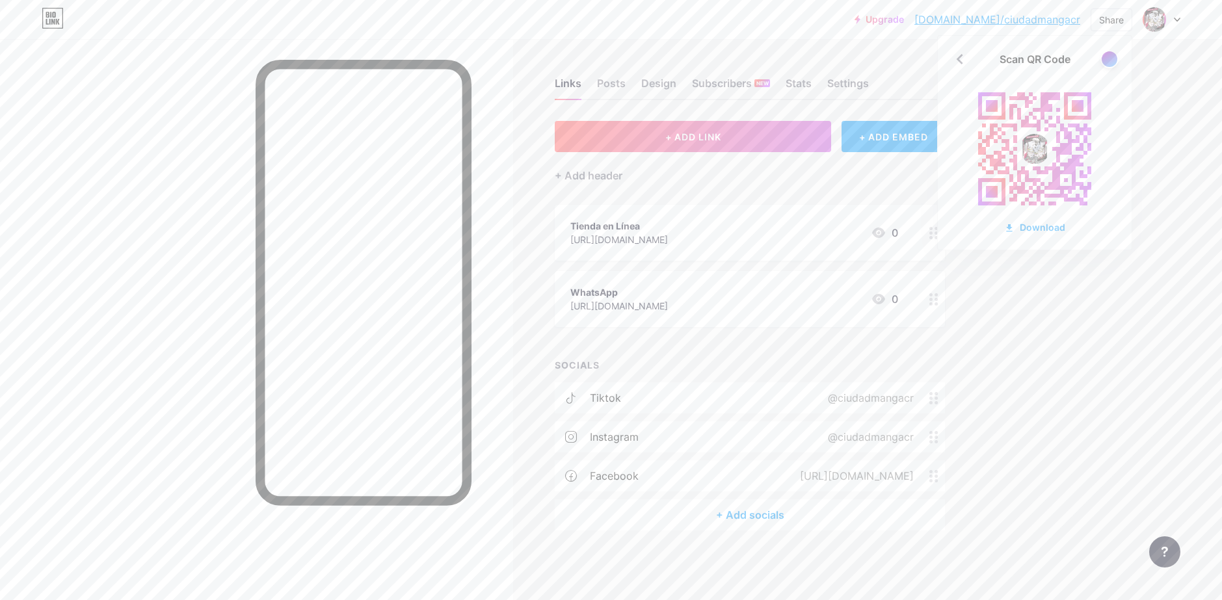
click at [1107, 67] on div at bounding box center [1110, 59] width 18 height 18
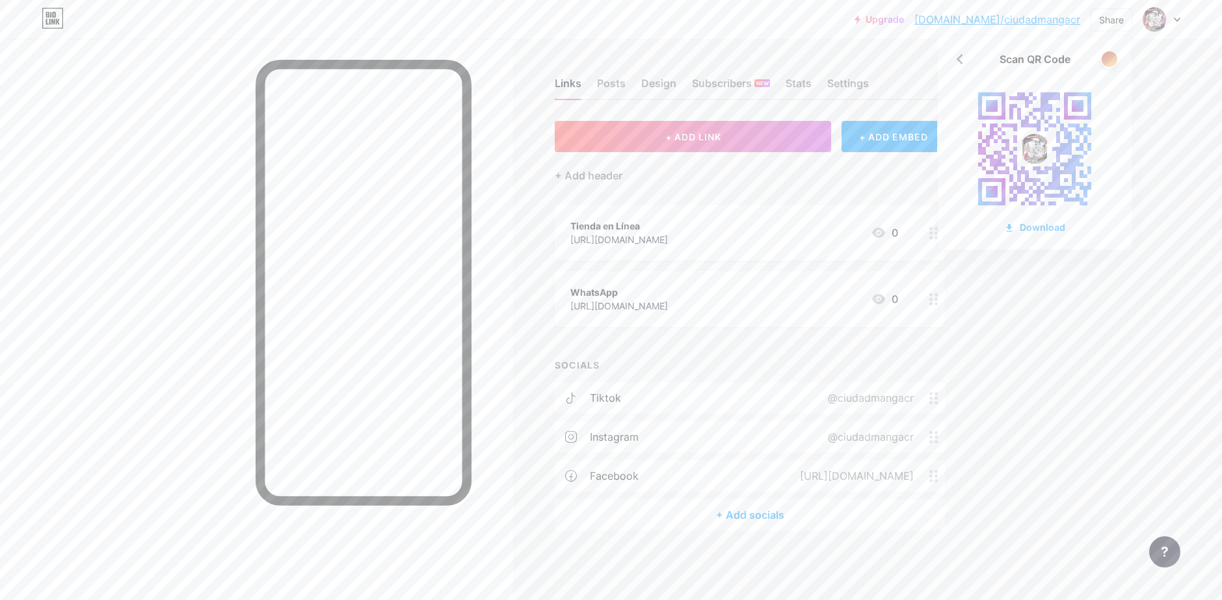
click at [1107, 67] on div at bounding box center [1110, 59] width 18 height 18
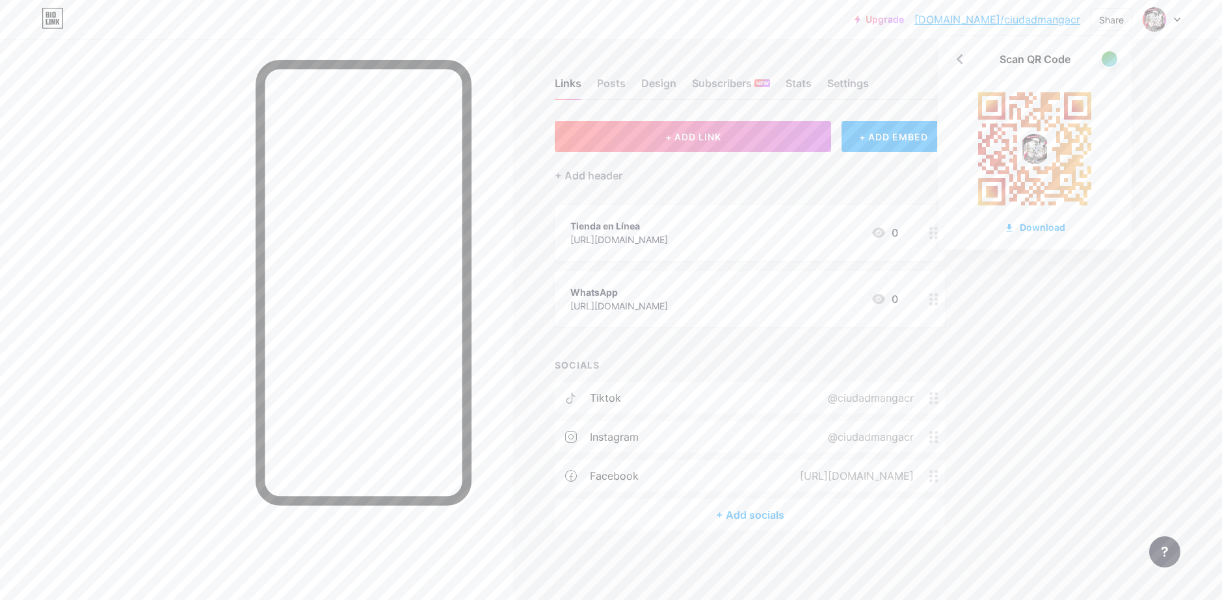
click at [1107, 67] on div at bounding box center [1110, 59] width 18 height 18
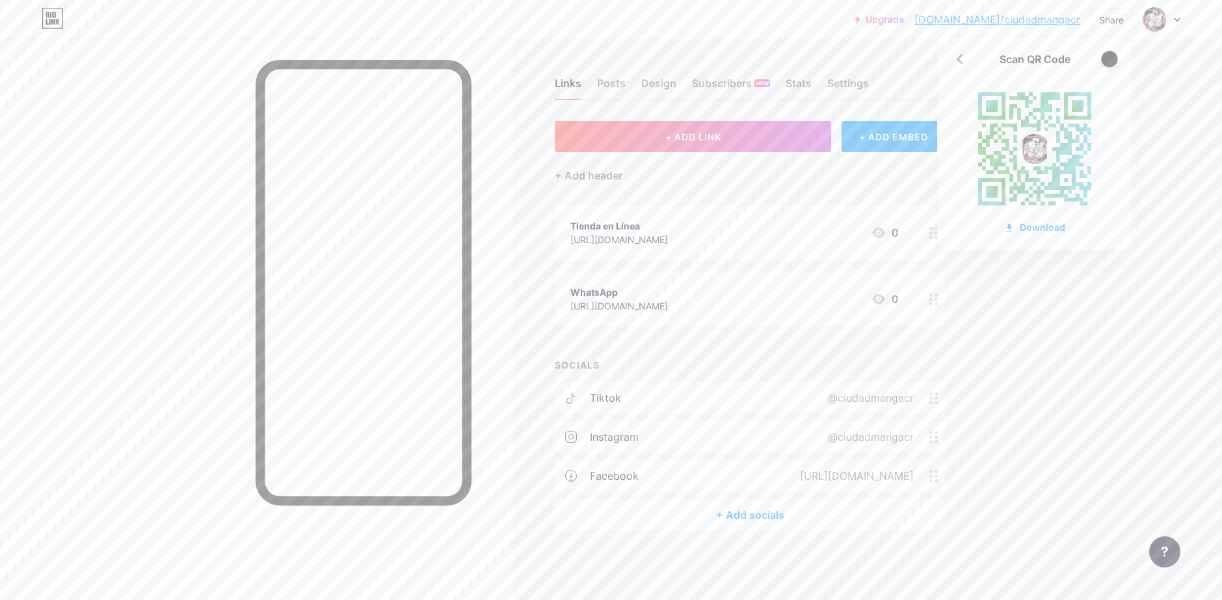
click at [1107, 66] on div at bounding box center [1109, 59] width 16 height 16
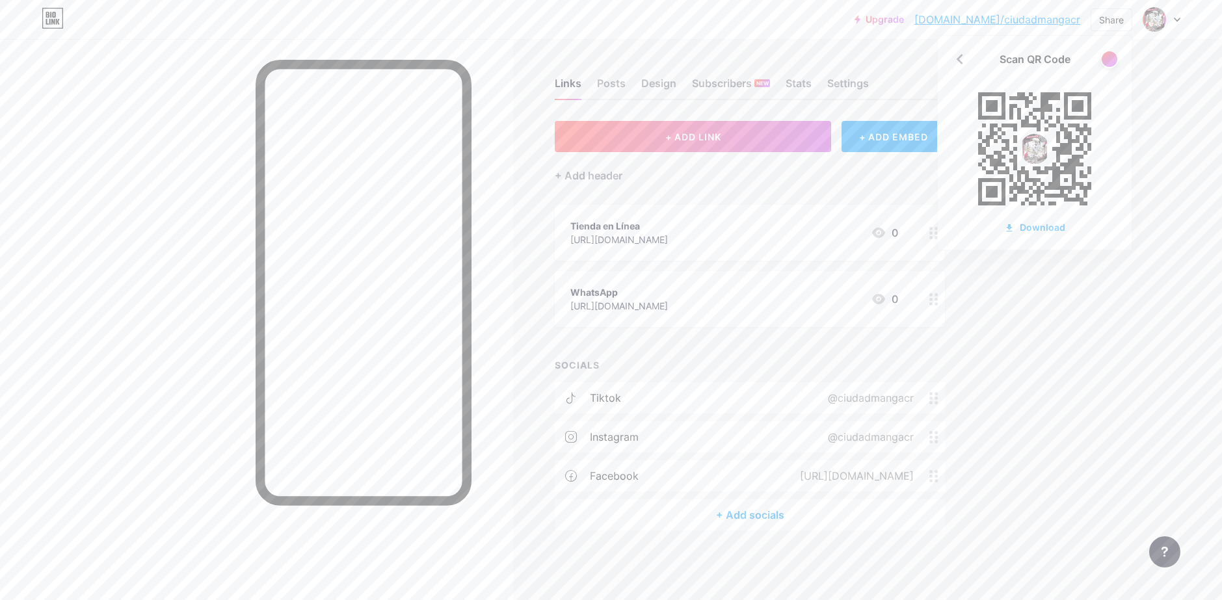
click at [1099, 315] on div "Upgrade [DOMAIN_NAME]/ciudad... [DOMAIN_NAME]/ciudadmangacr Share Scan QR Code …" at bounding box center [611, 300] width 1222 height 600
